Goal: Task Accomplishment & Management: Use online tool/utility

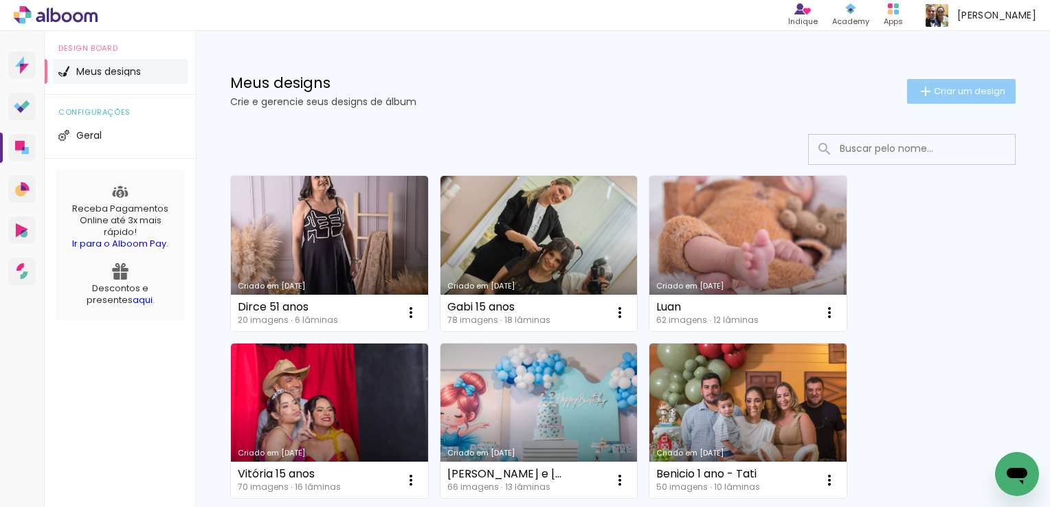
click at [920, 82] on paper-button "Criar um design" at bounding box center [961, 91] width 109 height 25
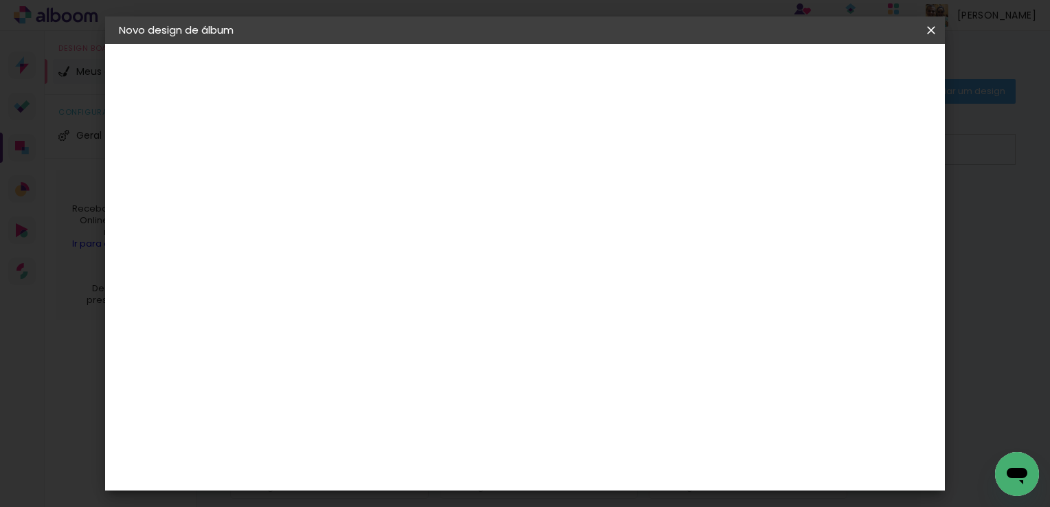
click at [344, 196] on div at bounding box center [344, 195] width 0 height 1
type input "Natally 15 anos"
type paper-input "Natally 15 anos"
click at [0, 0] on slot "Avançar" at bounding box center [0, 0] width 0 height 0
click at [448, 253] on input at bounding box center [378, 261] width 139 height 17
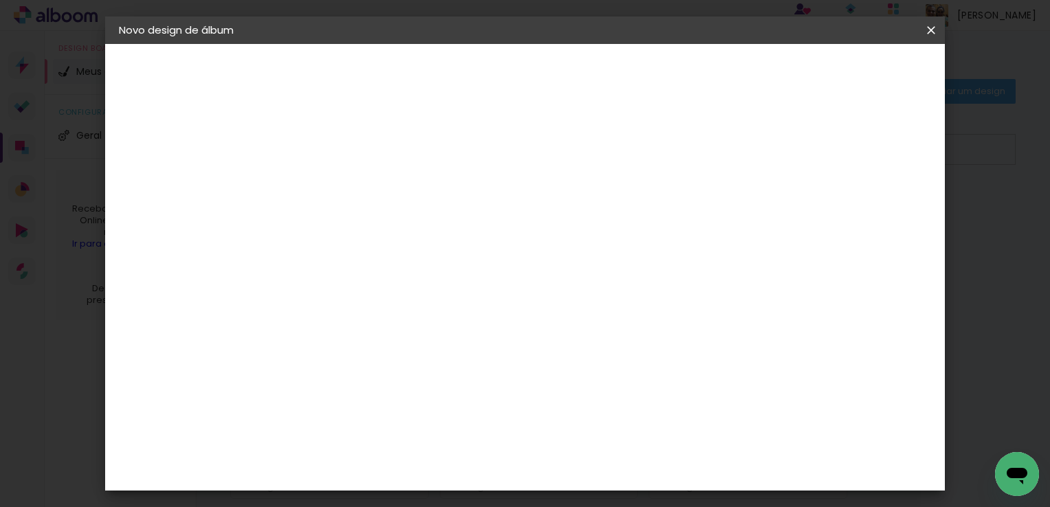
type input "quality"
type paper-input "quality"
click at [372, 307] on div "Quality" at bounding box center [353, 310] width 38 height 11
click at [0, 0] on slot "Avançar" at bounding box center [0, 0] width 0 height 0
click at [419, 241] on paper-input-container "Linha" at bounding box center [379, 240] width 80 height 35
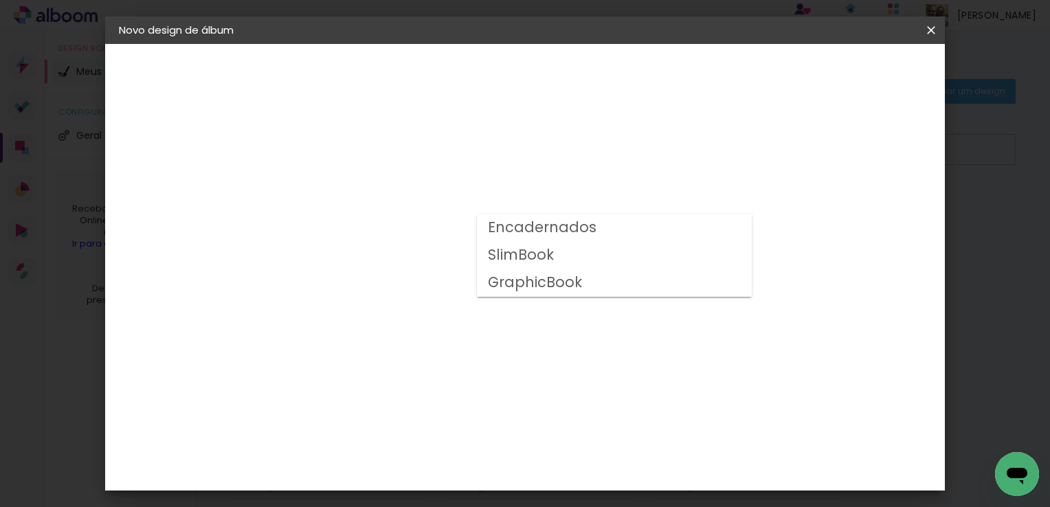
click at [652, 231] on paper-item "Encadernados" at bounding box center [614, 227] width 275 height 27
type input "Encadernados"
click at [487, 221] on span "20 × 30 cm" at bounding box center [462, 235] width 51 height 28
click at [0, 0] on slot "Avançar" at bounding box center [0, 0] width 0 height 0
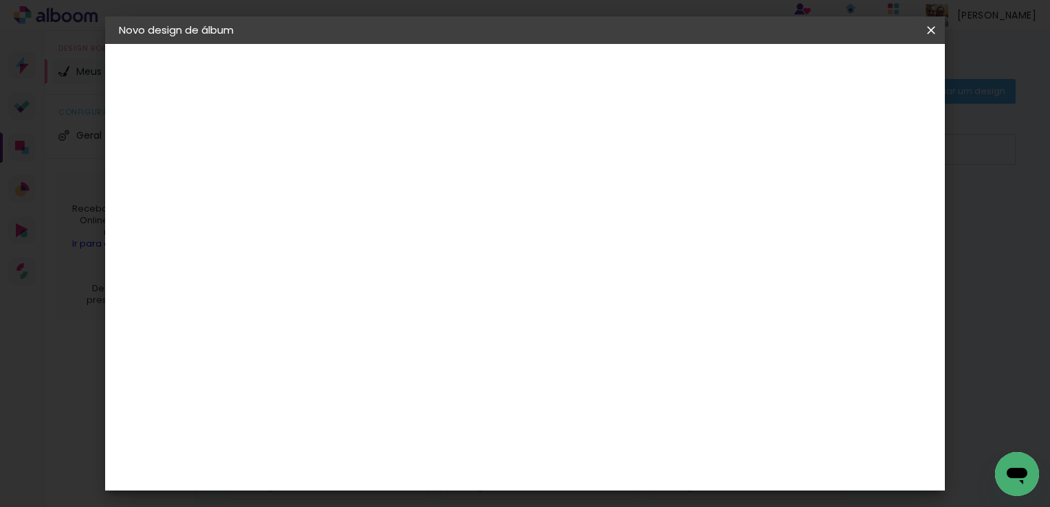
click at [846, 71] on span "Iniciar design" at bounding box center [814, 73] width 63 height 10
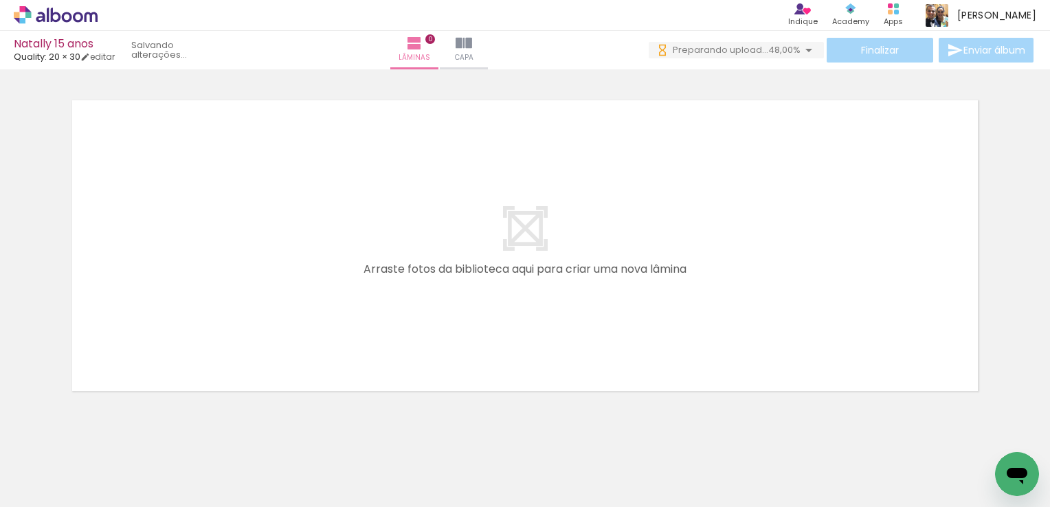
scroll to position [0, 883]
drag, startPoint x: 407, startPoint y: 483, endPoint x: 382, endPoint y: 491, distance: 25.9
click at [382, 491] on quentale-thumb at bounding box center [409, 460] width 77 height 79
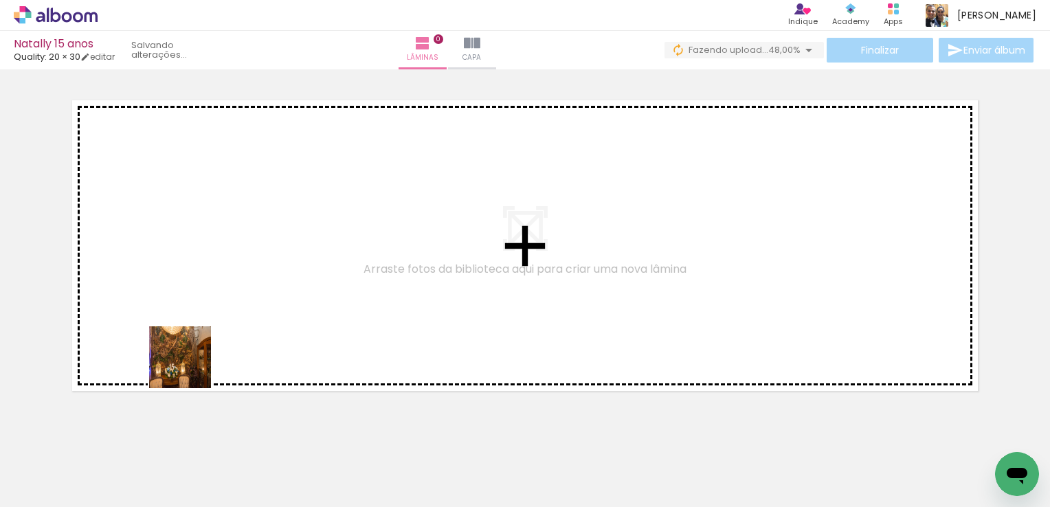
drag, startPoint x: 169, startPoint y: 477, endPoint x: 206, endPoint y: 462, distance: 40.1
click at [197, 351] on quentale-workspace at bounding box center [525, 253] width 1050 height 507
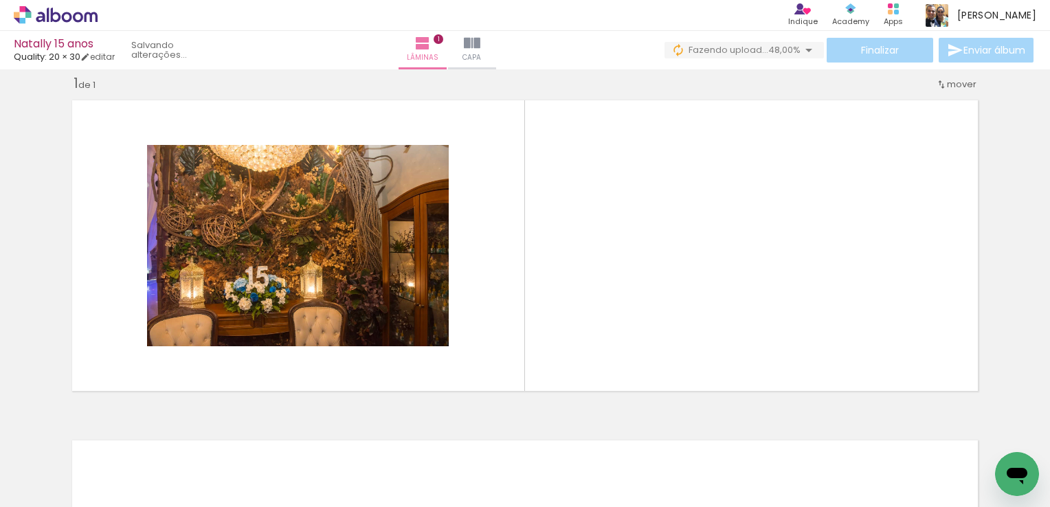
scroll to position [16, 0]
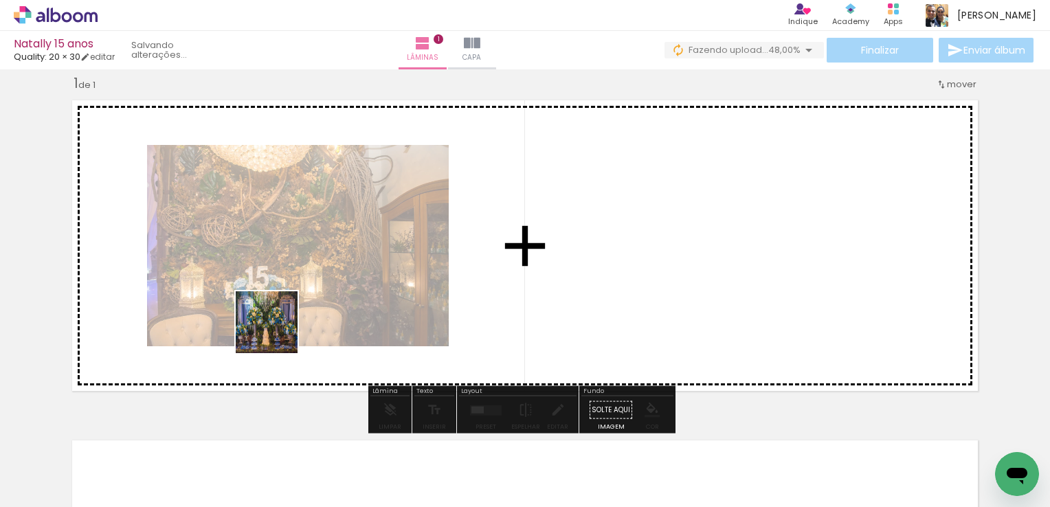
drag, startPoint x: 207, startPoint y: 465, endPoint x: 310, endPoint y: 442, distance: 105.7
click at [296, 309] on quentale-workspace at bounding box center [525, 253] width 1050 height 507
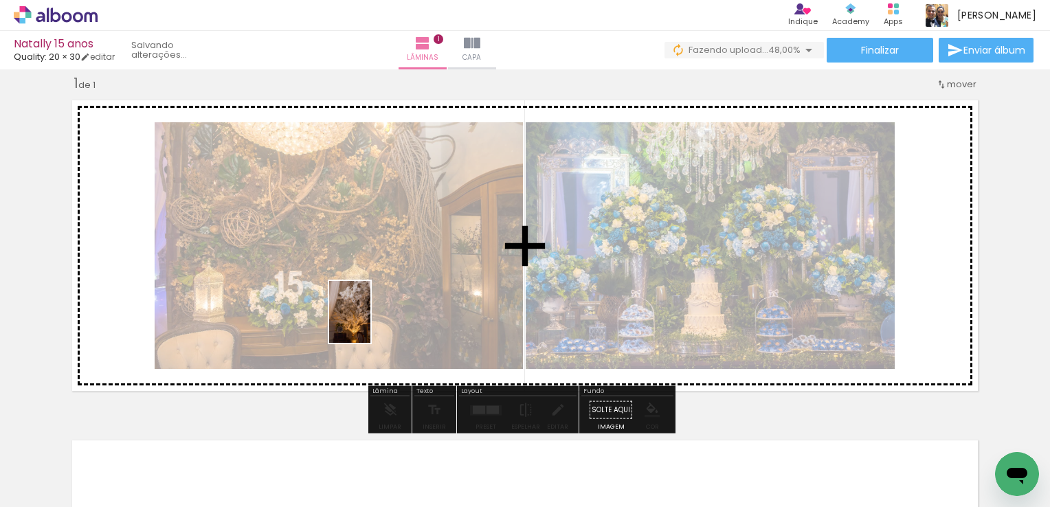
drag, startPoint x: 291, startPoint y: 472, endPoint x: 373, endPoint y: 410, distance: 102.2
click at [371, 322] on quentale-workspace at bounding box center [525, 253] width 1050 height 507
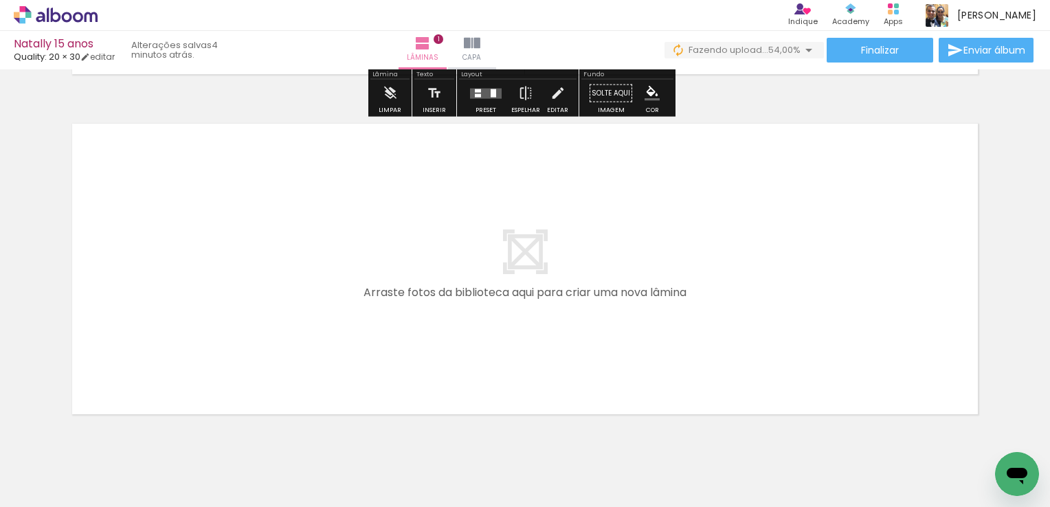
scroll to position [382, 0]
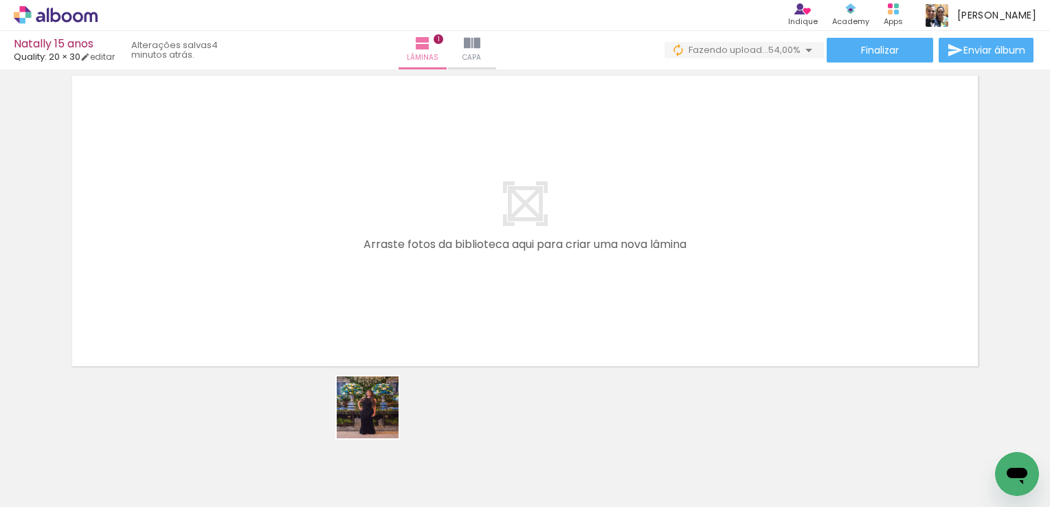
drag, startPoint x: 379, startPoint y: 466, endPoint x: 421, endPoint y: 443, distance: 47.4
click at [377, 298] on quentale-workspace at bounding box center [525, 253] width 1050 height 507
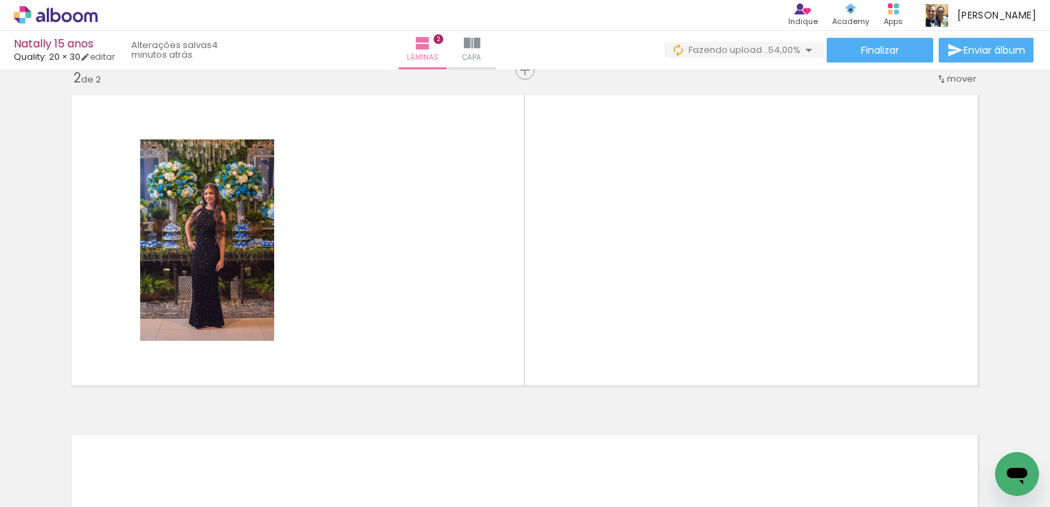
scroll to position [357, 0]
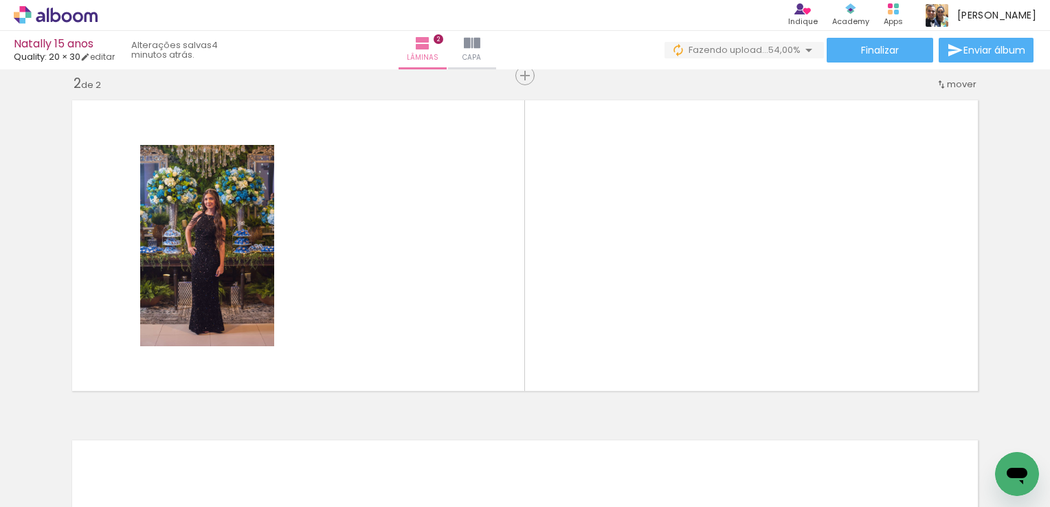
drag, startPoint x: 443, startPoint y: 468, endPoint x: 495, endPoint y: 422, distance: 69.6
click at [426, 339] on quentale-workspace at bounding box center [525, 253] width 1050 height 507
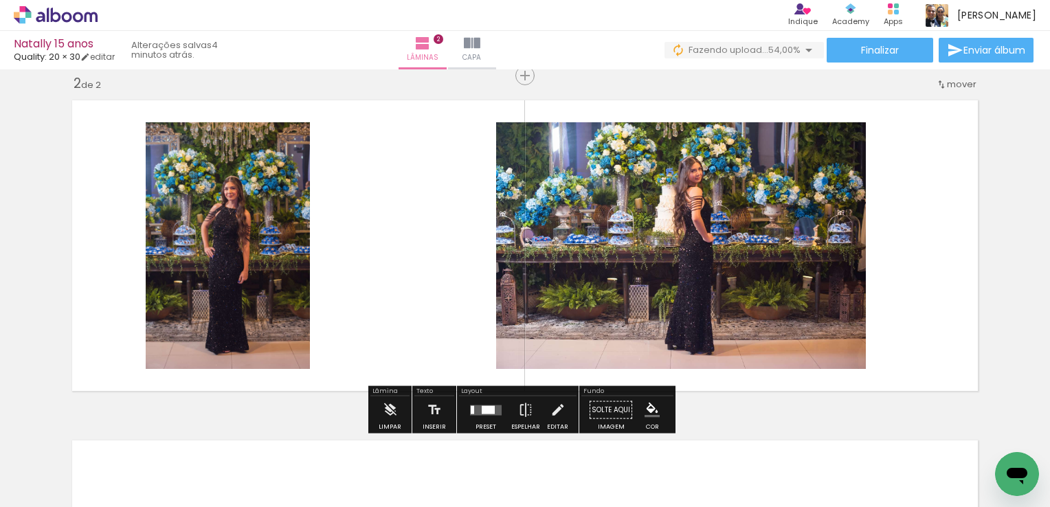
drag, startPoint x: 524, startPoint y: 461, endPoint x: 503, endPoint y: 370, distance: 93.1
click at [514, 315] on quentale-workspace at bounding box center [525, 253] width 1050 height 507
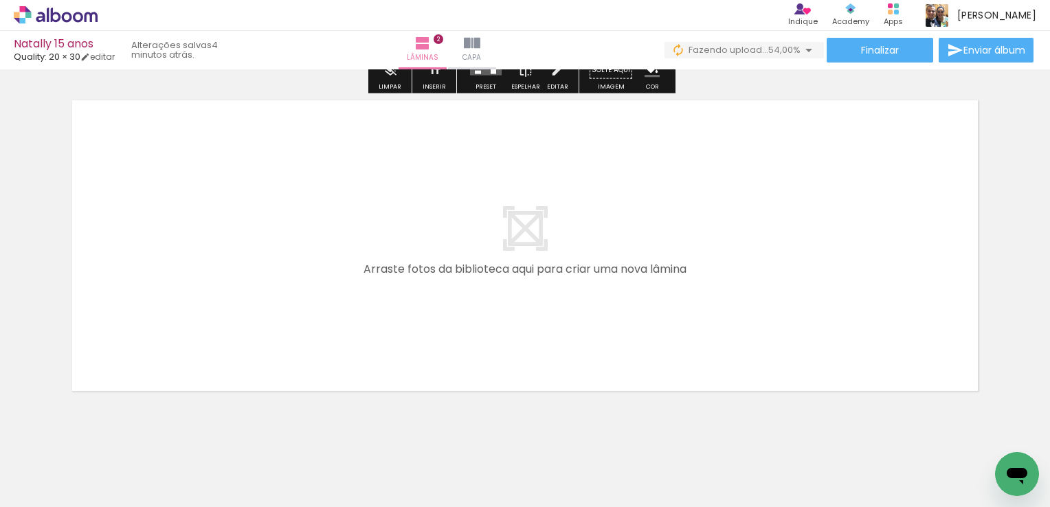
scroll to position [700, 0]
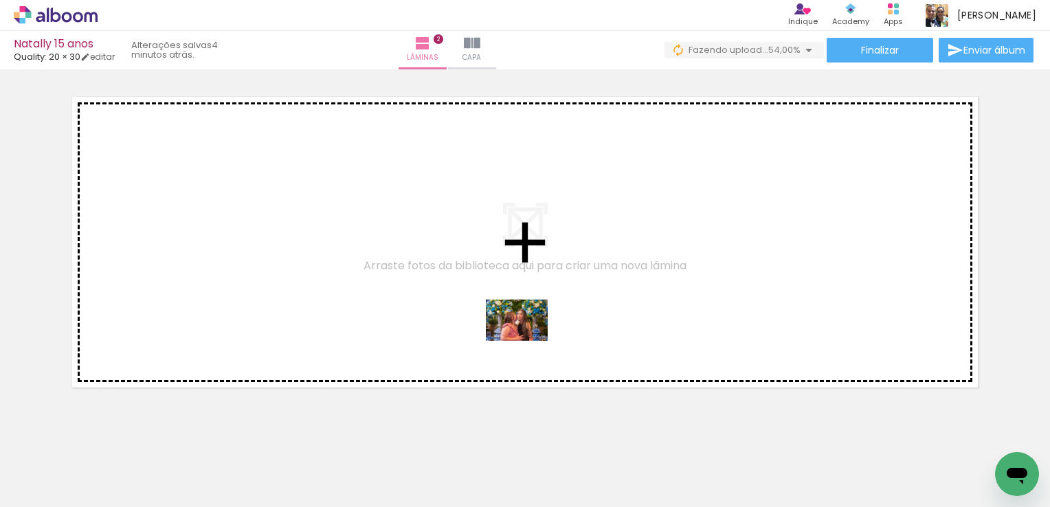
drag, startPoint x: 632, startPoint y: 459, endPoint x: 527, endPoint y: 341, distance: 158.2
click at [527, 341] on quentale-workspace at bounding box center [525, 253] width 1050 height 507
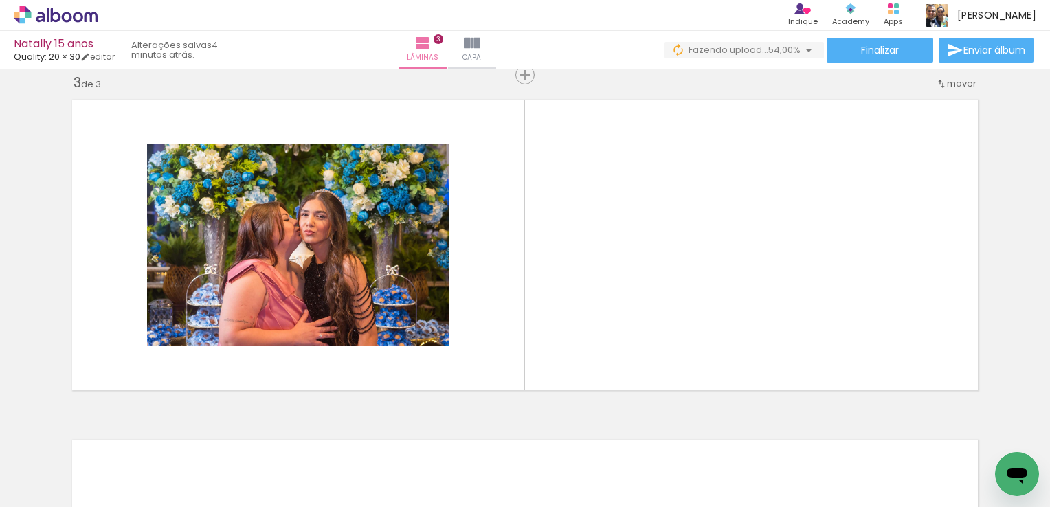
scroll to position [697, 0]
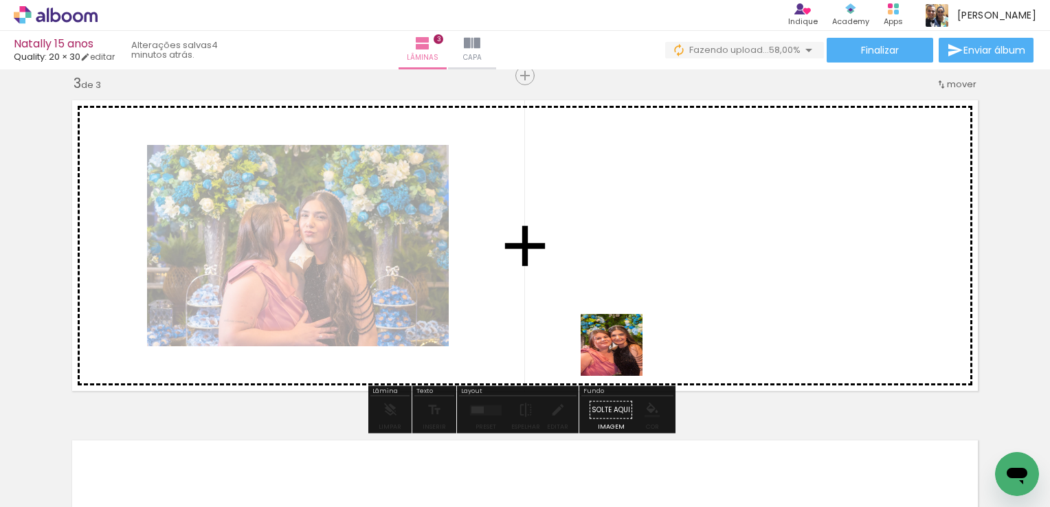
drag, startPoint x: 715, startPoint y: 477, endPoint x: 595, endPoint y: 307, distance: 208.7
click at [595, 307] on quentale-workspace at bounding box center [525, 253] width 1050 height 507
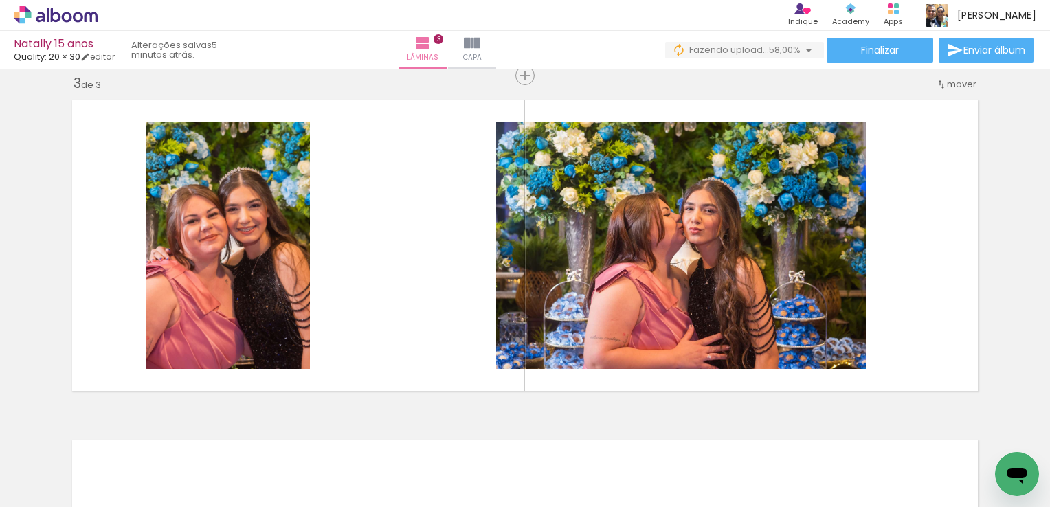
scroll to position [0, 211]
drag, startPoint x: 469, startPoint y: 478, endPoint x: 485, endPoint y: 297, distance: 181.5
click at [485, 297] on quentale-workspace at bounding box center [525, 253] width 1050 height 507
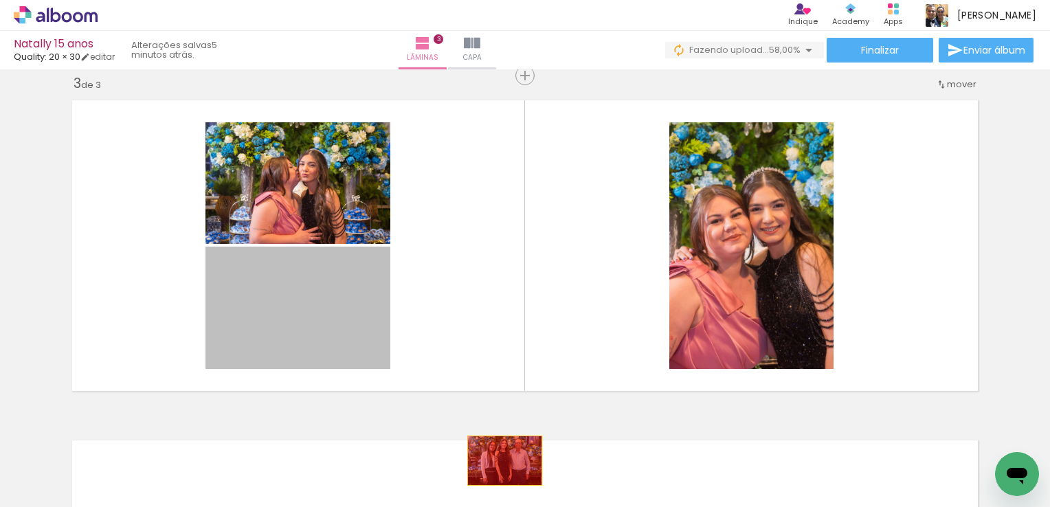
drag, startPoint x: 307, startPoint y: 303, endPoint x: 500, endPoint y: 461, distance: 249.2
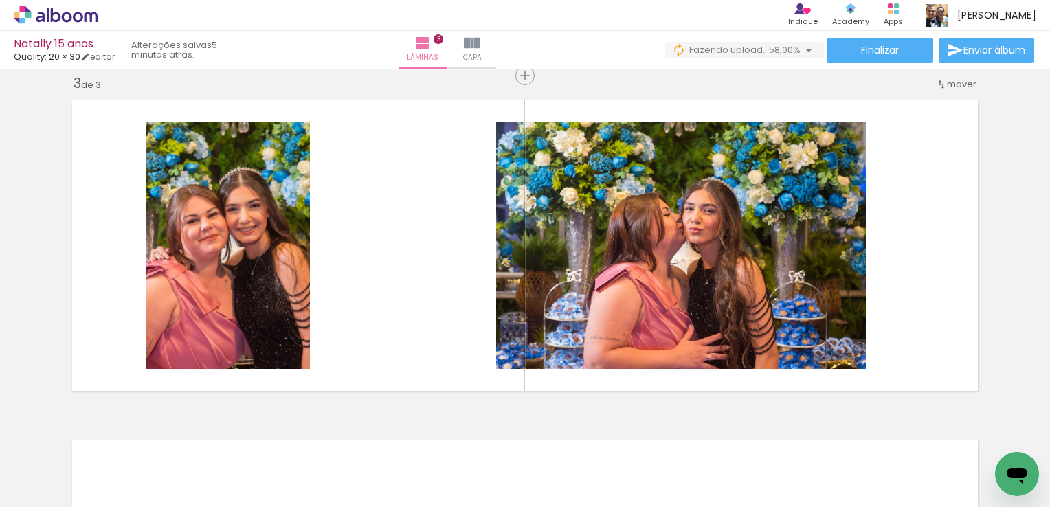
scroll to position [0, 682]
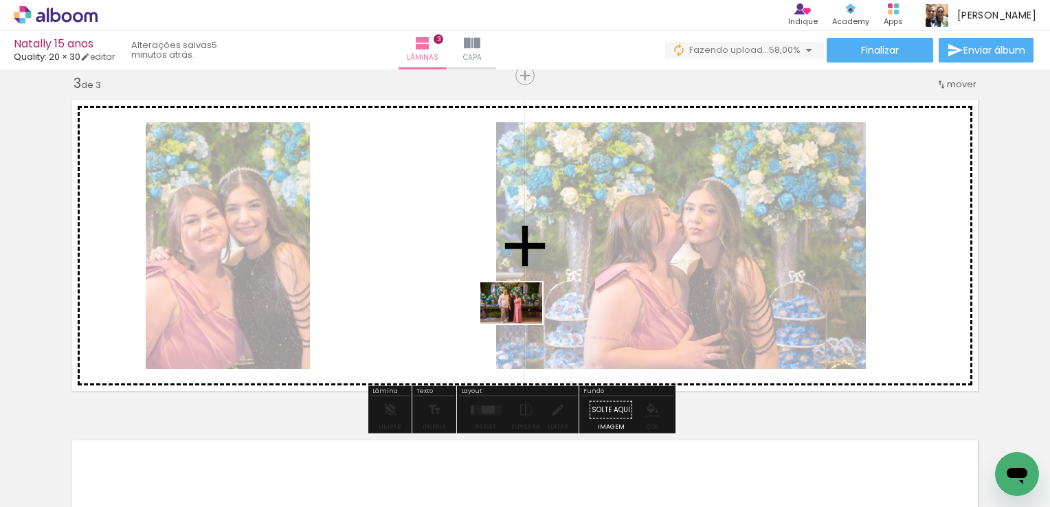
drag, startPoint x: 456, startPoint y: 469, endPoint x: 529, endPoint y: 317, distance: 168.5
click at [529, 317] on quentale-workspace at bounding box center [525, 253] width 1050 height 507
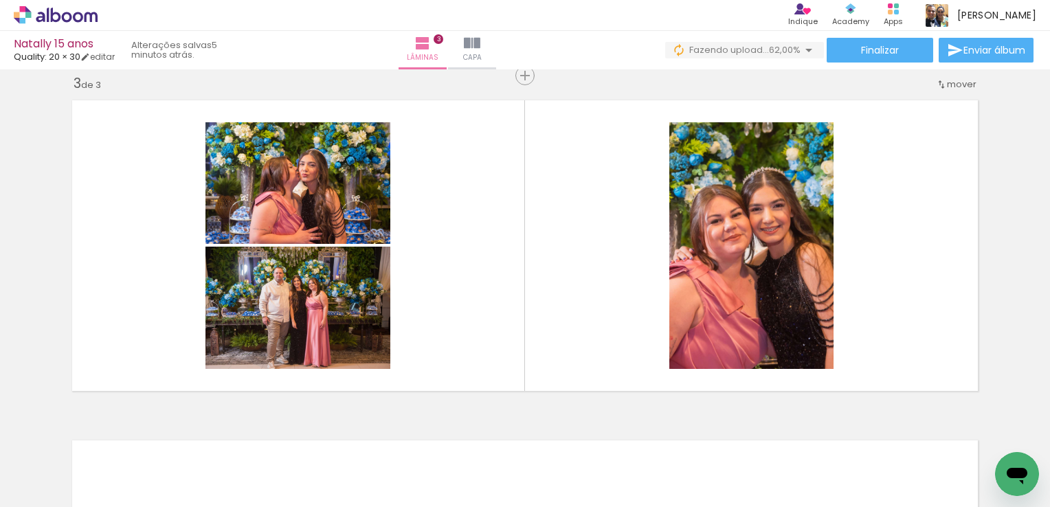
scroll to position [0, 1637]
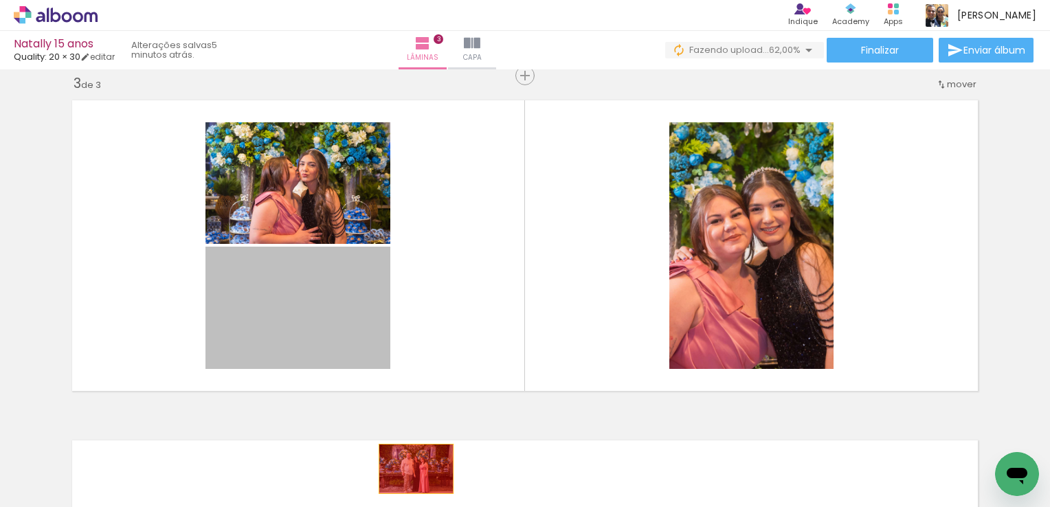
drag, startPoint x: 297, startPoint y: 293, endPoint x: 411, endPoint y: 469, distance: 209.7
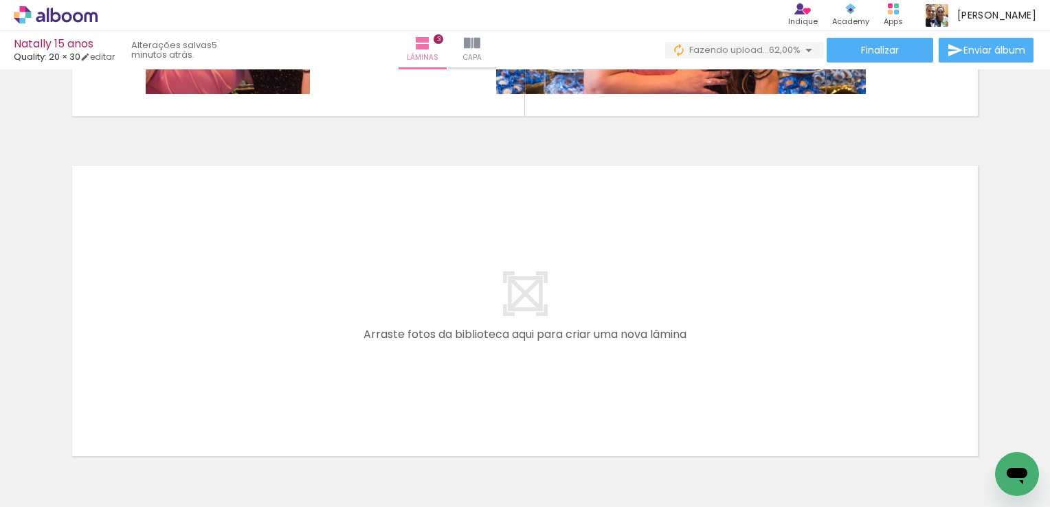
scroll to position [0, 298]
drag, startPoint x: 320, startPoint y: 477, endPoint x: 371, endPoint y: 421, distance: 75.4
click at [328, 356] on quentale-workspace at bounding box center [525, 253] width 1050 height 507
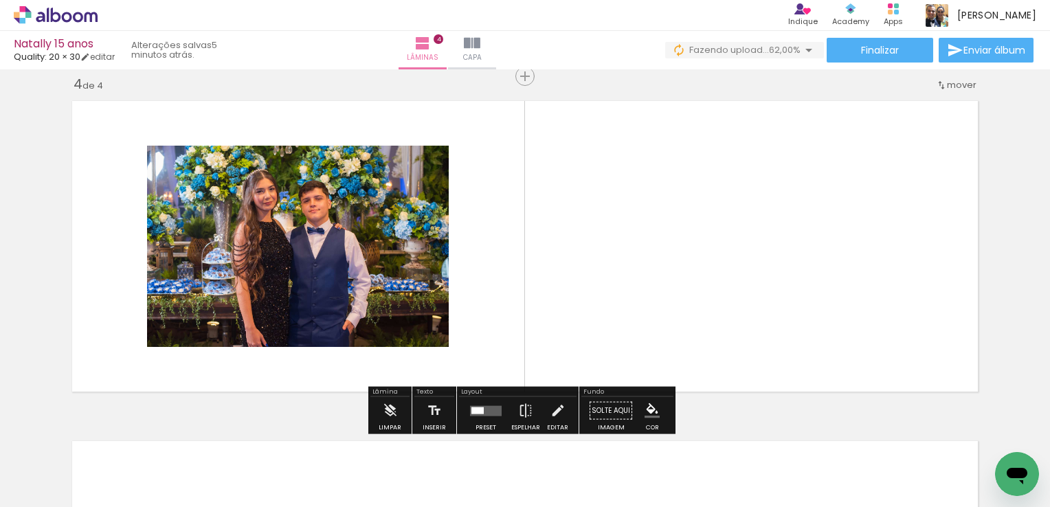
scroll to position [1037, 0]
drag, startPoint x: 390, startPoint y: 463, endPoint x: 432, endPoint y: 393, distance: 81.7
click at [393, 340] on quentale-workspace at bounding box center [525, 253] width 1050 height 507
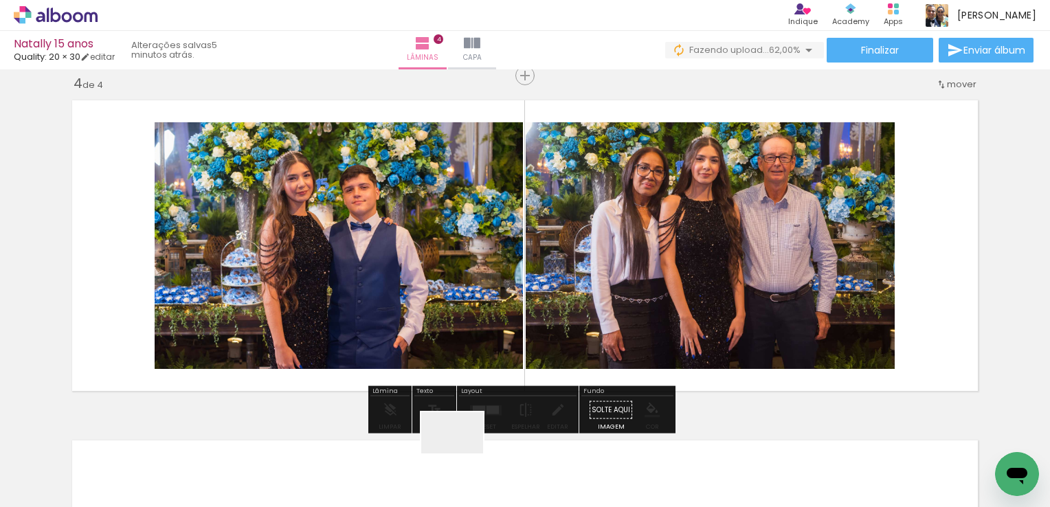
drag, startPoint x: 463, startPoint y: 454, endPoint x: 522, endPoint y: 377, distance: 96.9
click at [448, 313] on quentale-workspace at bounding box center [525, 253] width 1050 height 507
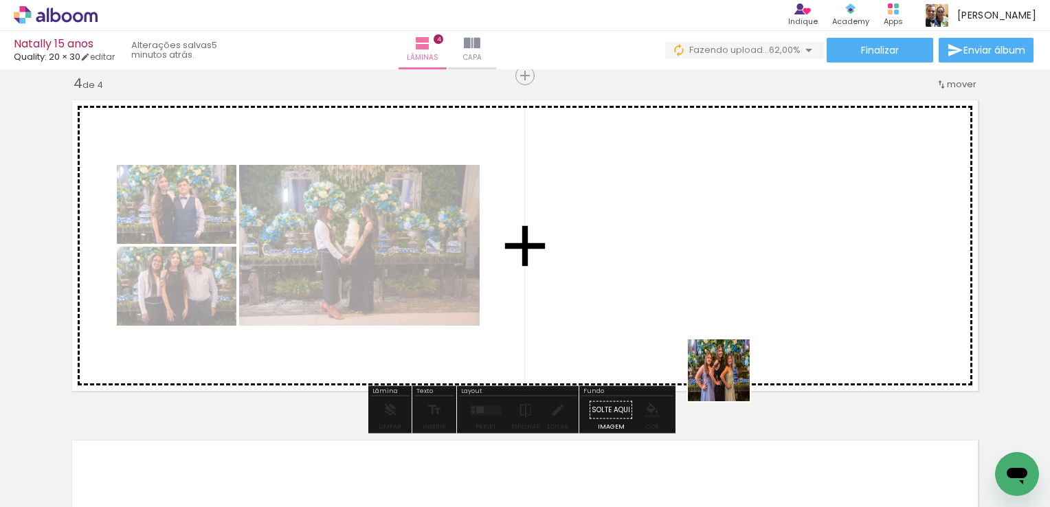
drag, startPoint x: 766, startPoint y: 472, endPoint x: 764, endPoint y: 411, distance: 60.5
click at [698, 338] on quentale-workspace at bounding box center [525, 253] width 1050 height 507
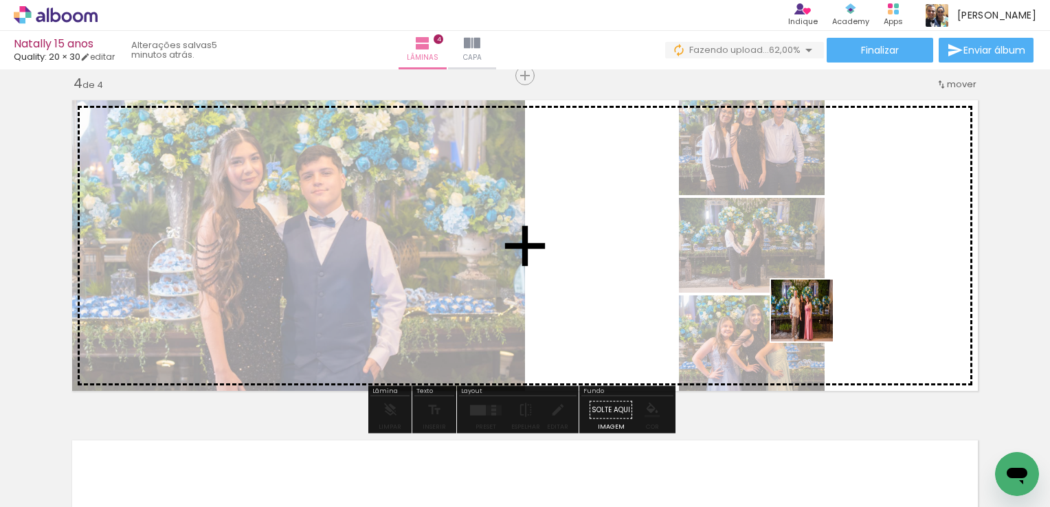
drag, startPoint x: 844, startPoint y: 479, endPoint x: 786, endPoint y: 355, distance: 137.5
click at [811, 316] on quentale-workspace at bounding box center [525, 253] width 1050 height 507
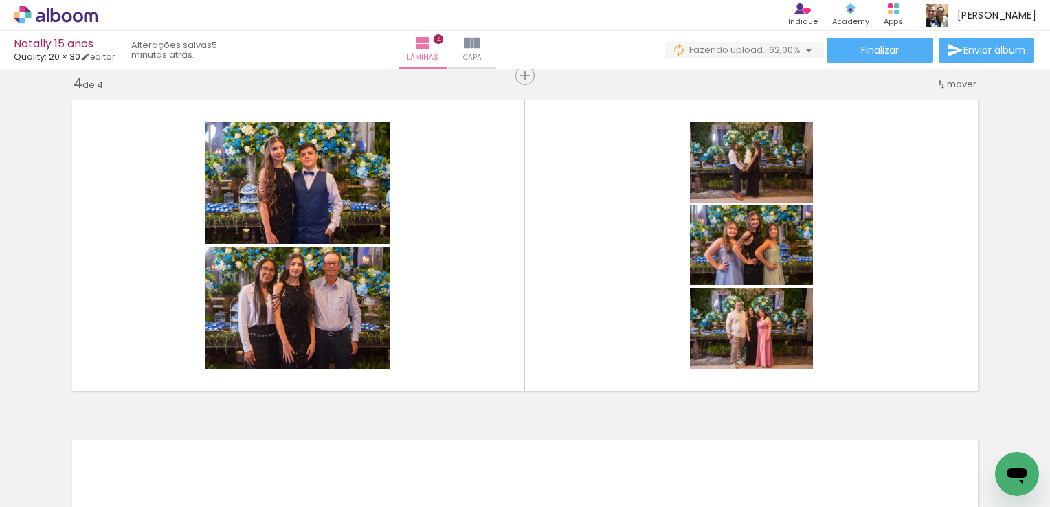
scroll to position [0, 868]
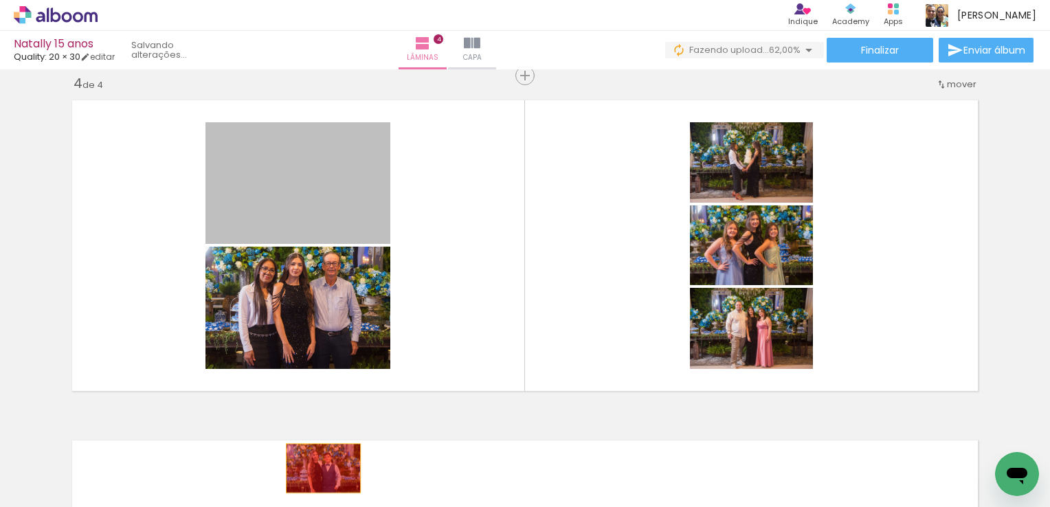
drag, startPoint x: 324, startPoint y: 175, endPoint x: 318, endPoint y: 468, distance: 293.6
click at [318, 468] on quentale-workspace at bounding box center [525, 253] width 1050 height 507
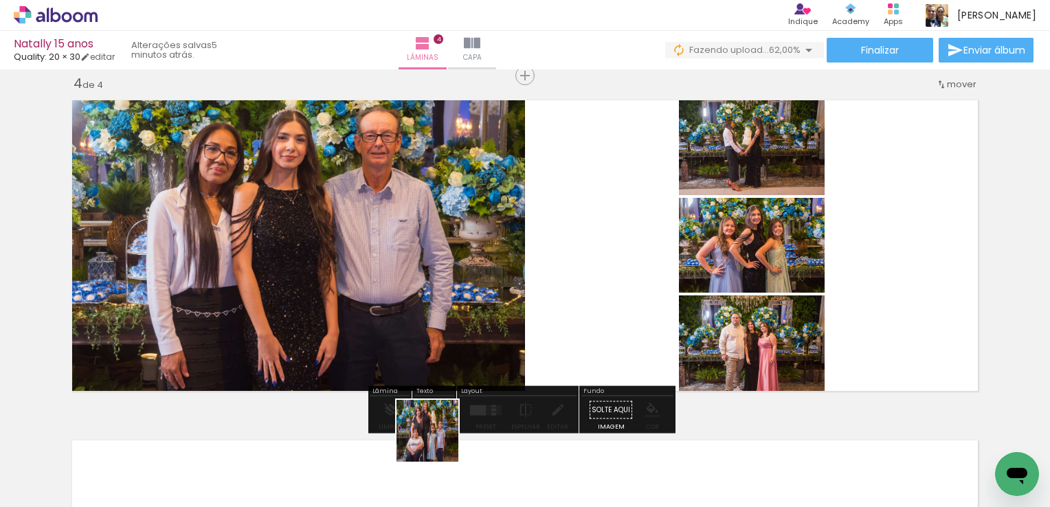
drag, startPoint x: 440, startPoint y: 472, endPoint x: 502, endPoint y: 400, distance: 95.1
click at [400, 257] on quentale-workspace at bounding box center [525, 253] width 1050 height 507
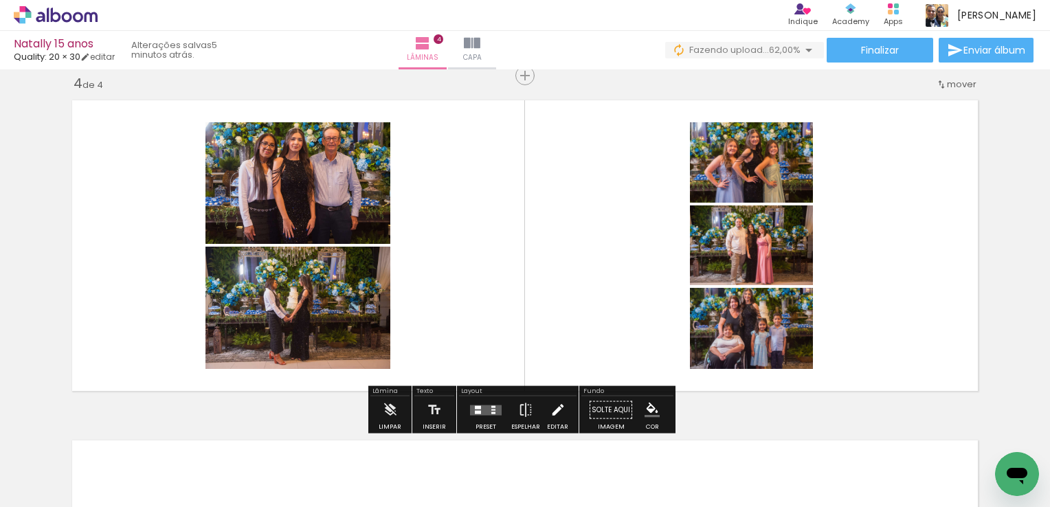
drag, startPoint x: 514, startPoint y: 458, endPoint x: 557, endPoint y: 399, distance: 72.3
click at [445, 283] on quentale-workspace at bounding box center [525, 253] width 1050 height 507
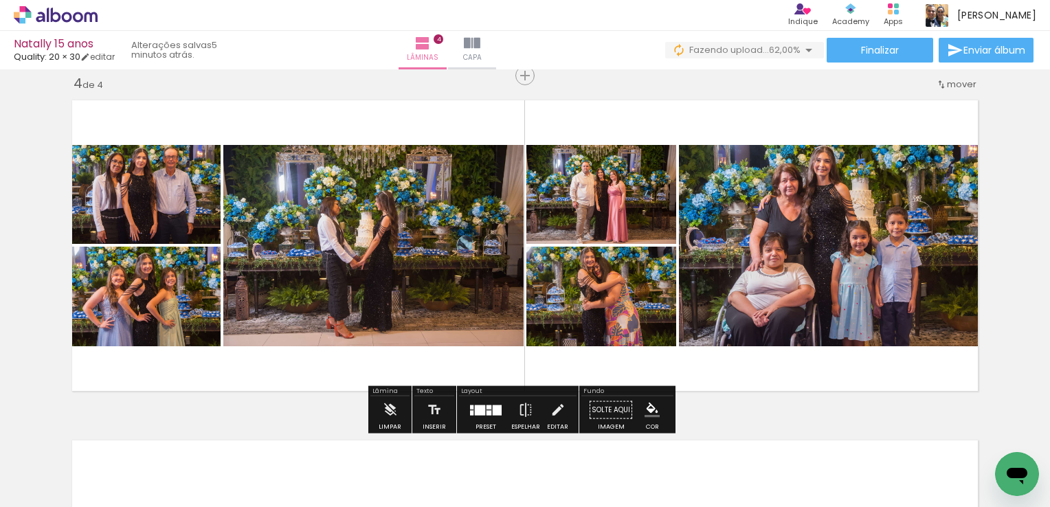
drag, startPoint x: 663, startPoint y: 475, endPoint x: 755, endPoint y: 414, distance: 110.6
click at [608, 294] on quentale-workspace at bounding box center [525, 253] width 1050 height 507
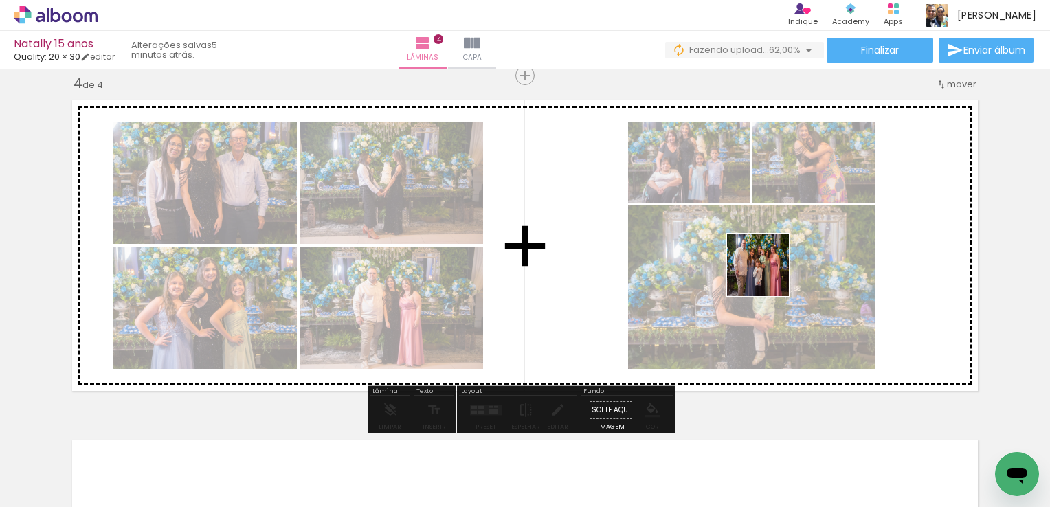
drag, startPoint x: 821, startPoint y: 471, endPoint x: 744, endPoint y: 252, distance: 232.4
click at [764, 257] on quentale-workspace at bounding box center [525, 253] width 1050 height 507
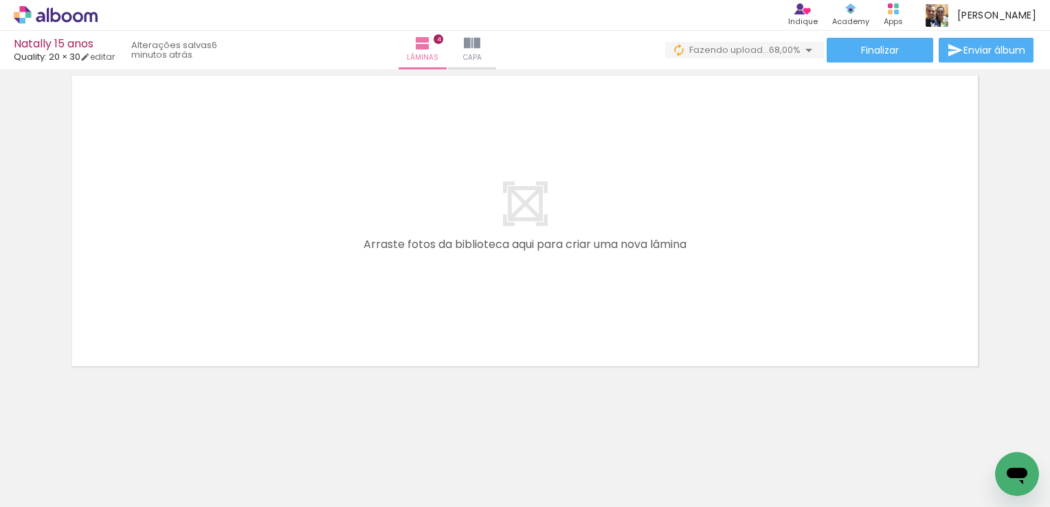
scroll to position [0, 377]
drag, startPoint x: 448, startPoint y: 462, endPoint x: 430, endPoint y: 401, distance: 63.1
click at [444, 264] on quentale-workspace at bounding box center [525, 253] width 1050 height 507
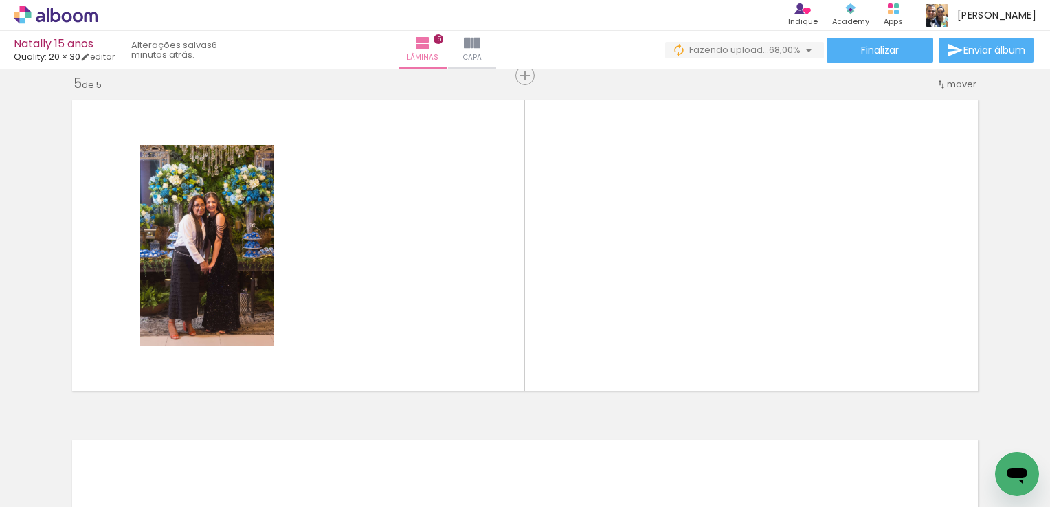
scroll to position [0, 1230]
drag, startPoint x: 530, startPoint y: 465, endPoint x: 506, endPoint y: 312, distance: 155.2
click at [506, 312] on quentale-workspace at bounding box center [525, 253] width 1050 height 507
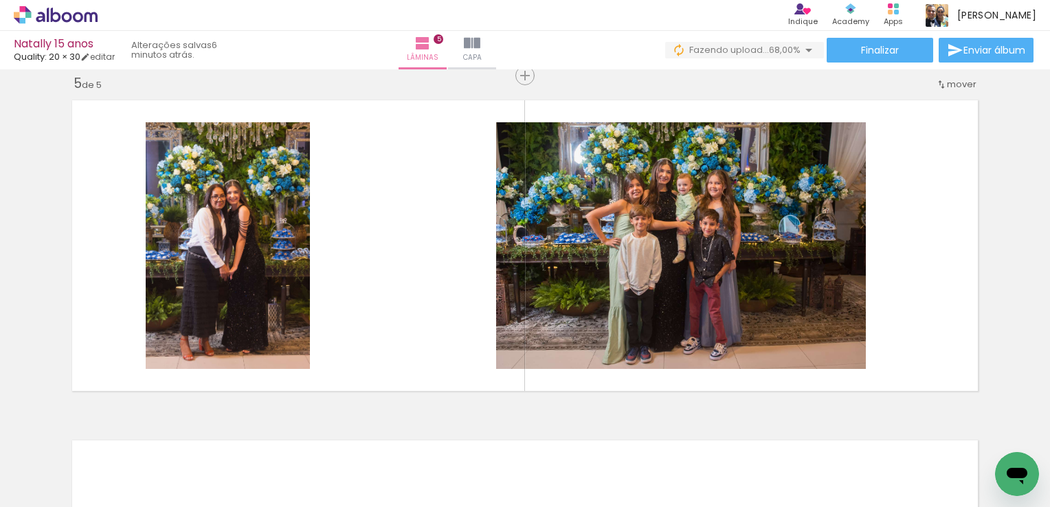
scroll to position [0, 2915]
drag, startPoint x: 689, startPoint y: 472, endPoint x: 639, endPoint y: 428, distance: 66.2
click at [692, 308] on quentale-workspace at bounding box center [525, 253] width 1050 height 507
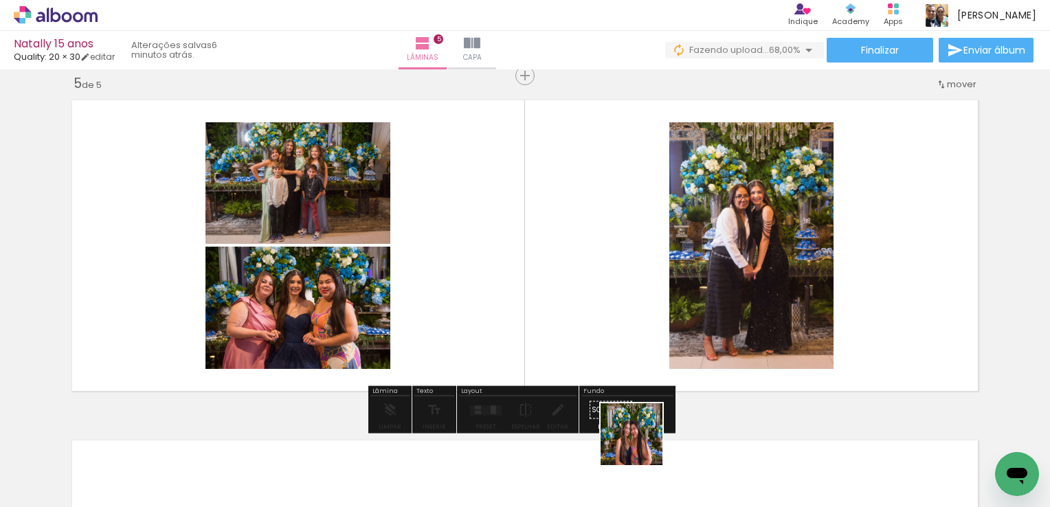
drag, startPoint x: 642, startPoint y: 445, endPoint x: 944, endPoint y: 485, distance: 304.5
click at [676, 302] on quentale-workspace at bounding box center [525, 253] width 1050 height 507
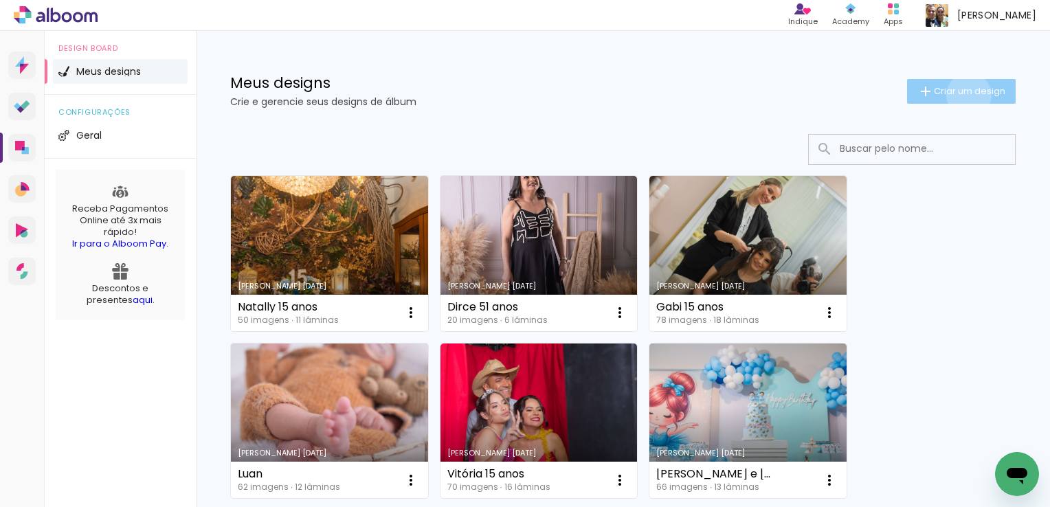
click at [956, 95] on span "Criar um design" at bounding box center [969, 91] width 71 height 9
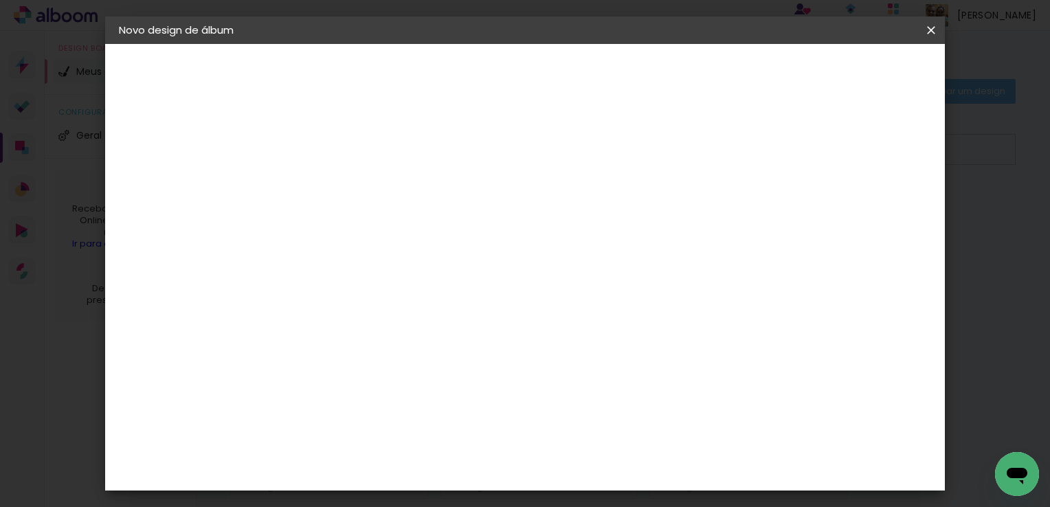
click at [349, 170] on paper-input-container "Título do álbum" at bounding box center [344, 185] width 10 height 35
type input "[PERSON_NAME] 9 anos/ [PERSON_NAME] 7 anos"
type paper-input "[PERSON_NAME] 9 anos/ [PERSON_NAME] 7 anos"
click at [485, 74] on paper-button "Avançar" at bounding box center [450, 72] width 67 height 23
click at [448, 265] on input at bounding box center [378, 261] width 139 height 17
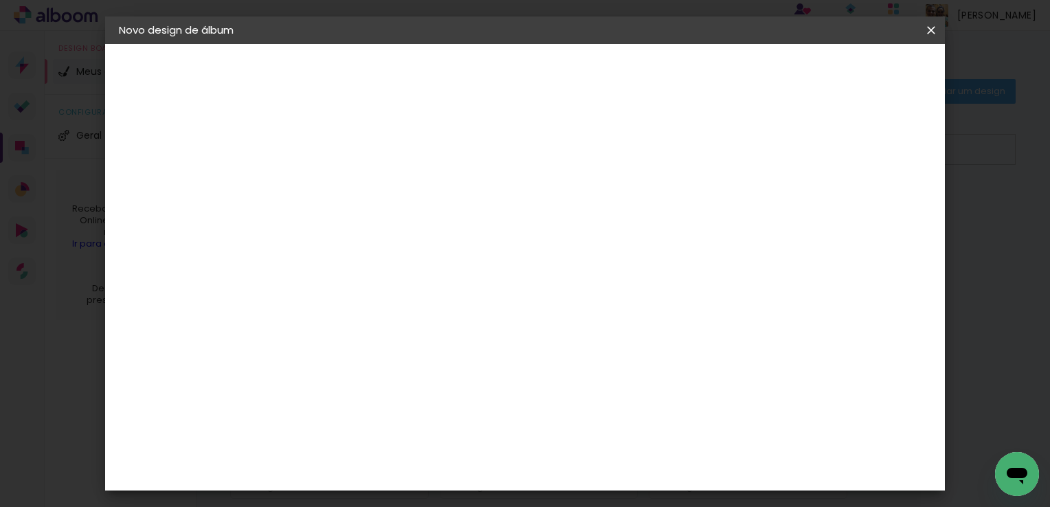
type input "qualit"
type paper-input "qualit"
click at [386, 320] on paper-item "Quality" at bounding box center [365, 311] width 121 height 30
click at [0, 0] on slot "Avançar" at bounding box center [0, 0] width 0 height 0
click at [397, 234] on input "text" at bounding box center [371, 239] width 54 height 21
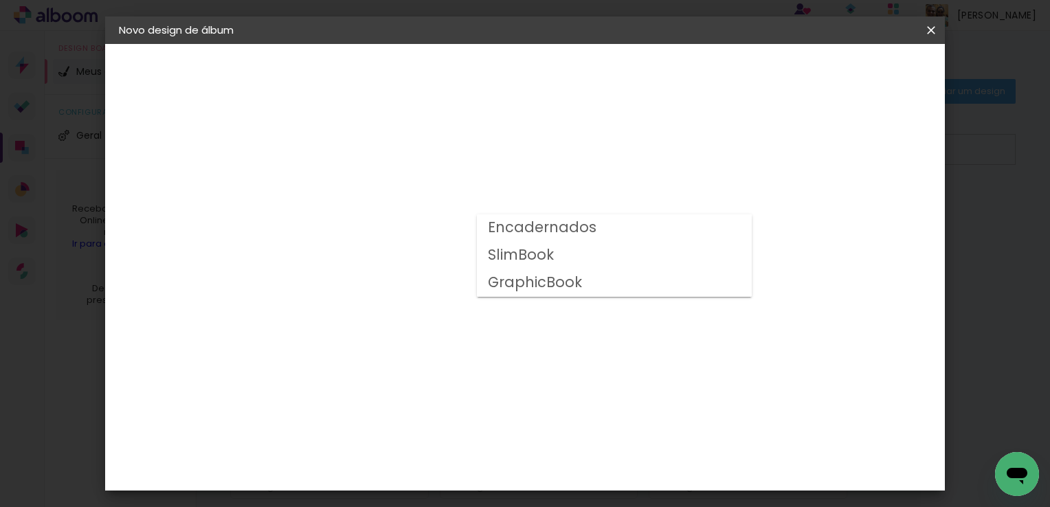
click at [0, 0] on slot "Encadernados" at bounding box center [0, 0] width 0 height 0
type input "Encadernados"
click at [437, 290] on span "20 × 30" at bounding box center [405, 304] width 64 height 28
click at [0, 0] on slot "Avançar" at bounding box center [0, 0] width 0 height 0
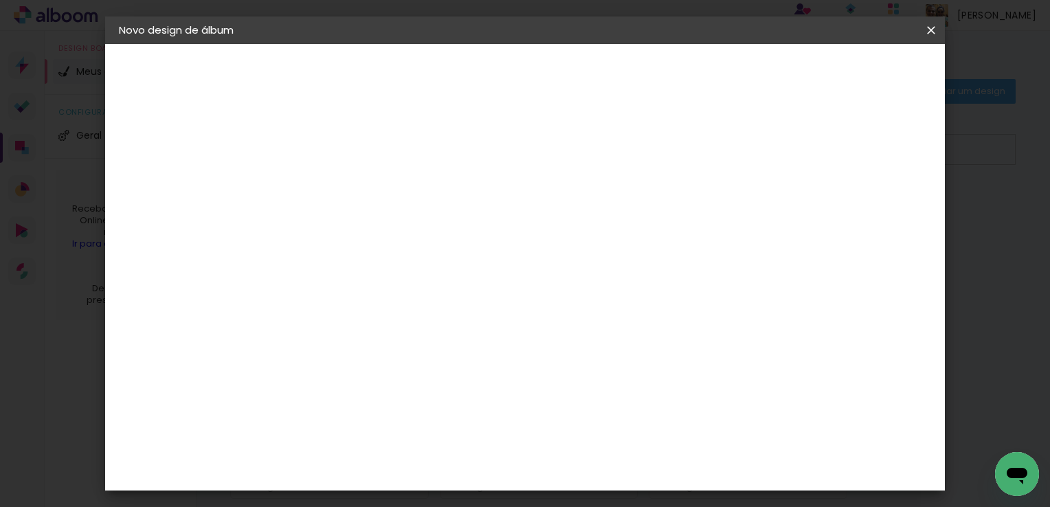
click at [846, 71] on span "Iniciar design" at bounding box center [814, 73] width 63 height 10
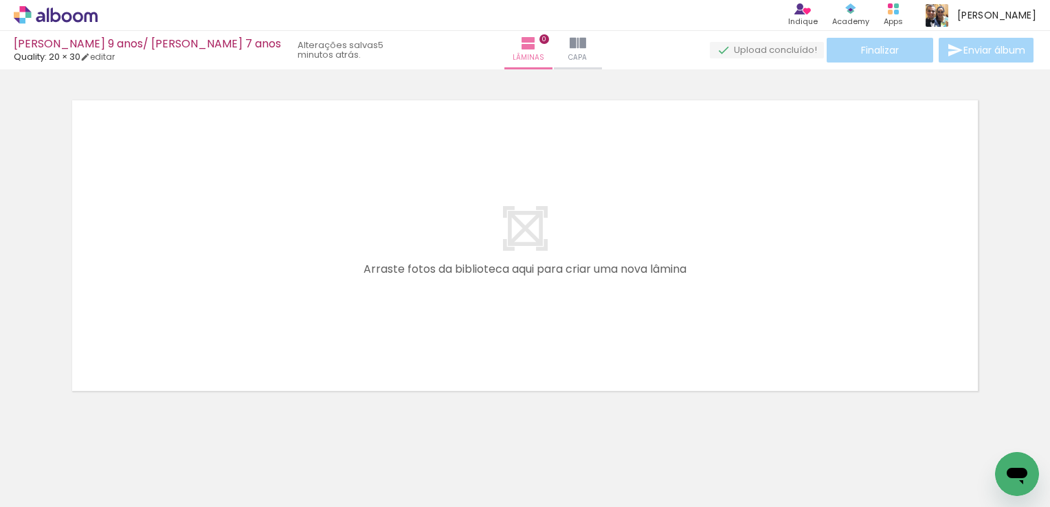
scroll to position [0, 998]
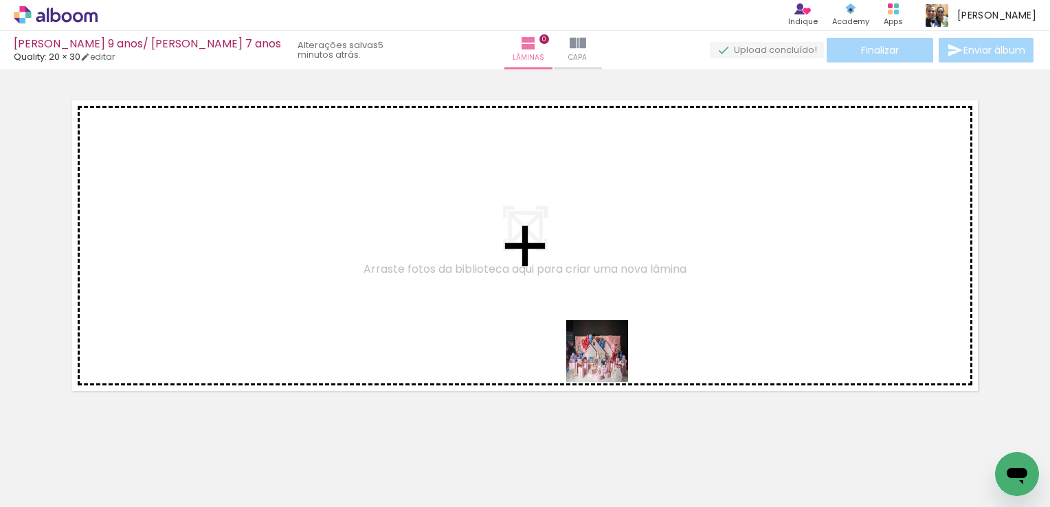
drag, startPoint x: 605, startPoint y: 475, endPoint x: 612, endPoint y: 277, distance: 198.1
click at [610, 279] on quentale-workspace at bounding box center [525, 253] width 1050 height 507
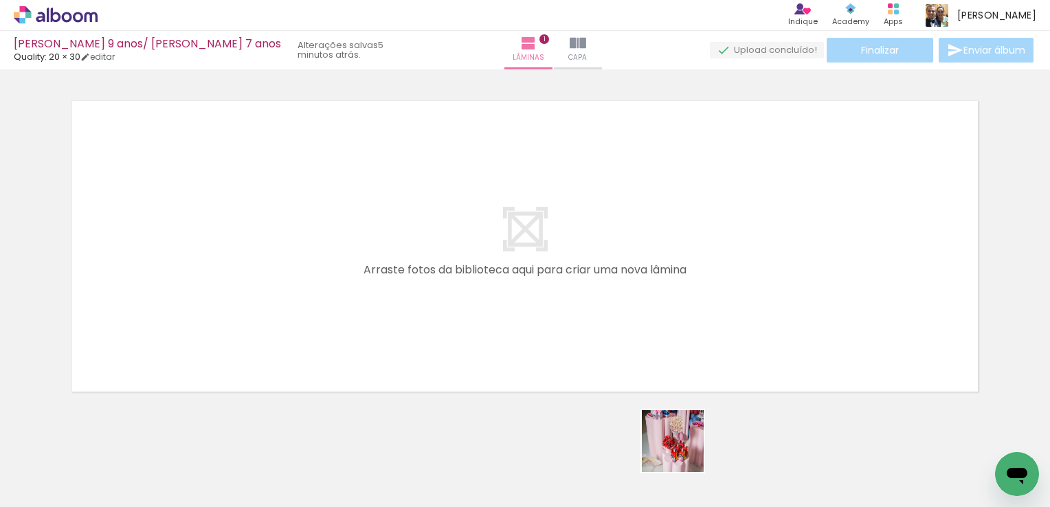
drag, startPoint x: 690, startPoint y: 472, endPoint x: 753, endPoint y: 431, distance: 75.5
click at [663, 335] on quentale-workspace at bounding box center [525, 253] width 1050 height 507
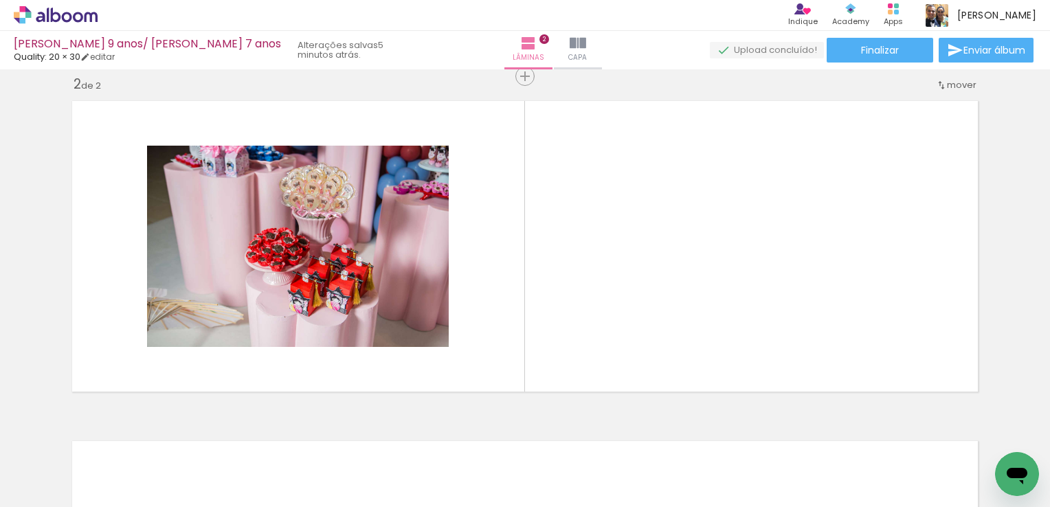
scroll to position [357, 0]
drag, startPoint x: 752, startPoint y: 410, endPoint x: 726, endPoint y: 302, distance: 110.4
click at [726, 302] on quentale-workspace at bounding box center [525, 253] width 1050 height 507
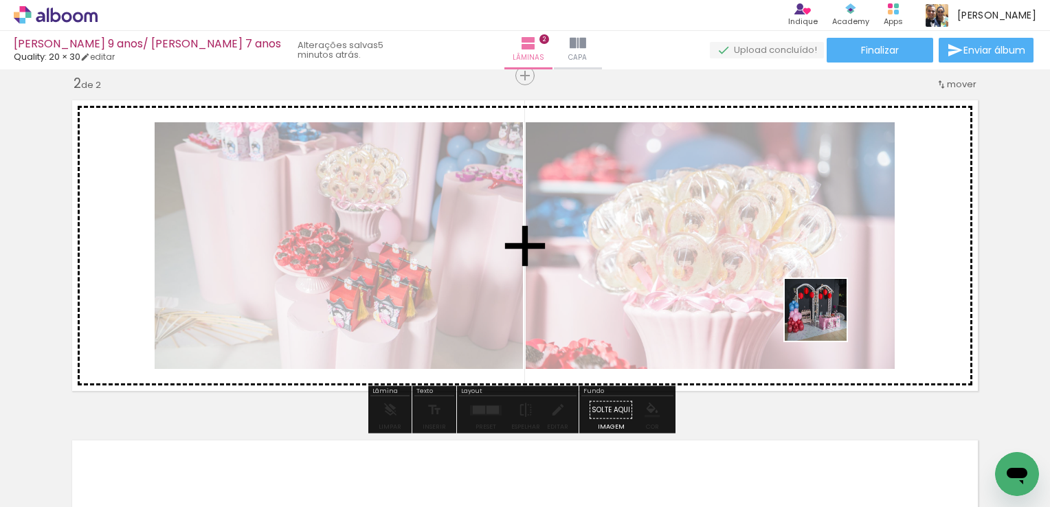
drag, startPoint x: 982, startPoint y: 472, endPoint x: 714, endPoint y: 397, distance: 277.5
click at [810, 308] on quentale-workspace at bounding box center [525, 253] width 1050 height 507
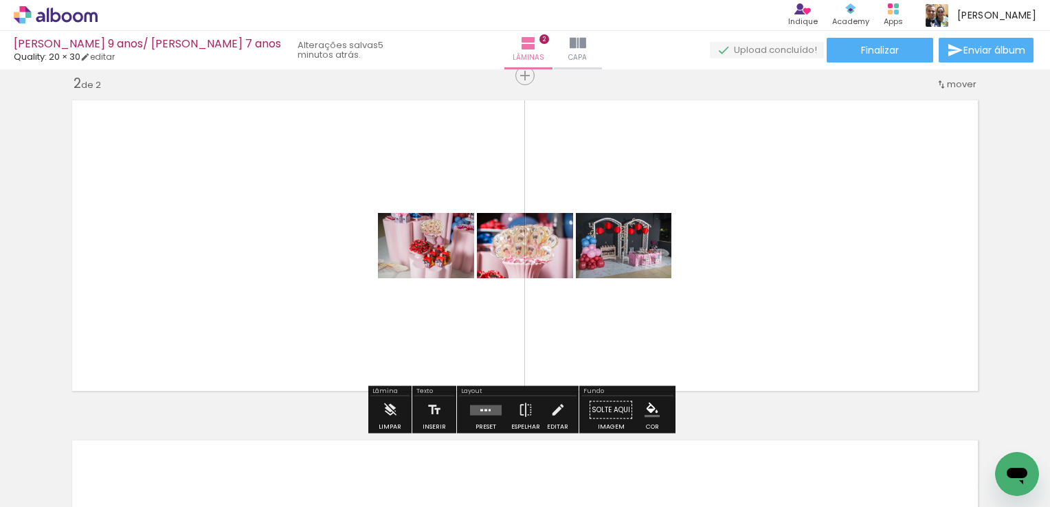
scroll to position [0, 360]
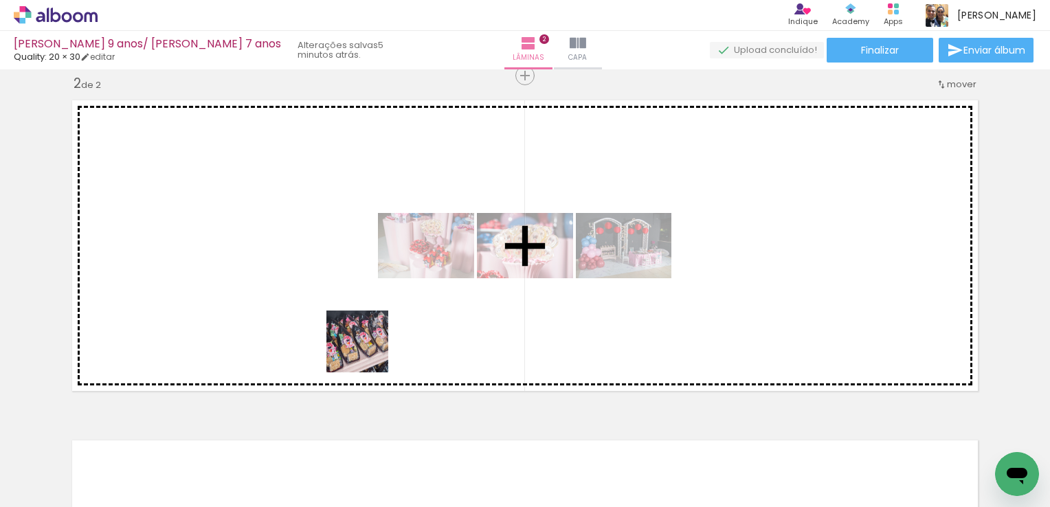
drag, startPoint x: 251, startPoint y: 477, endPoint x: 429, endPoint y: 408, distance: 190.9
click at [417, 304] on quentale-workspace at bounding box center [525, 253] width 1050 height 507
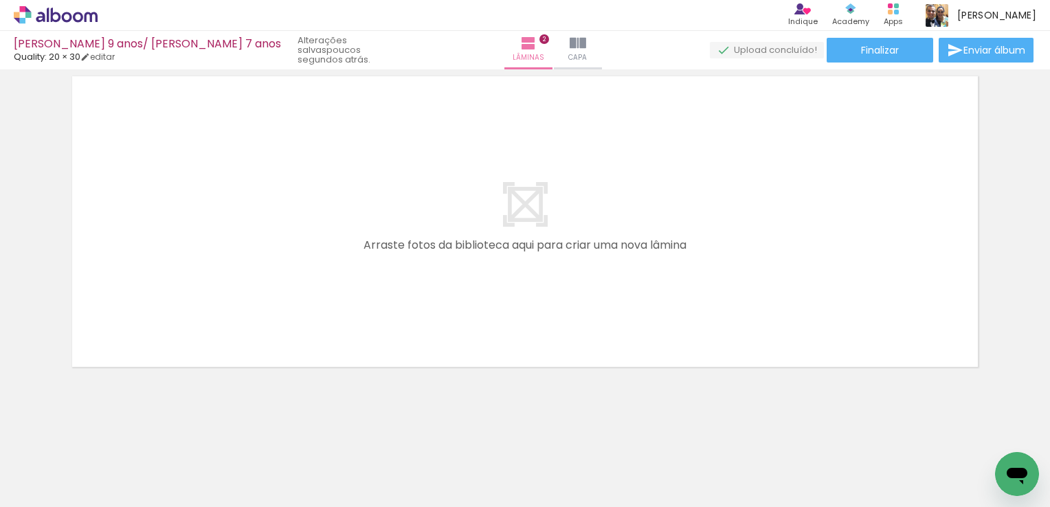
scroll to position [722, 0]
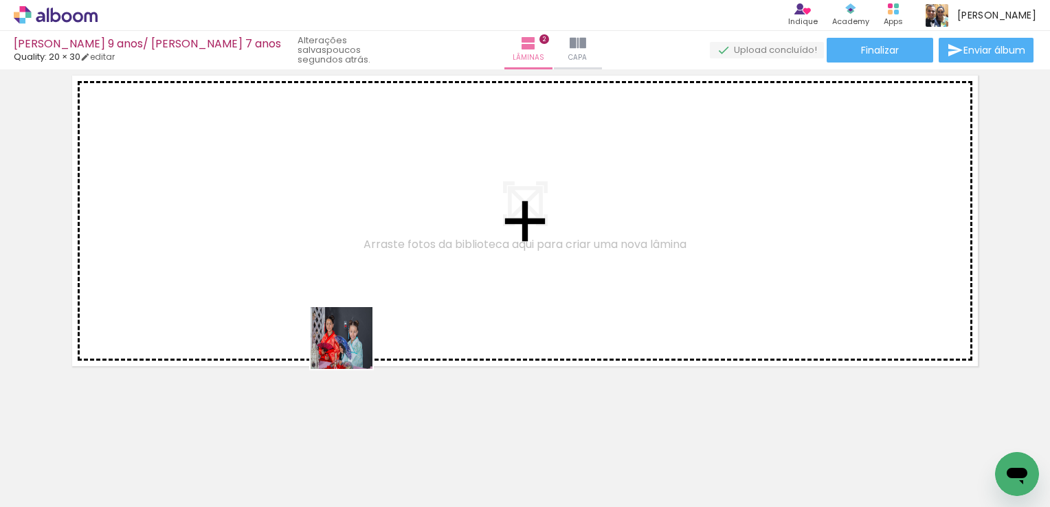
drag, startPoint x: 383, startPoint y: 473, endPoint x: 434, endPoint y: 447, distance: 57.2
click at [335, 304] on quentale-workspace at bounding box center [525, 253] width 1050 height 507
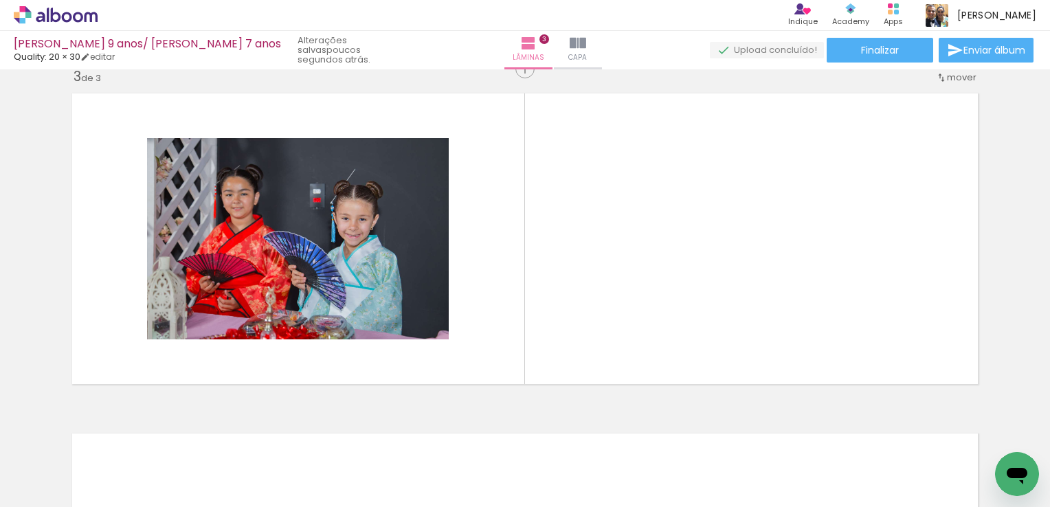
scroll to position [697, 0]
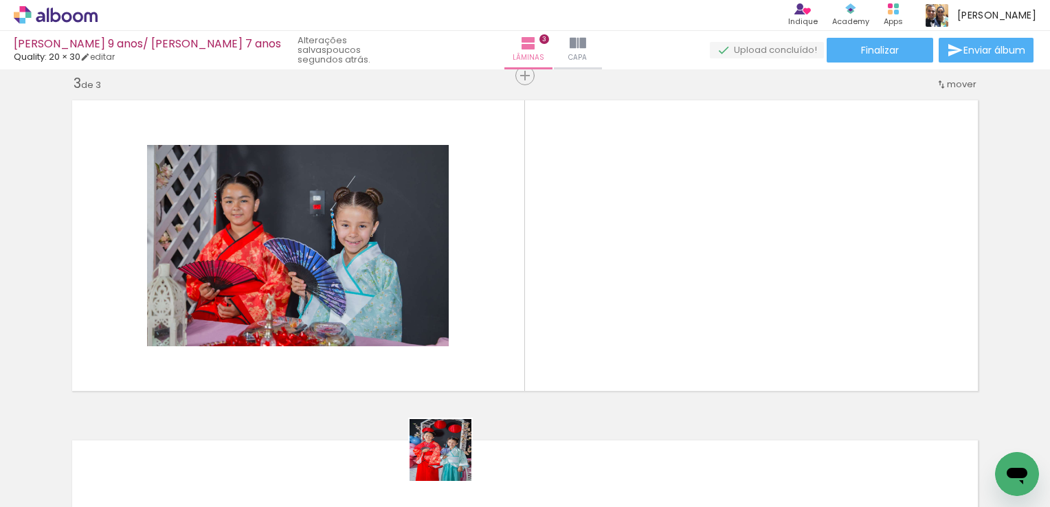
drag, startPoint x: 451, startPoint y: 473, endPoint x: 525, endPoint y: 416, distance: 93.1
click at [429, 320] on quentale-workspace at bounding box center [525, 253] width 1050 height 507
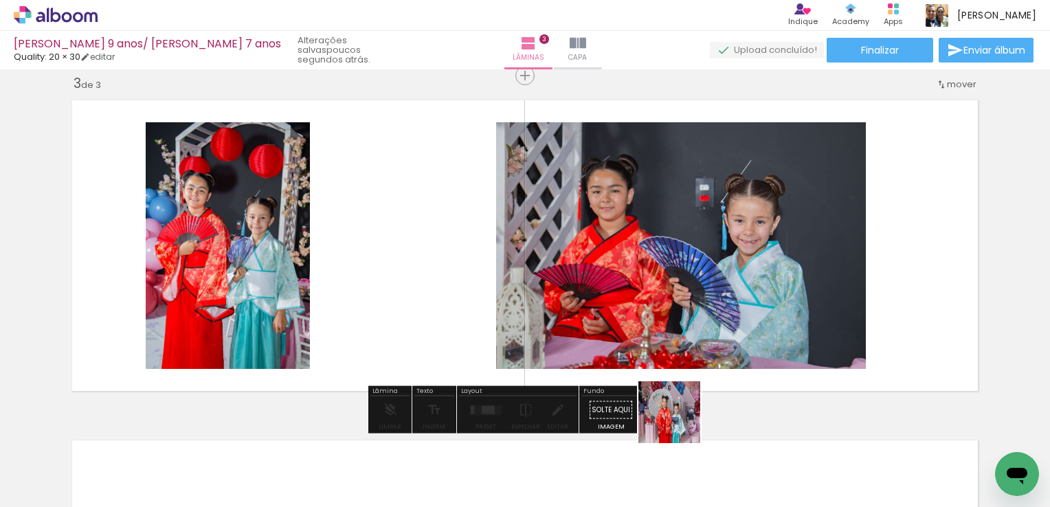
drag, startPoint x: 681, startPoint y: 472, endPoint x: 739, endPoint y: 419, distance: 78.3
click at [684, 354] on quentale-workspace at bounding box center [525, 253] width 1050 height 507
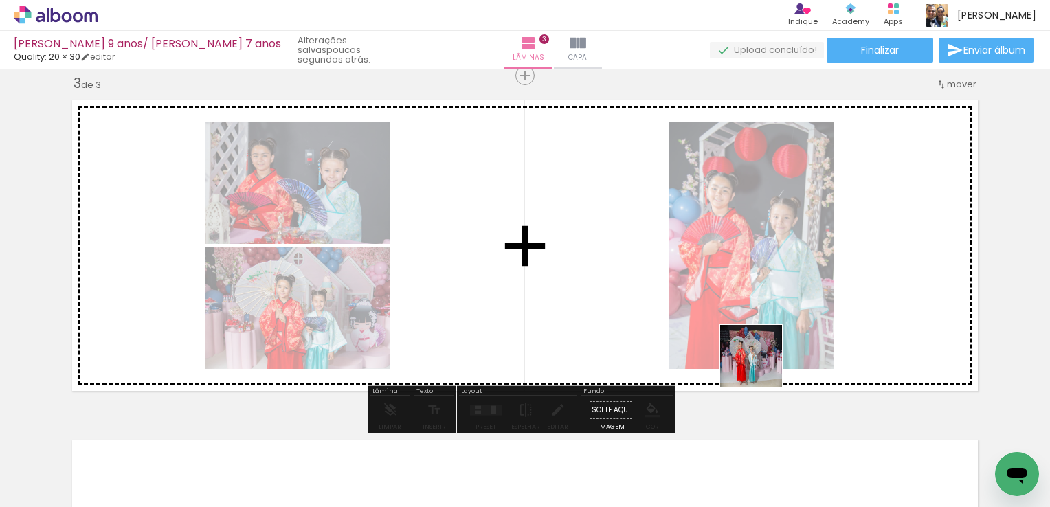
drag, startPoint x: 751, startPoint y: 471, endPoint x: 699, endPoint y: 455, distance: 53.9
click at [766, 342] on quentale-workspace at bounding box center [525, 253] width 1050 height 507
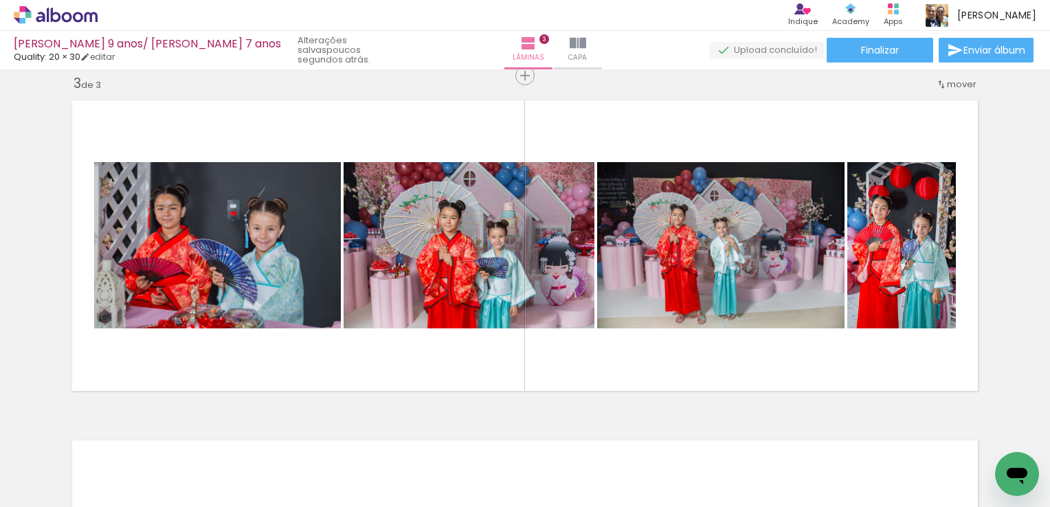
scroll to position [0, 1422]
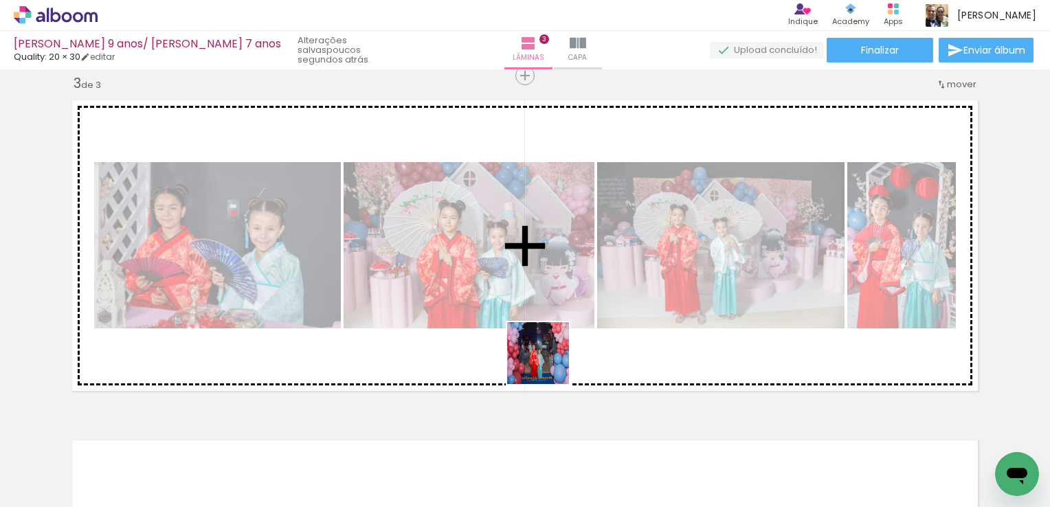
drag, startPoint x: 485, startPoint y: 469, endPoint x: 613, endPoint y: 318, distance: 197.5
click at [606, 279] on quentale-workspace at bounding box center [525, 253] width 1050 height 507
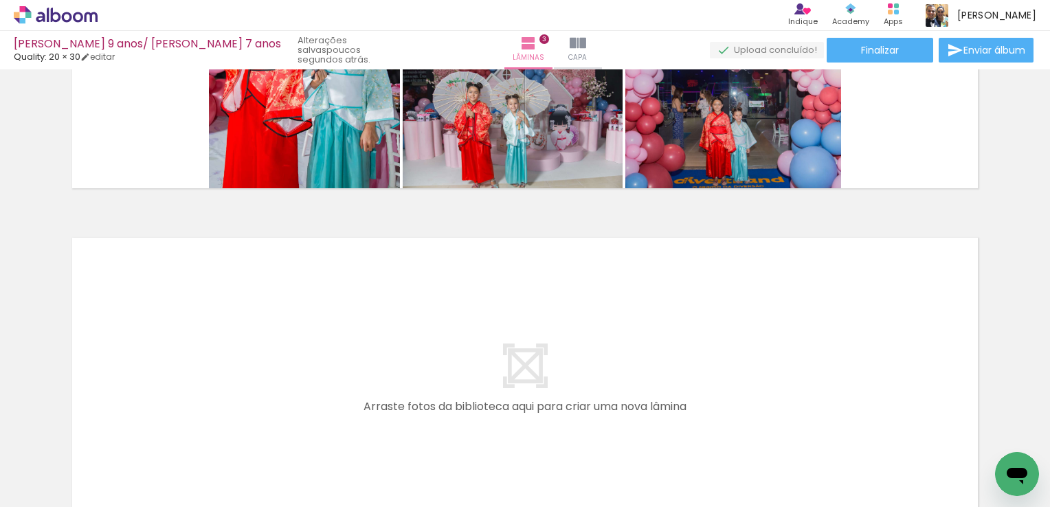
scroll to position [903, 0]
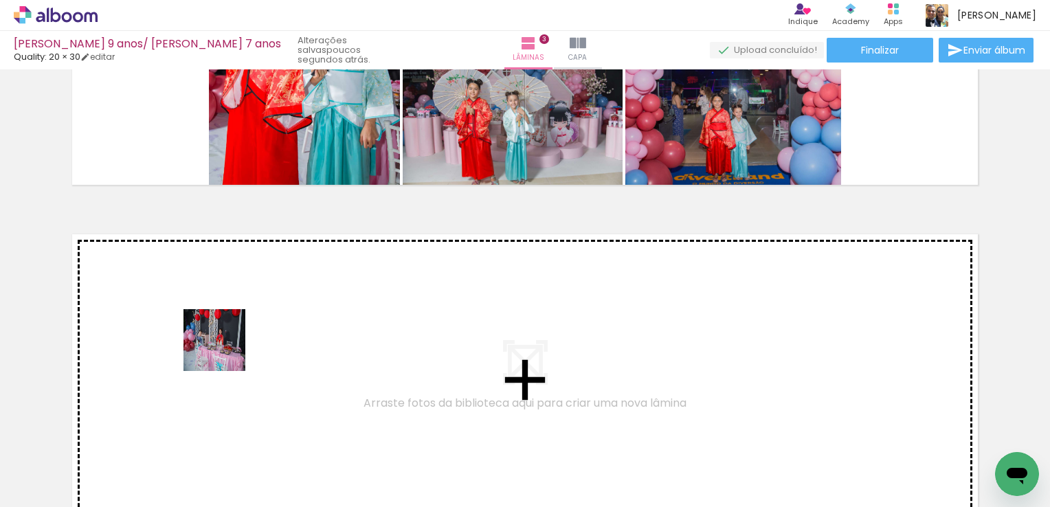
drag, startPoint x: 188, startPoint y: 389, endPoint x: 263, endPoint y: 430, distance: 86.1
click at [236, 344] on quentale-workspace at bounding box center [525, 253] width 1050 height 507
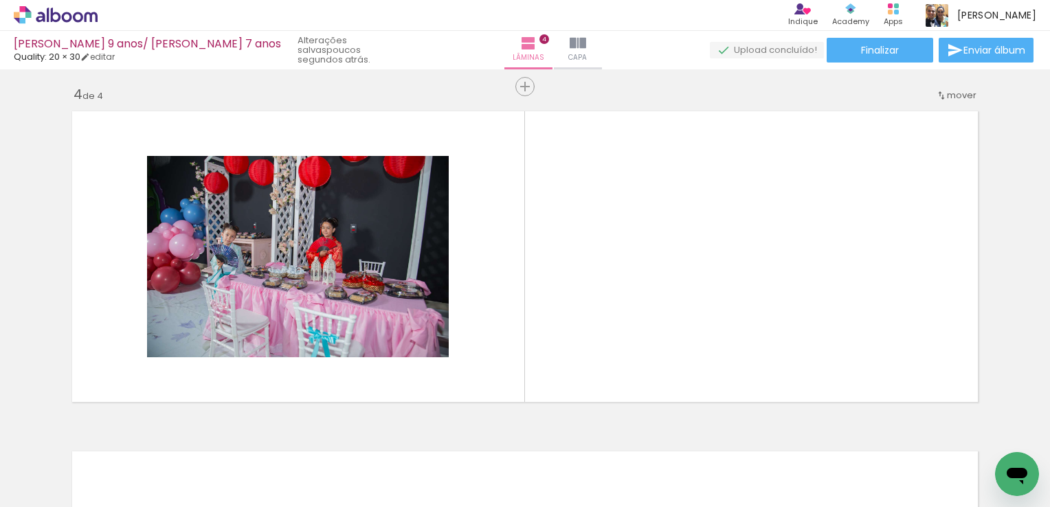
scroll to position [1037, 0]
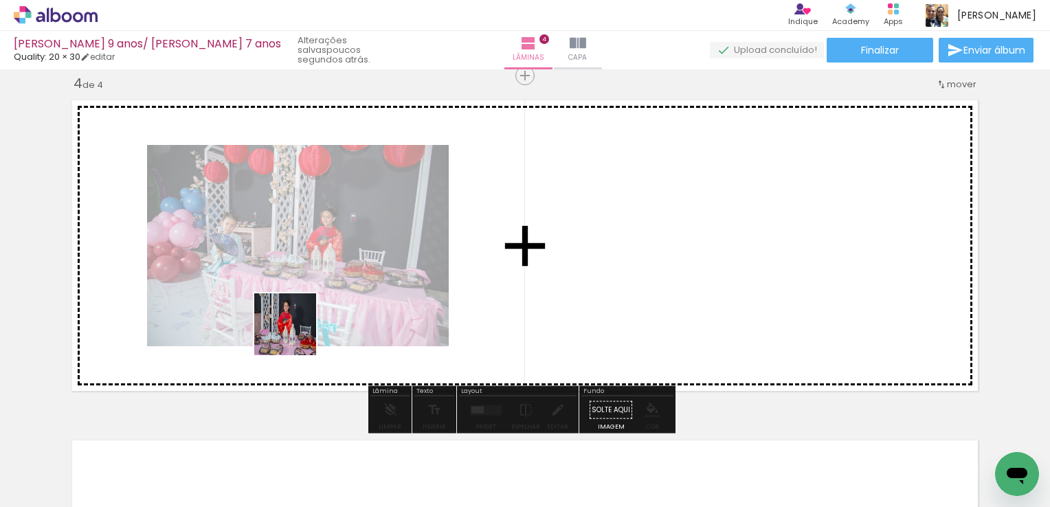
drag, startPoint x: 296, startPoint y: 473, endPoint x: 296, endPoint y: 328, distance: 145.0
click at [296, 327] on quentale-workspace at bounding box center [525, 253] width 1050 height 507
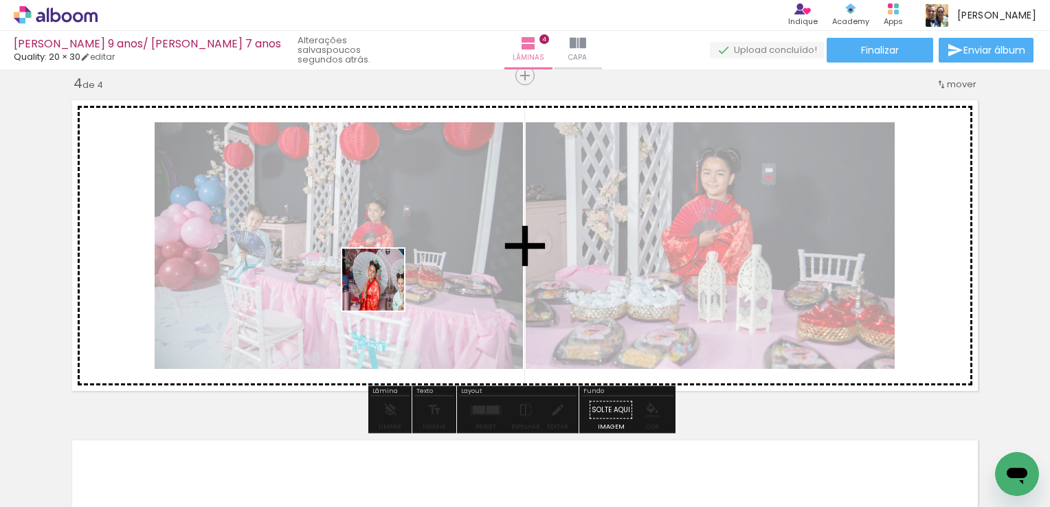
drag, startPoint x: 775, startPoint y: 430, endPoint x: 392, endPoint y: 293, distance: 406.6
click at [330, 277] on quentale-workspace at bounding box center [525, 253] width 1050 height 507
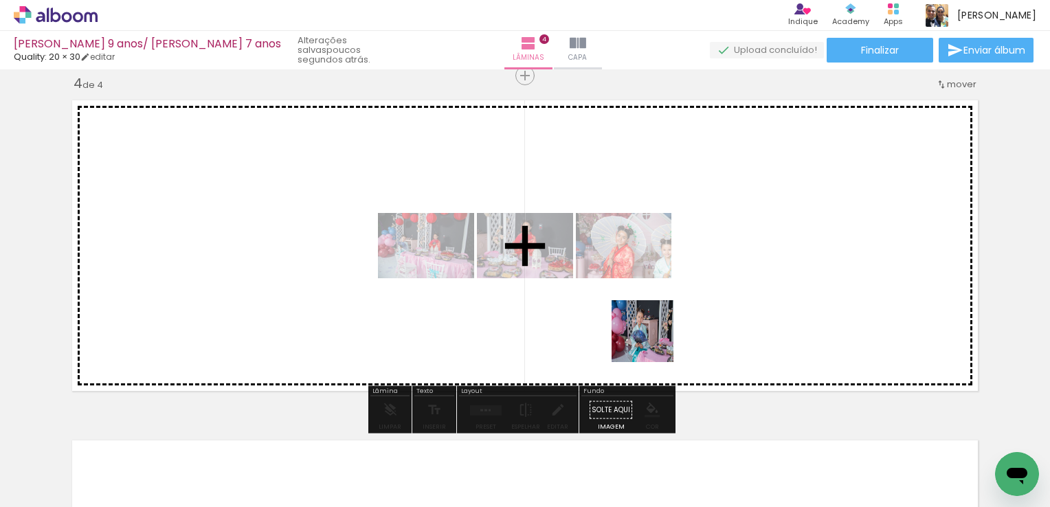
drag, startPoint x: 243, startPoint y: 467, endPoint x: 705, endPoint y: 377, distance: 470.8
click at [800, 302] on quentale-workspace at bounding box center [525, 253] width 1050 height 507
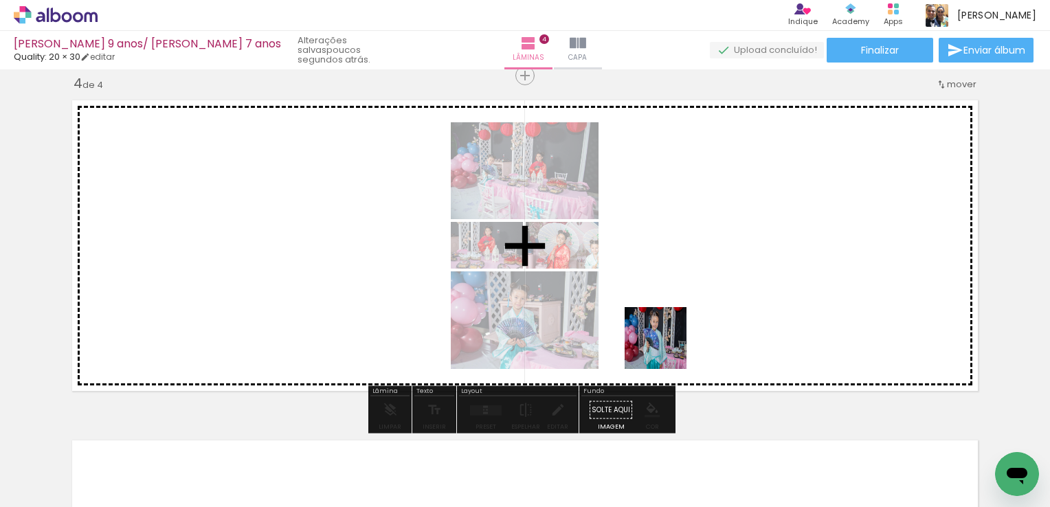
drag, startPoint x: 536, startPoint y: 447, endPoint x: 628, endPoint y: 450, distance: 92.2
click at [725, 285] on quentale-workspace at bounding box center [525, 253] width 1050 height 507
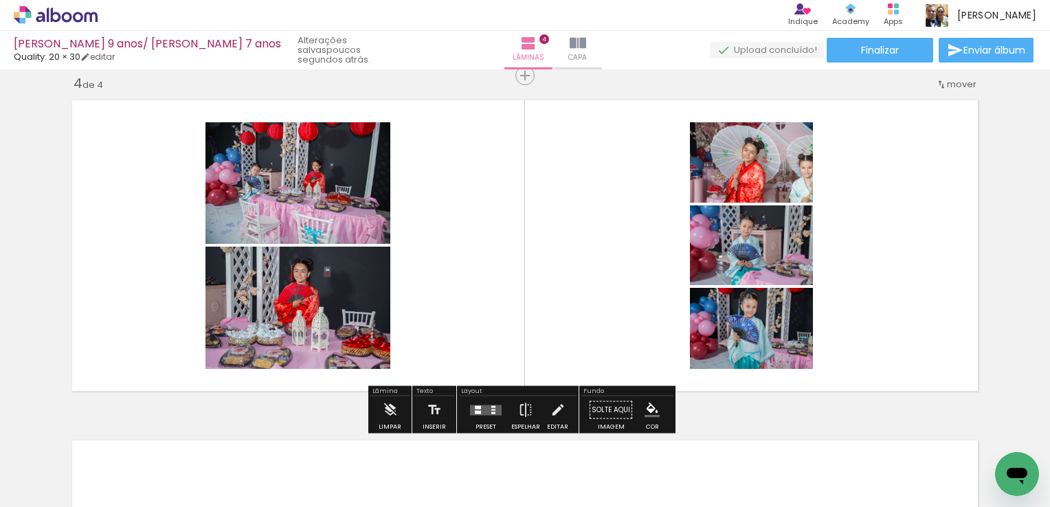
scroll to position [0, 592]
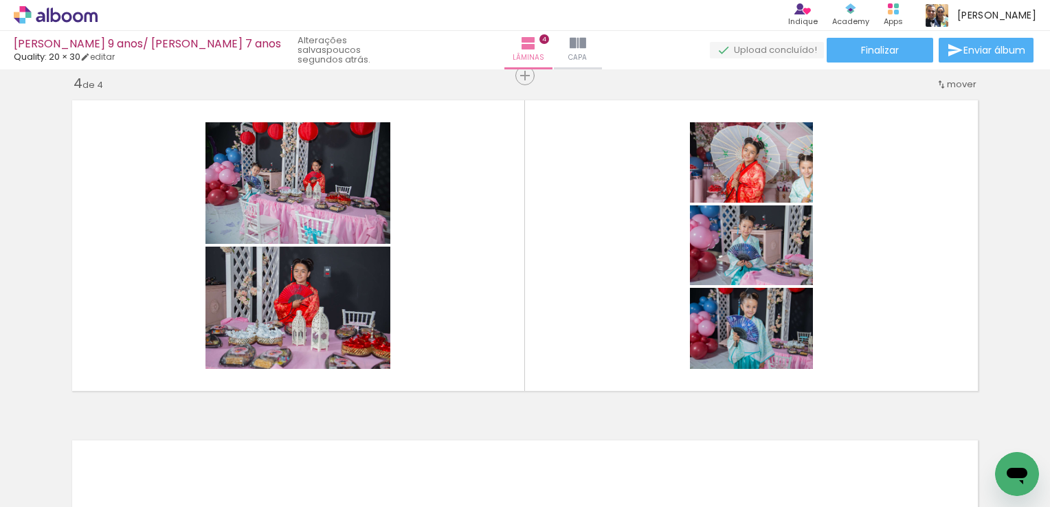
drag, startPoint x: 335, startPoint y: 472, endPoint x: 399, endPoint y: 477, distance: 64.1
click at [377, 358] on quentale-workspace at bounding box center [525, 253] width 1050 height 507
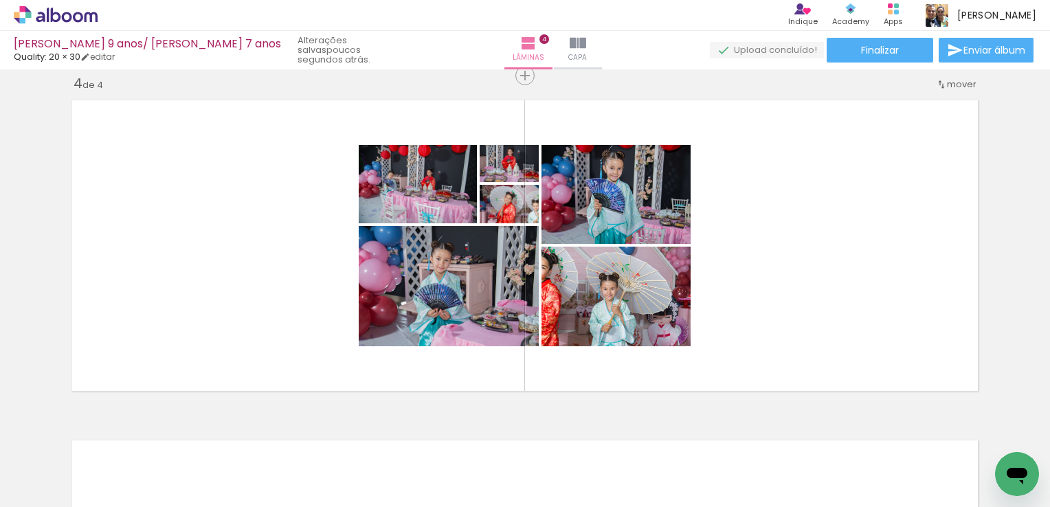
drag, startPoint x: 406, startPoint y: 470, endPoint x: 481, endPoint y: 411, distance: 95.0
click at [441, 335] on quentale-workspace at bounding box center [525, 253] width 1050 height 507
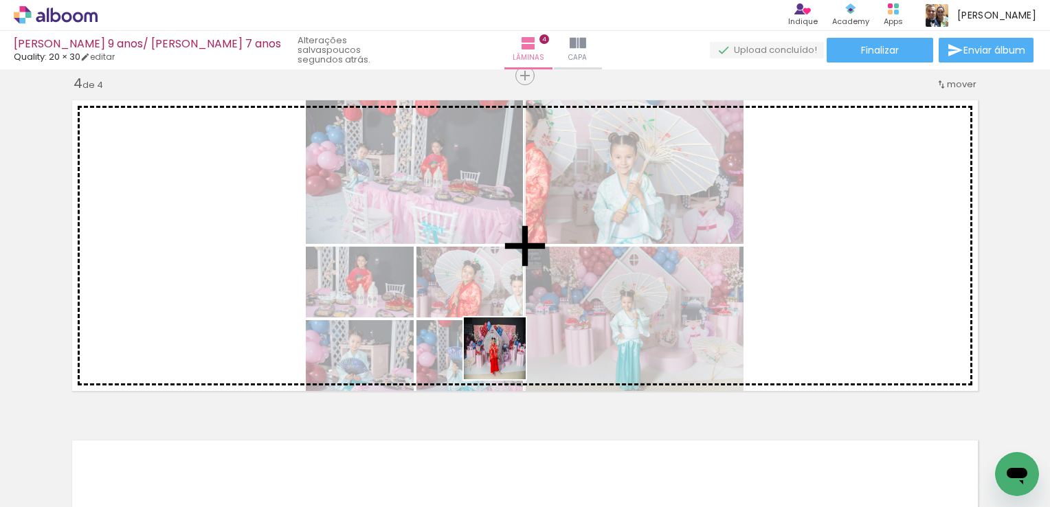
drag, startPoint x: 482, startPoint y: 474, endPoint x: 529, endPoint y: 301, distance: 179.6
click at [523, 311] on quentale-workspace at bounding box center [525, 253] width 1050 height 507
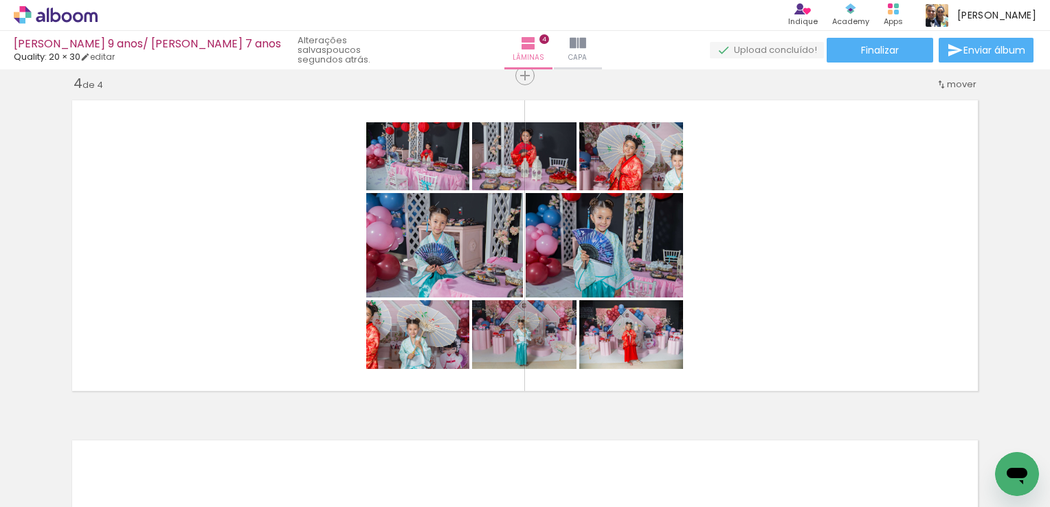
scroll to position [0, 661]
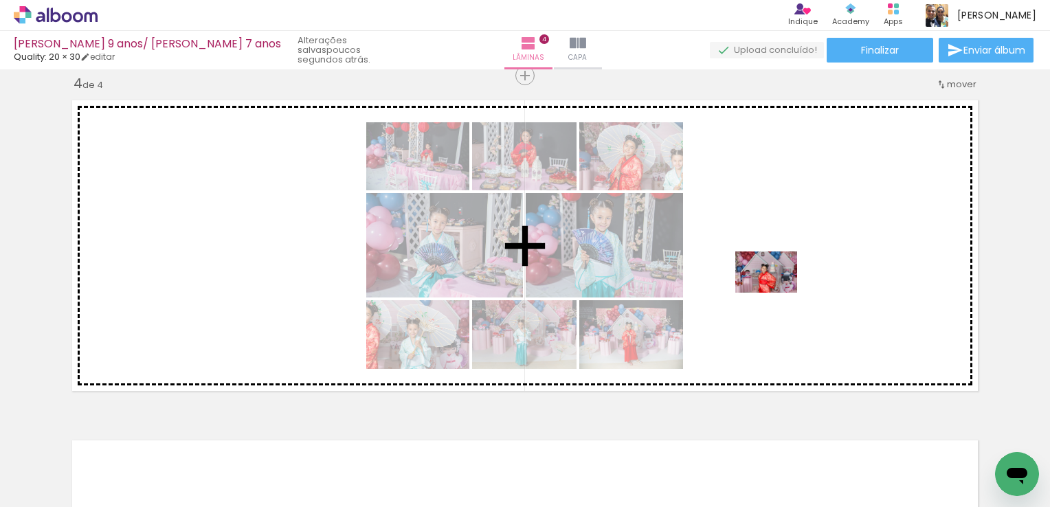
drag, startPoint x: 789, startPoint y: 470, endPoint x: 777, endPoint y: 293, distance: 177.8
click at [777, 293] on quentale-workspace at bounding box center [525, 253] width 1050 height 507
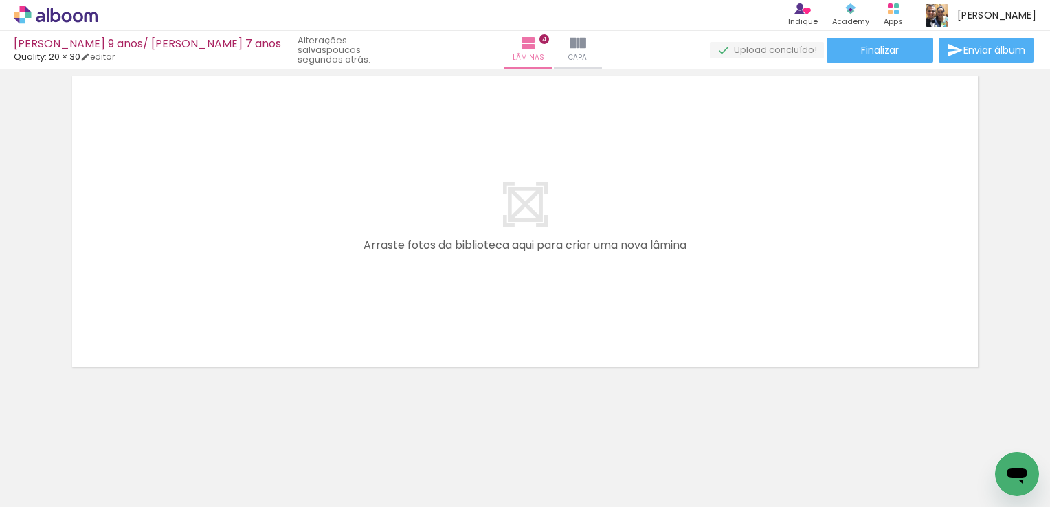
scroll to position [1402, 0]
drag, startPoint x: 478, startPoint y: 466, endPoint x: 473, endPoint y: 298, distance: 168.5
click at [422, 257] on quentale-workspace at bounding box center [525, 253] width 1050 height 507
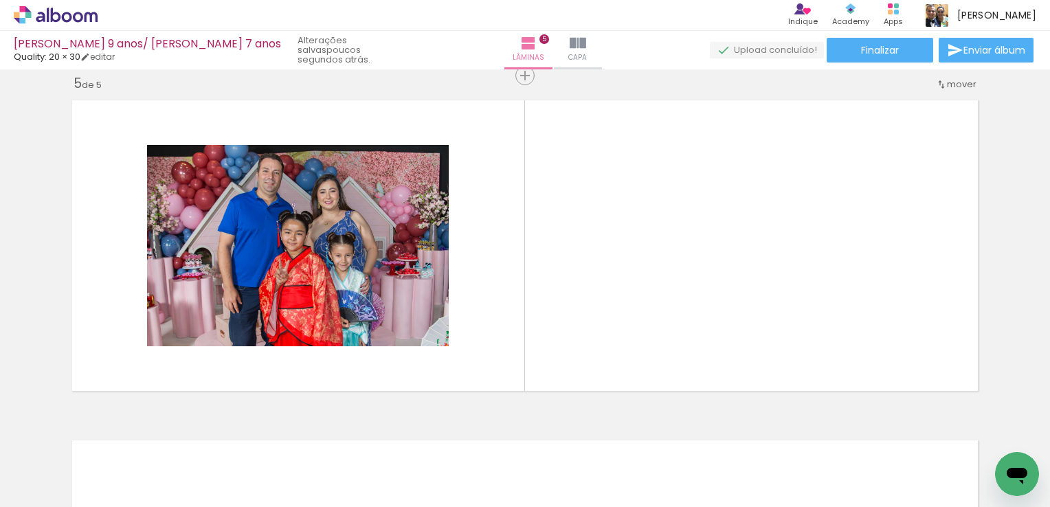
scroll to position [0, 1347]
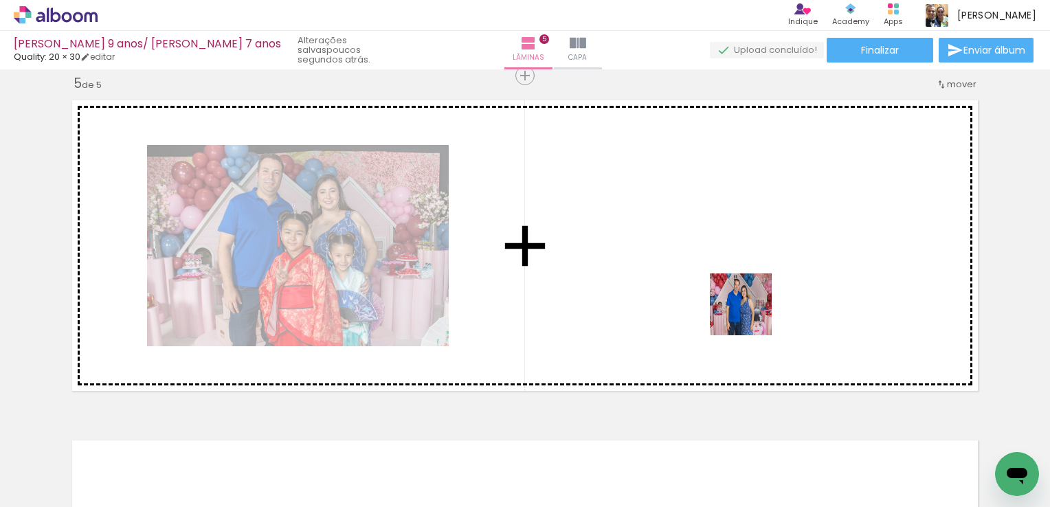
drag, startPoint x: 734, startPoint y: 482, endPoint x: 775, endPoint y: 391, distance: 99.4
click at [751, 311] on quentale-workspace at bounding box center [525, 253] width 1050 height 507
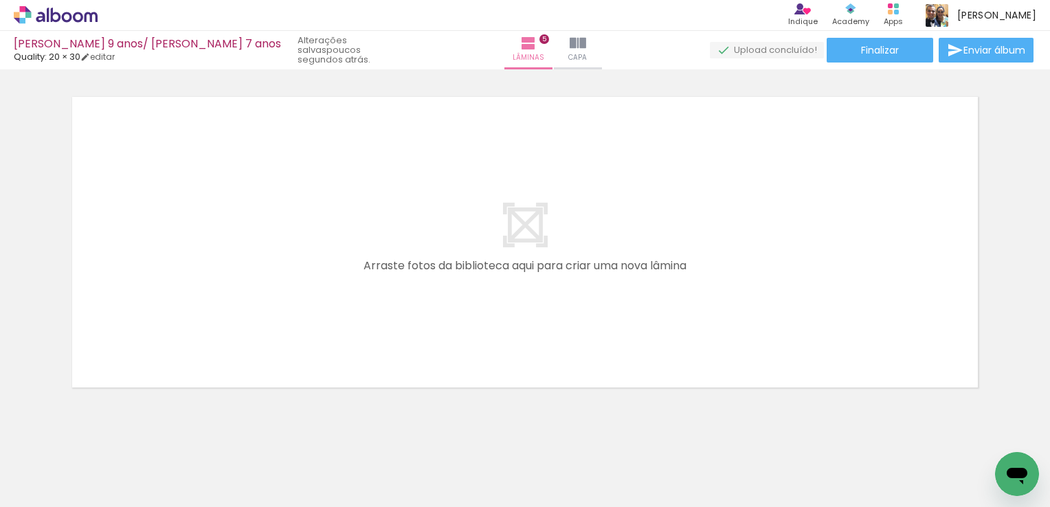
scroll to position [0, 795]
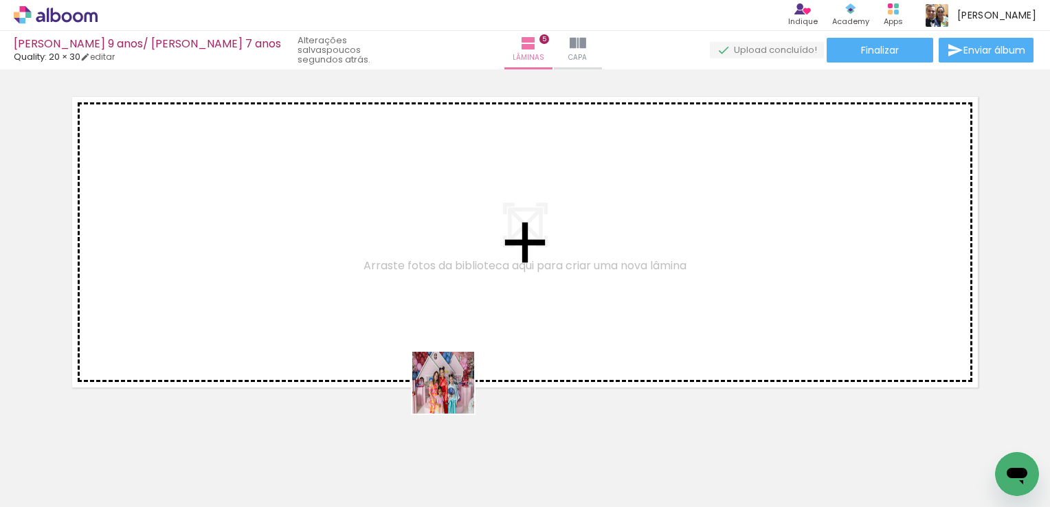
drag, startPoint x: 443, startPoint y: 436, endPoint x: 518, endPoint y: 470, distance: 82.2
click at [463, 344] on quentale-workspace at bounding box center [525, 253] width 1050 height 507
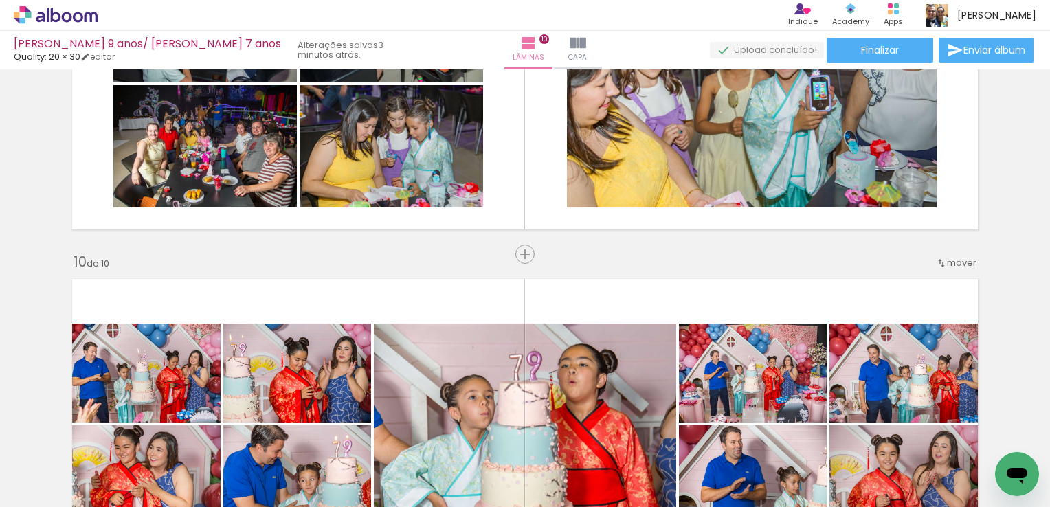
scroll to position [2894, 0]
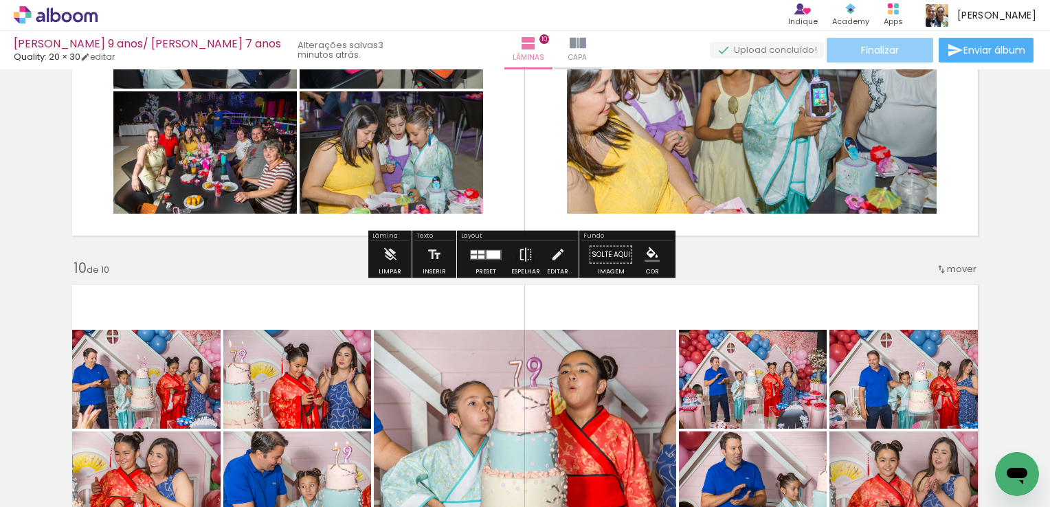
click at [907, 58] on paper-button "Finalizar" at bounding box center [880, 50] width 107 height 25
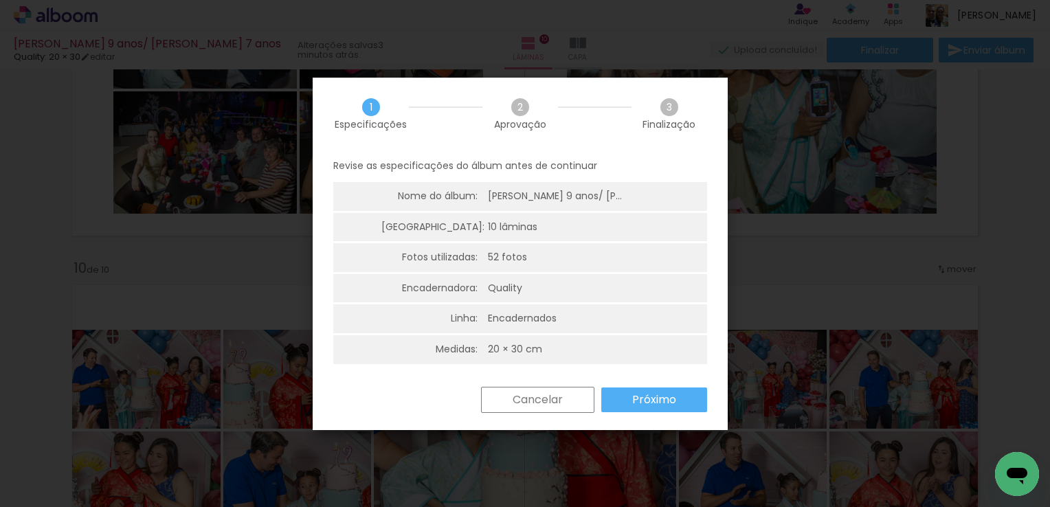
click at [676, 399] on paper-button "Próximo" at bounding box center [654, 400] width 106 height 25
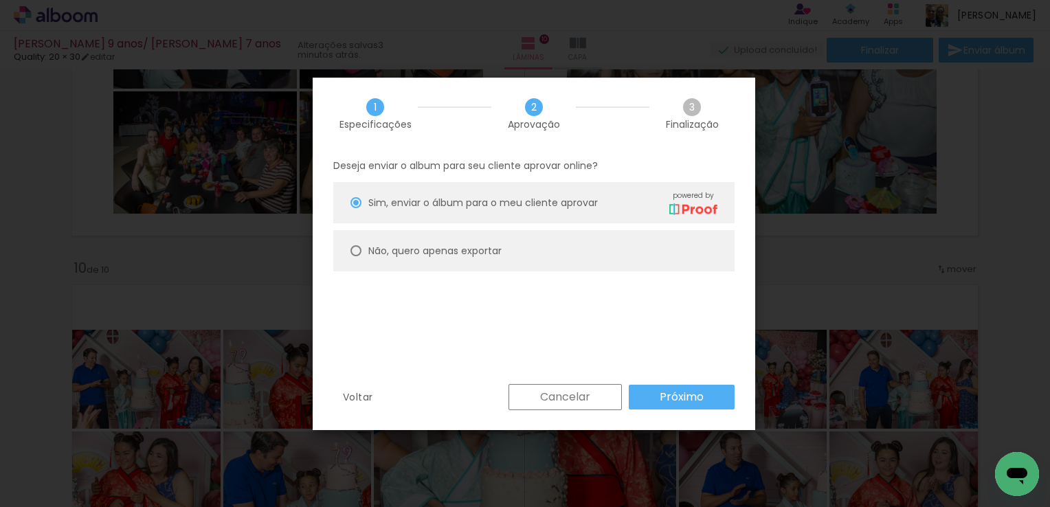
click at [0, 0] on slot "Não, quero apenas exportar" at bounding box center [0, 0] width 0 height 0
type paper-radio-button "on"
click at [0, 0] on slot "Próximo" at bounding box center [0, 0] width 0 height 0
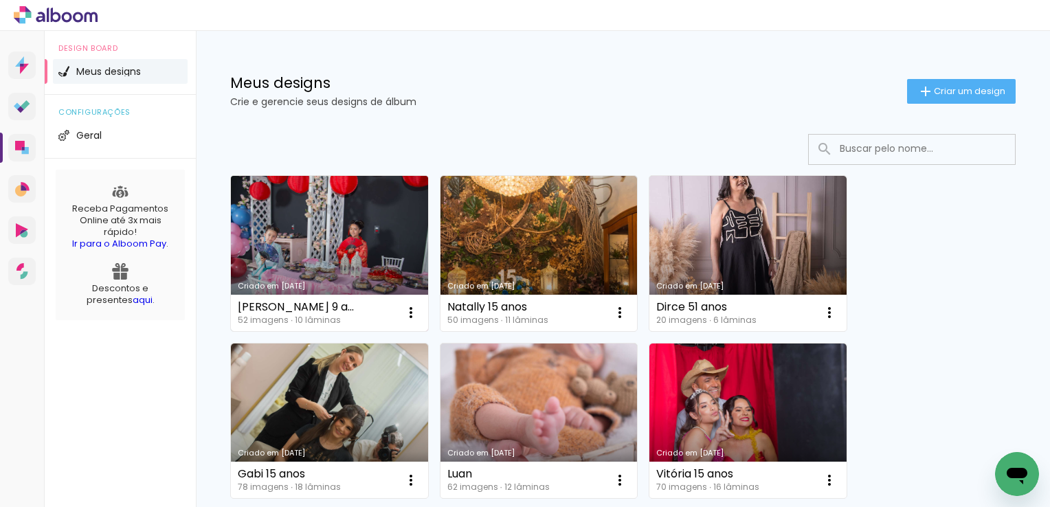
click at [396, 242] on link "Criado em [DATE]" at bounding box center [329, 253] width 197 height 155
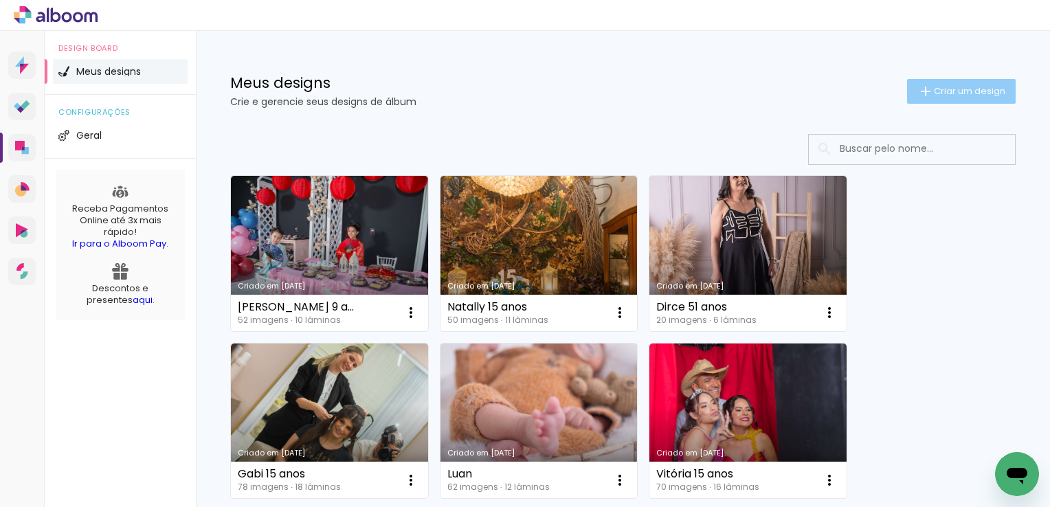
click at [920, 93] on iron-icon at bounding box center [926, 91] width 16 height 16
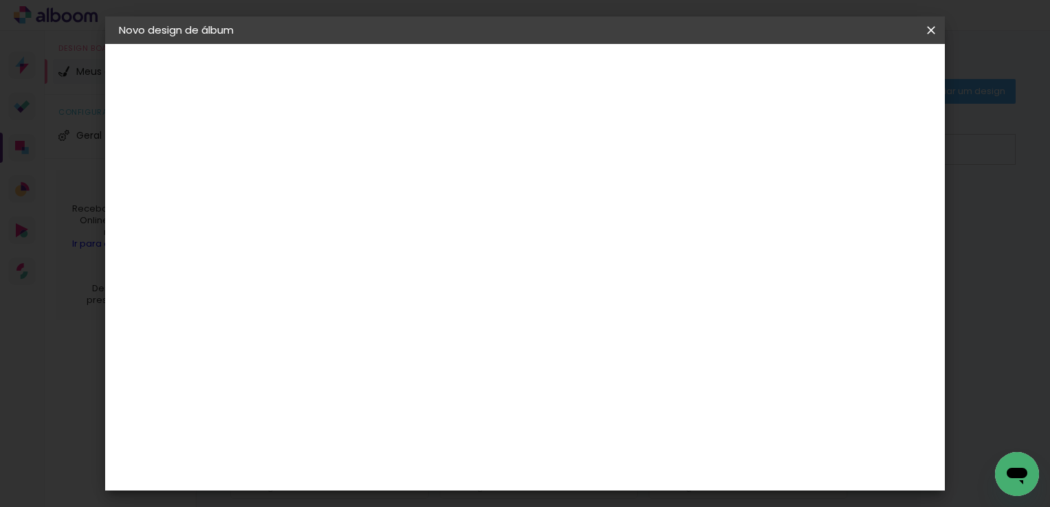
click at [344, 195] on div at bounding box center [344, 195] width 0 height 1
type input "[PERSON_NAME] 6 anos"
type paper-input "[PERSON_NAME] 6 anos"
click at [0, 0] on slot "Avançar" at bounding box center [0, 0] width 0 height 0
click at [405, 254] on input at bounding box center [378, 261] width 139 height 17
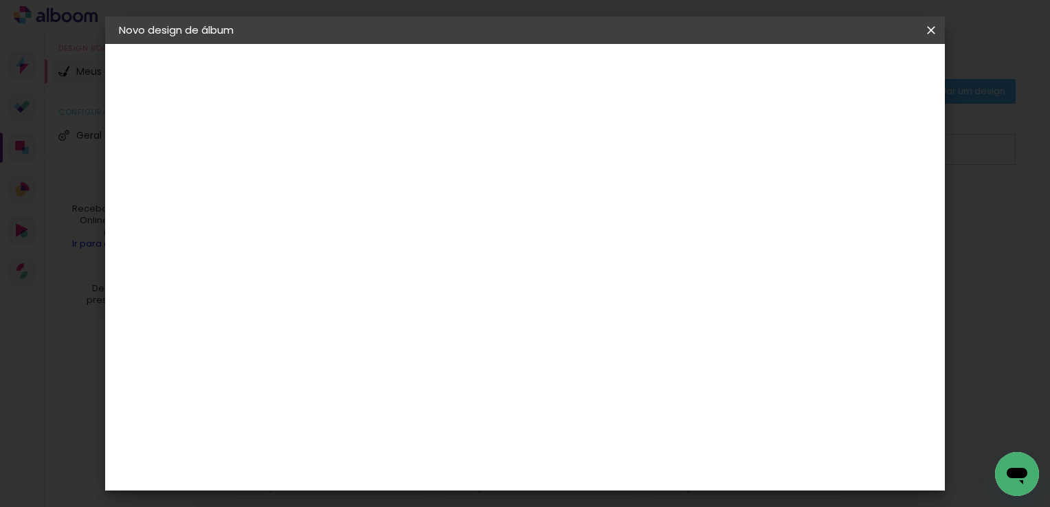
type input "quali"
type paper-input "quali"
click at [351, 309] on div "Quality" at bounding box center [353, 310] width 38 height 11
click at [0, 0] on slot "Avançar" at bounding box center [0, 0] width 0 height 0
click at [397, 229] on input "text" at bounding box center [371, 239] width 54 height 21
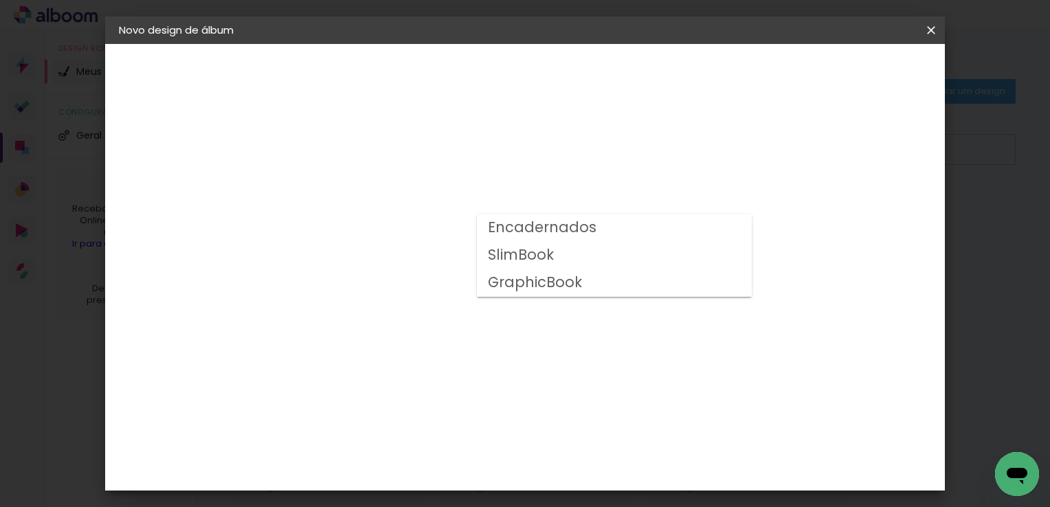
click at [595, 232] on paper-item "Encadernados" at bounding box center [614, 227] width 275 height 27
type input "Encadernados"
click at [437, 290] on span "20 × 30" at bounding box center [405, 304] width 64 height 28
click at [0, 0] on slot "Avançar" at bounding box center [0, 0] width 0 height 0
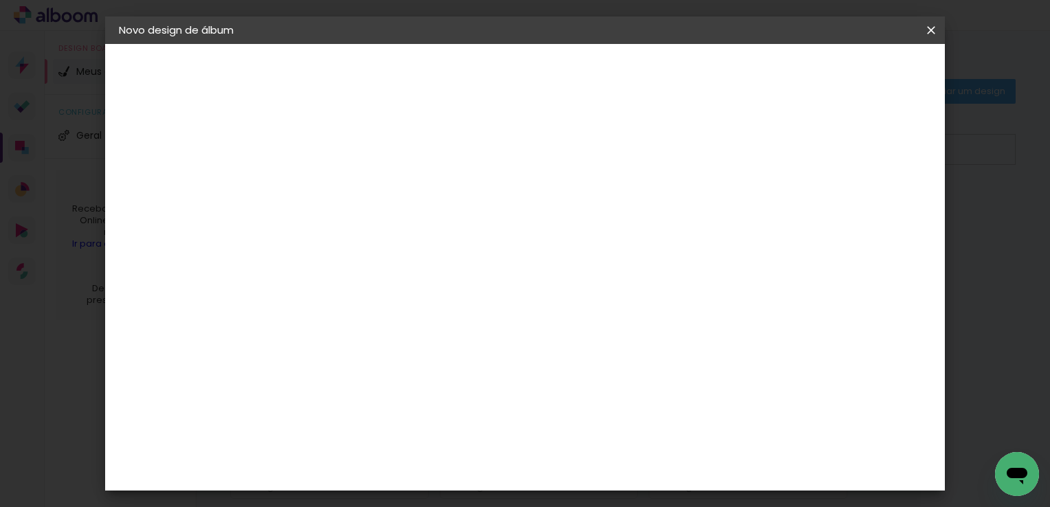
click at [859, 79] on paper-button "Iniciar design" at bounding box center [814, 72] width 90 height 23
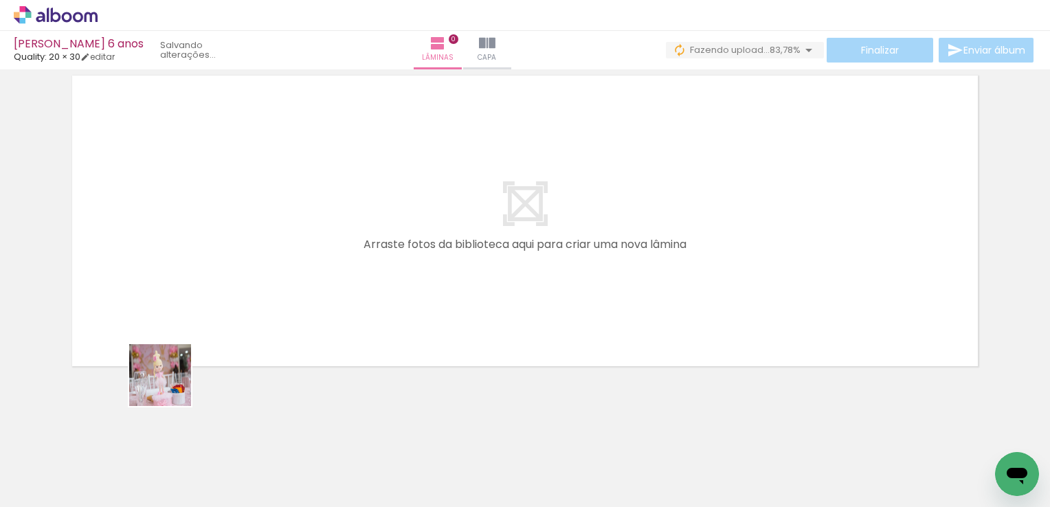
drag, startPoint x: 150, startPoint y: 441, endPoint x: 210, endPoint y: 441, distance: 59.8
click at [198, 298] on quentale-workspace at bounding box center [525, 253] width 1050 height 507
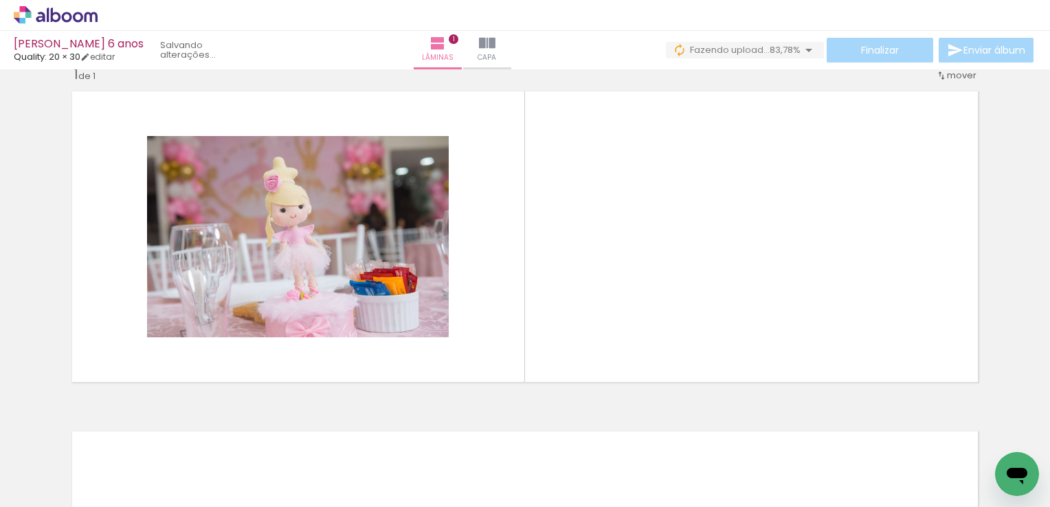
scroll to position [16, 0]
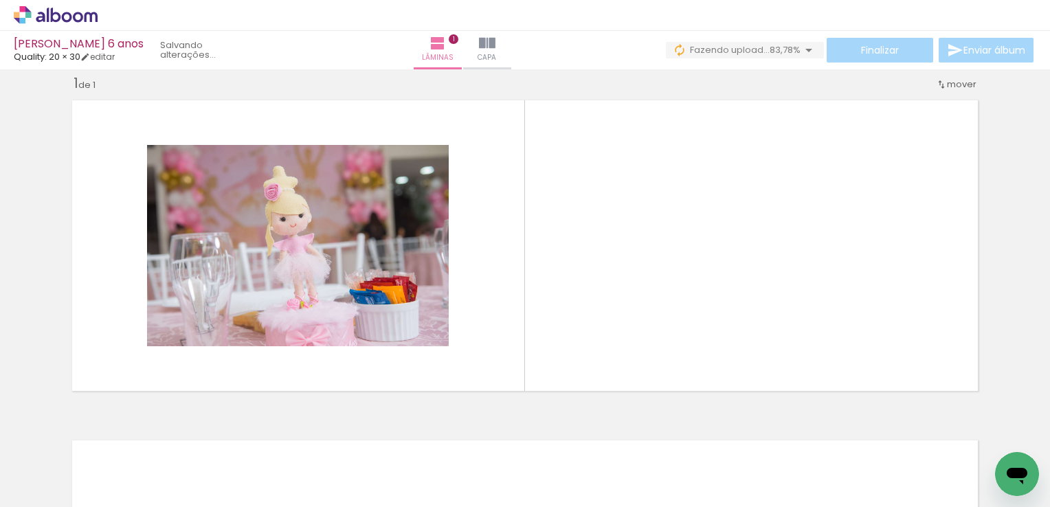
drag, startPoint x: 215, startPoint y: 464, endPoint x: 260, endPoint y: 436, distance: 52.8
click at [236, 324] on quentale-workspace at bounding box center [525, 253] width 1050 height 507
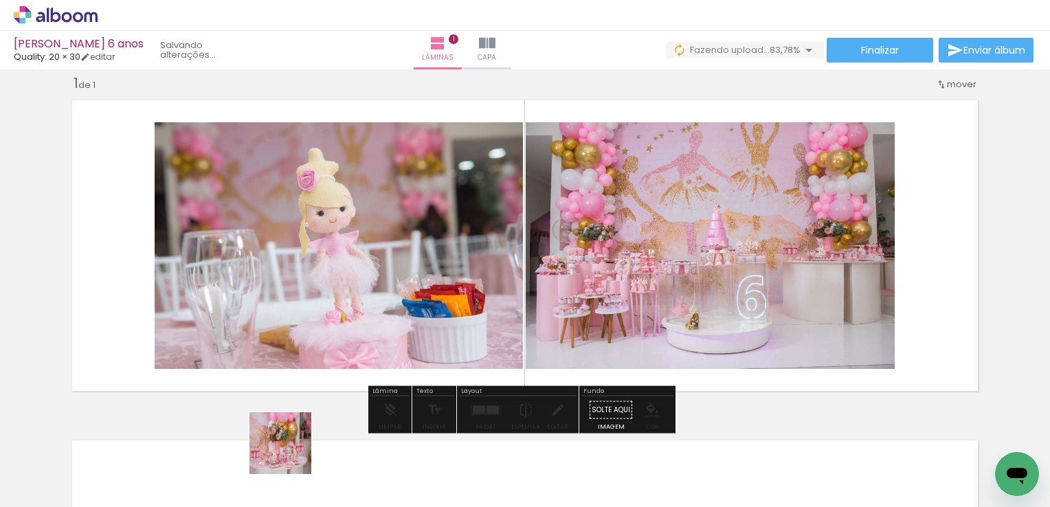
drag, startPoint x: 291, startPoint y: 474, endPoint x: 307, endPoint y: 336, distance: 138.5
click at [307, 336] on quentale-workspace at bounding box center [525, 253] width 1050 height 507
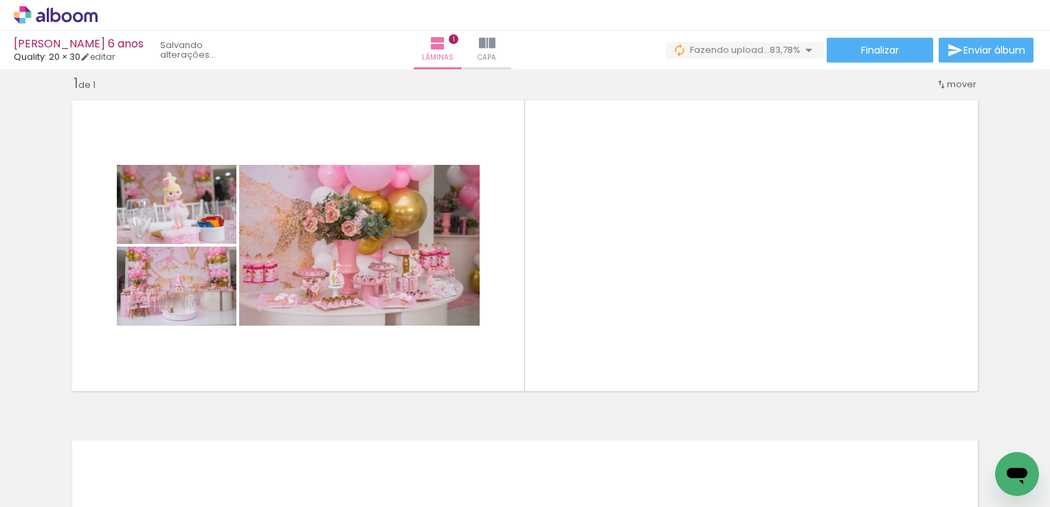
scroll to position [0, 1925]
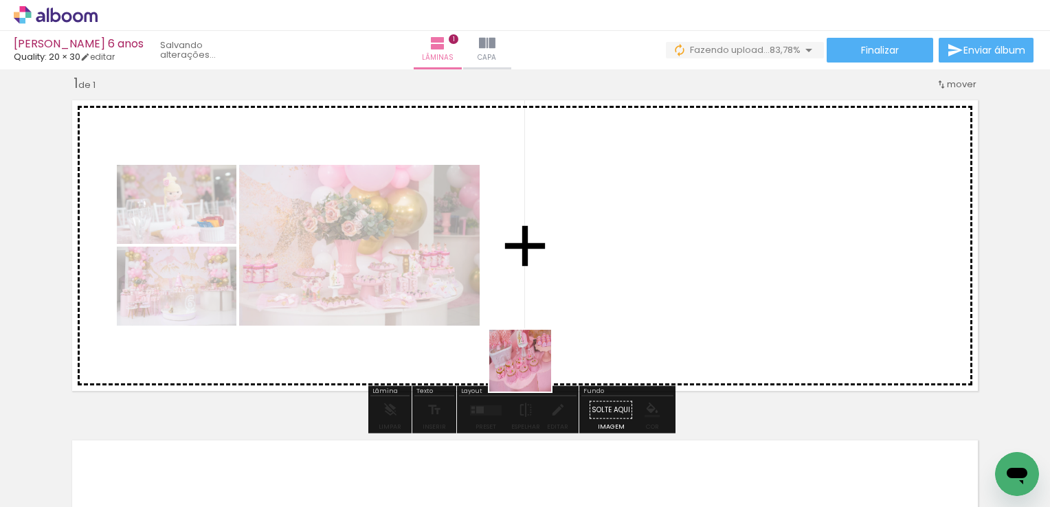
drag, startPoint x: 531, startPoint y: 461, endPoint x: 593, endPoint y: 427, distance: 71.0
click at [531, 354] on quentale-workspace at bounding box center [525, 253] width 1050 height 507
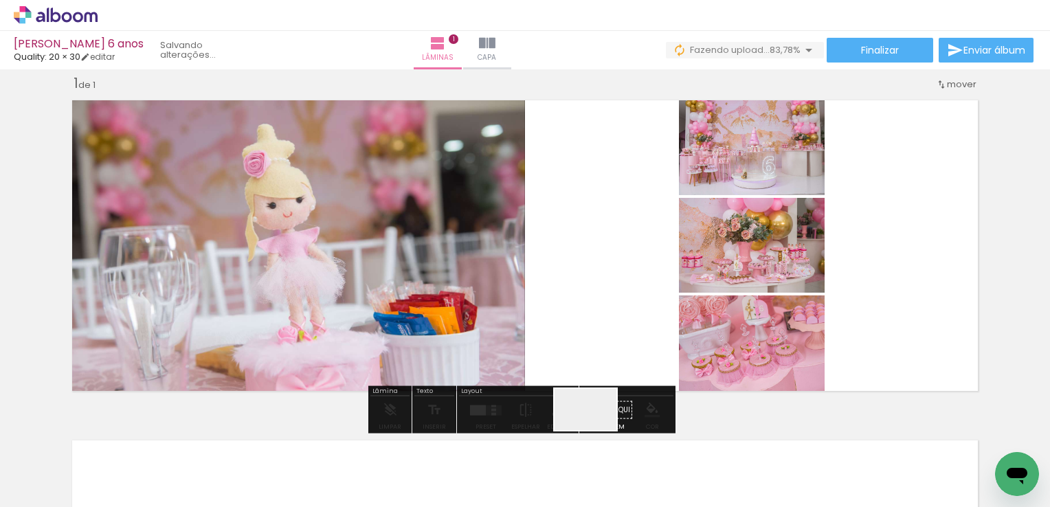
drag, startPoint x: 596, startPoint y: 430, endPoint x: 665, endPoint y: 455, distance: 73.7
click at [601, 368] on quentale-workspace at bounding box center [525, 253] width 1050 height 507
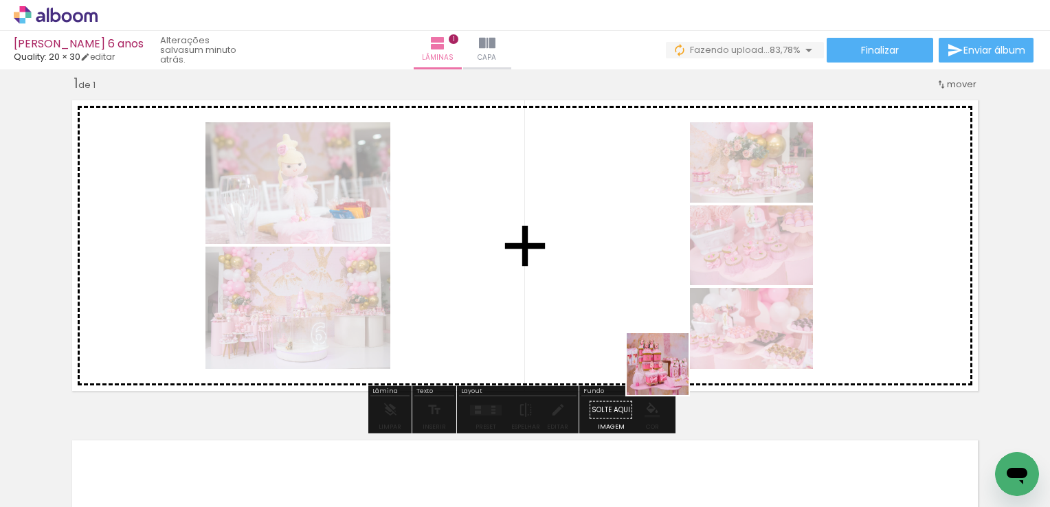
drag, startPoint x: 668, startPoint y: 464, endPoint x: 736, endPoint y: 439, distance: 72.4
click at [668, 371] on quentale-workspace at bounding box center [525, 253] width 1050 height 507
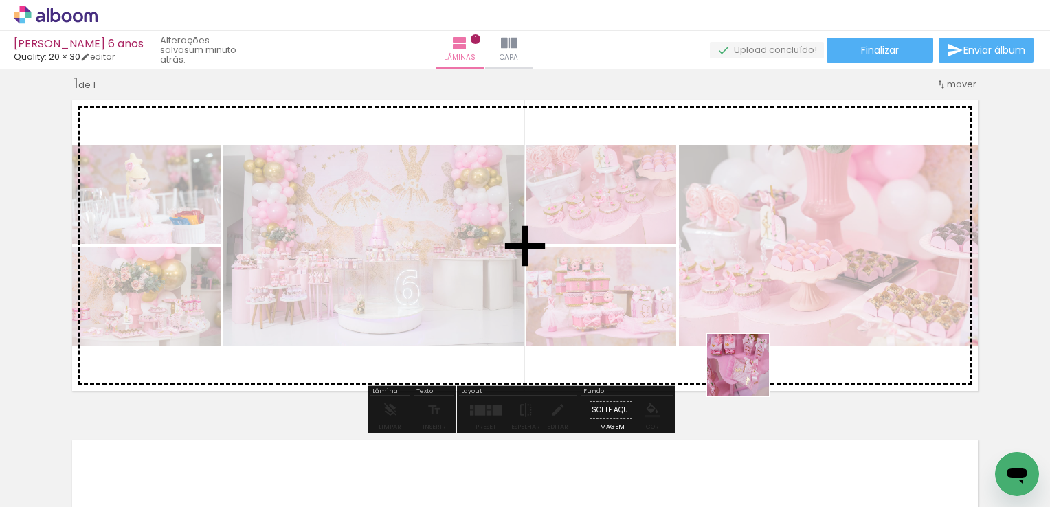
drag, startPoint x: 749, startPoint y: 464, endPoint x: 749, endPoint y: 375, distance: 88.7
click at [749, 375] on quentale-workspace at bounding box center [525, 253] width 1050 height 507
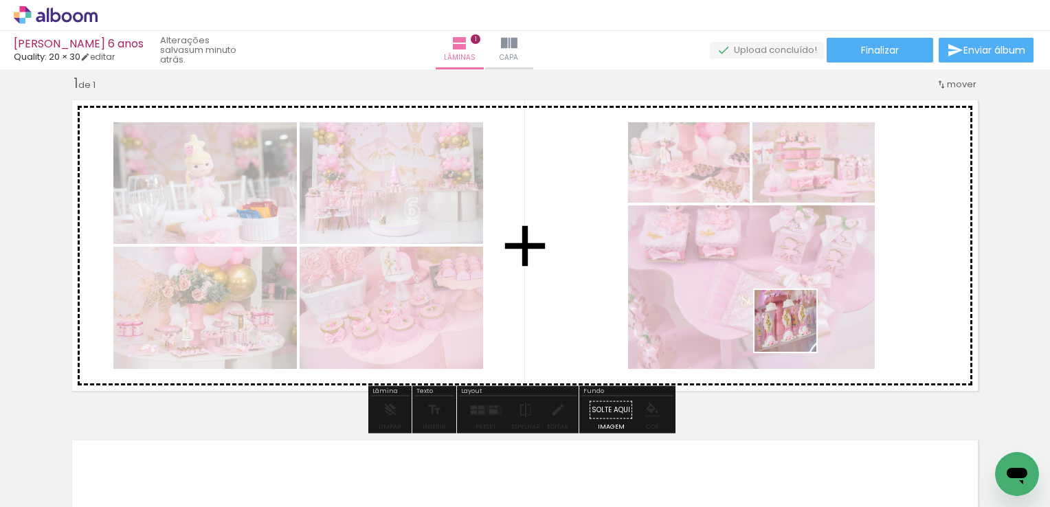
drag, startPoint x: 837, startPoint y: 463, endPoint x: 681, endPoint y: 448, distance: 156.8
click at [793, 329] on quentale-workspace at bounding box center [525, 253] width 1050 height 507
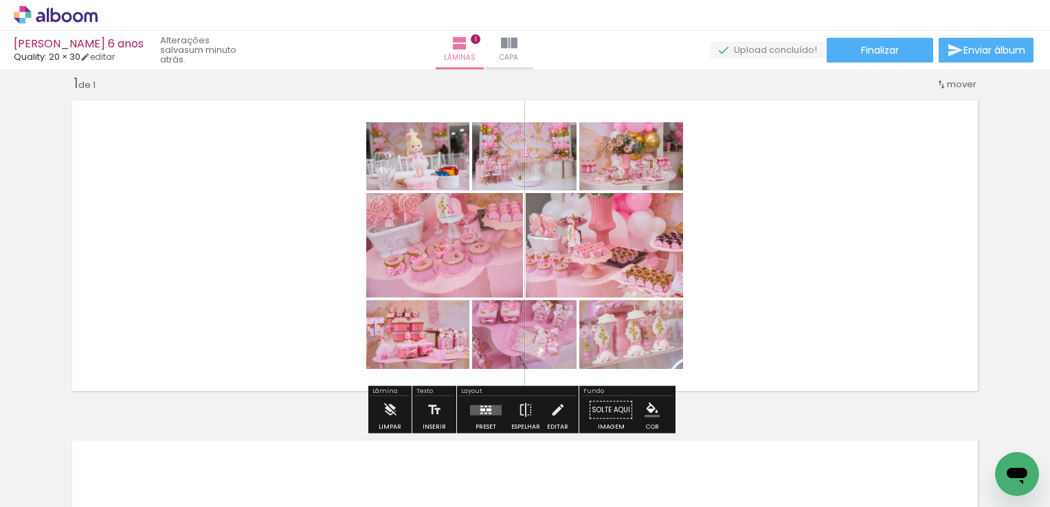
scroll to position [0, 2594]
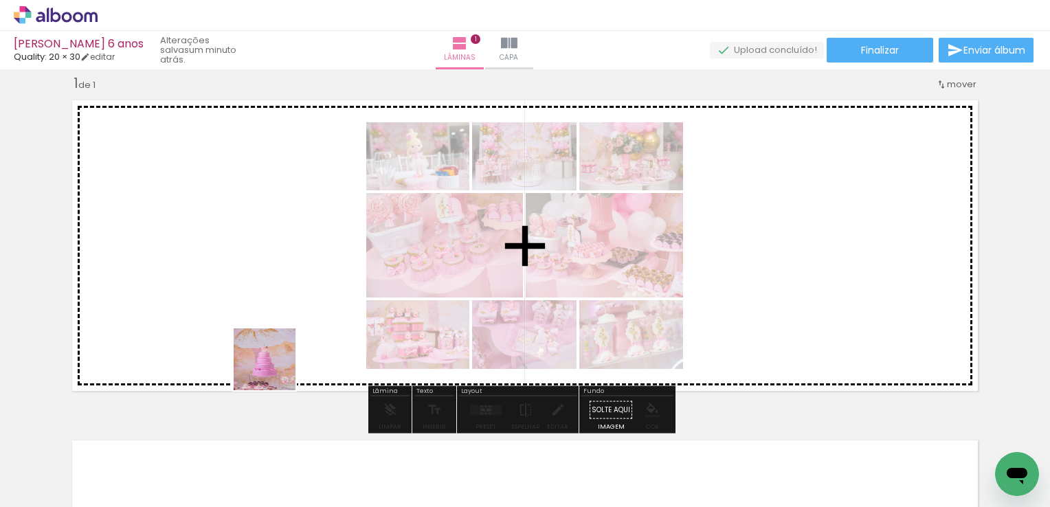
drag, startPoint x: 250, startPoint y: 474, endPoint x: 275, endPoint y: 370, distance: 107.4
click at [275, 370] on quentale-workspace at bounding box center [525, 253] width 1050 height 507
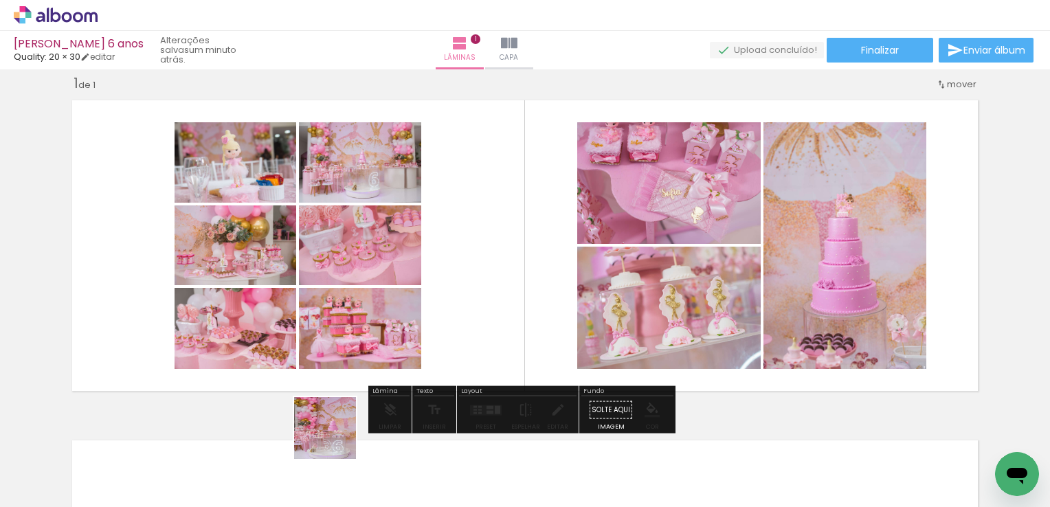
drag, startPoint x: 333, startPoint y: 464, endPoint x: 375, endPoint y: 389, distance: 86.2
click at [363, 362] on quentale-workspace at bounding box center [525, 253] width 1050 height 507
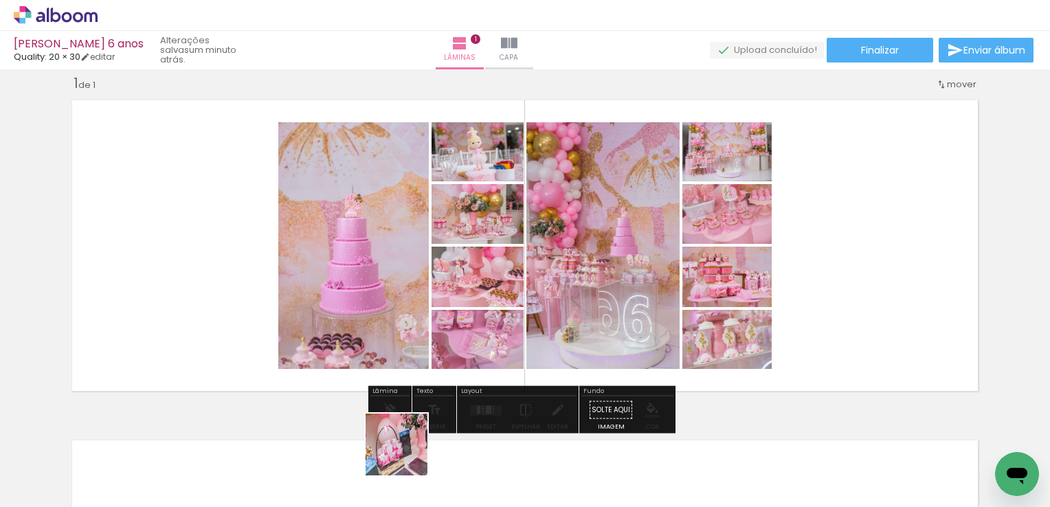
drag, startPoint x: 407, startPoint y: 467, endPoint x: 467, endPoint y: 447, distance: 63.7
click at [448, 348] on quentale-workspace at bounding box center [525, 253] width 1050 height 507
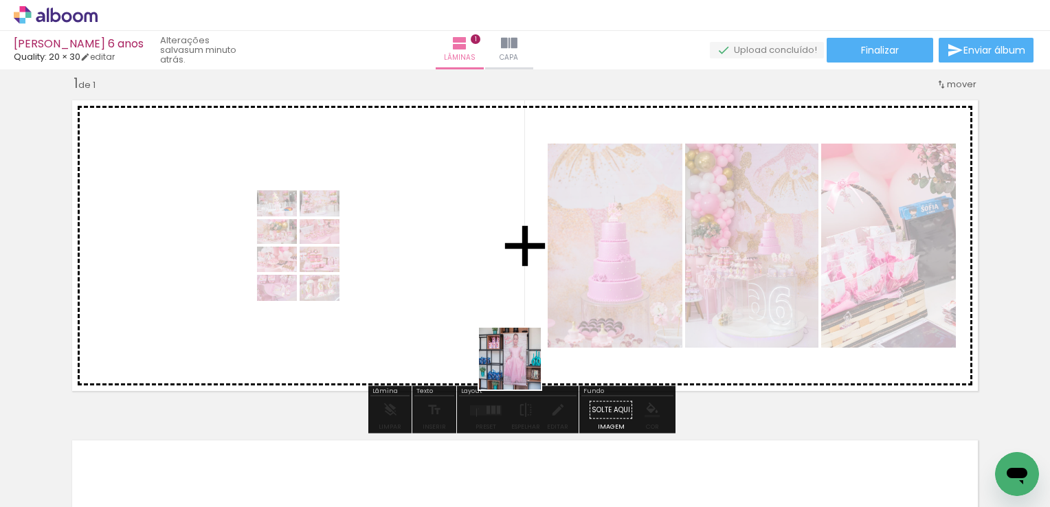
drag, startPoint x: 520, startPoint y: 369, endPoint x: 577, endPoint y: 467, distance: 113.3
click at [528, 358] on quentale-workspace at bounding box center [525, 253] width 1050 height 507
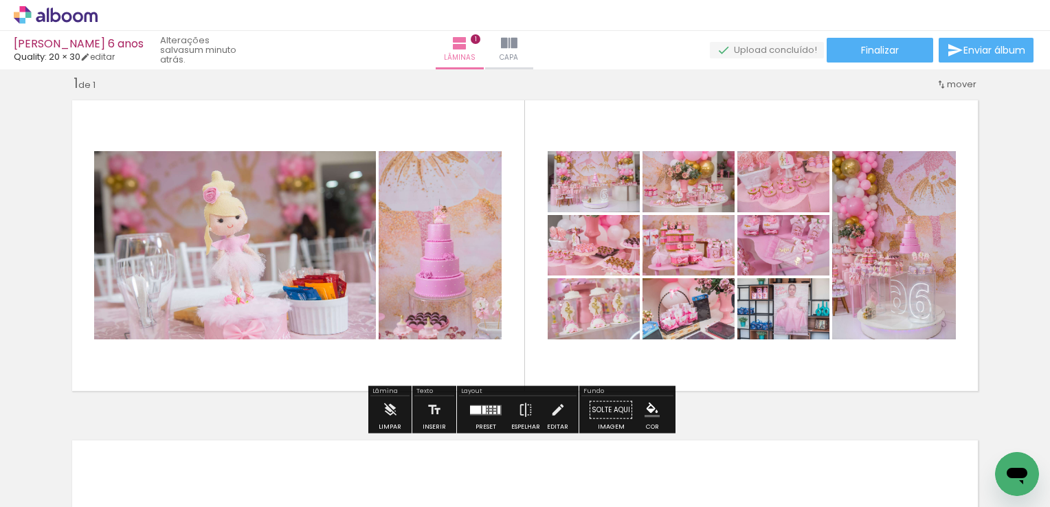
drag, startPoint x: 562, startPoint y: 478, endPoint x: 626, endPoint y: 472, distance: 64.3
click at [573, 368] on quentale-workspace at bounding box center [525, 253] width 1050 height 507
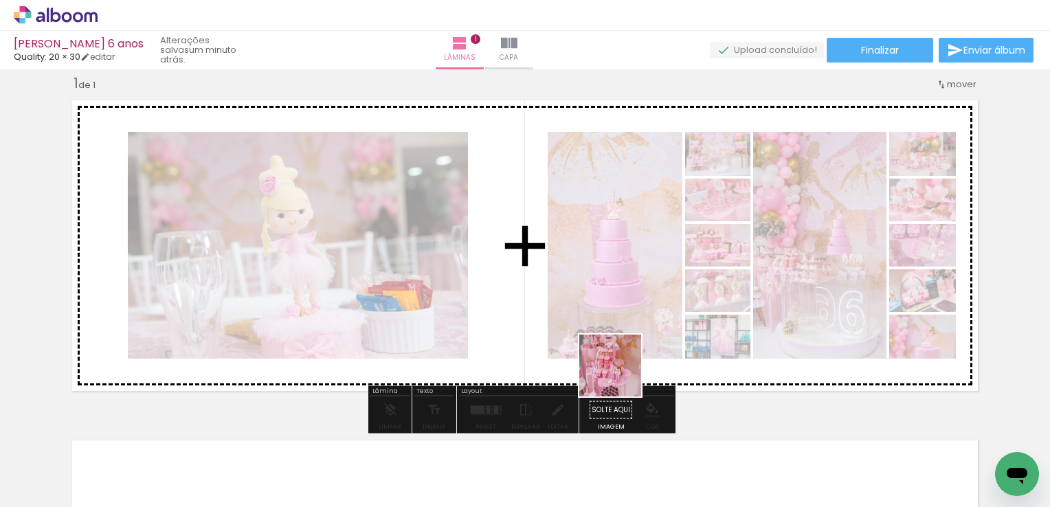
drag, startPoint x: 628, startPoint y: 461, endPoint x: 695, endPoint y: 428, distance: 74.4
click at [623, 346] on quentale-workspace at bounding box center [525, 253] width 1050 height 507
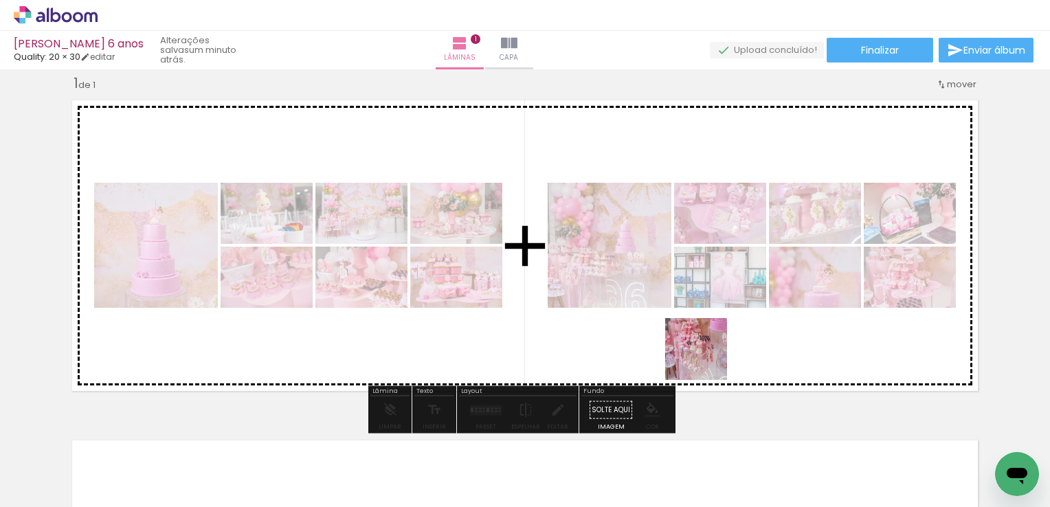
drag, startPoint x: 707, startPoint y: 375, endPoint x: 707, endPoint y: 328, distance: 47.4
click at [707, 331] on quentale-workspace at bounding box center [525, 253] width 1050 height 507
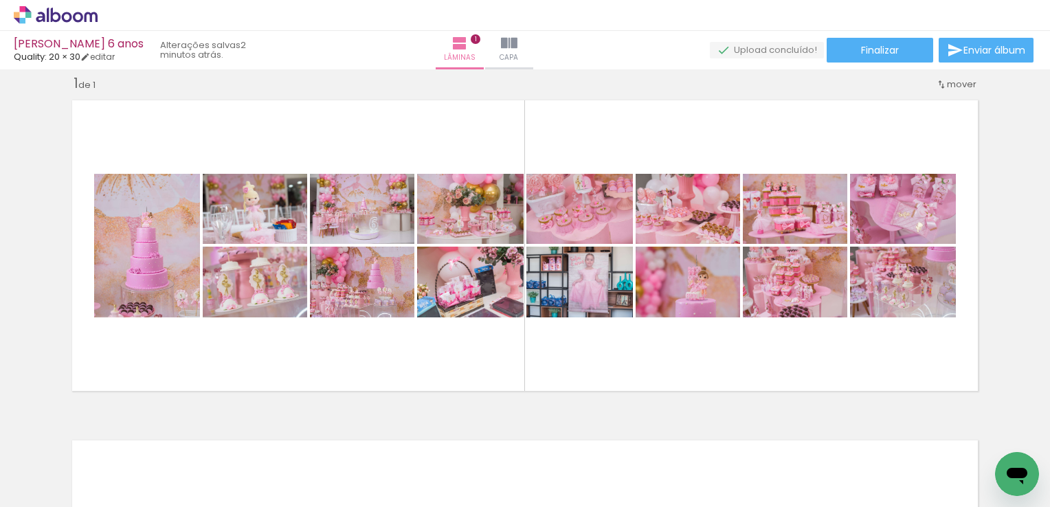
scroll to position [0, 4763]
drag, startPoint x: 665, startPoint y: 500, endPoint x: 27, endPoint y: 1, distance: 810.5
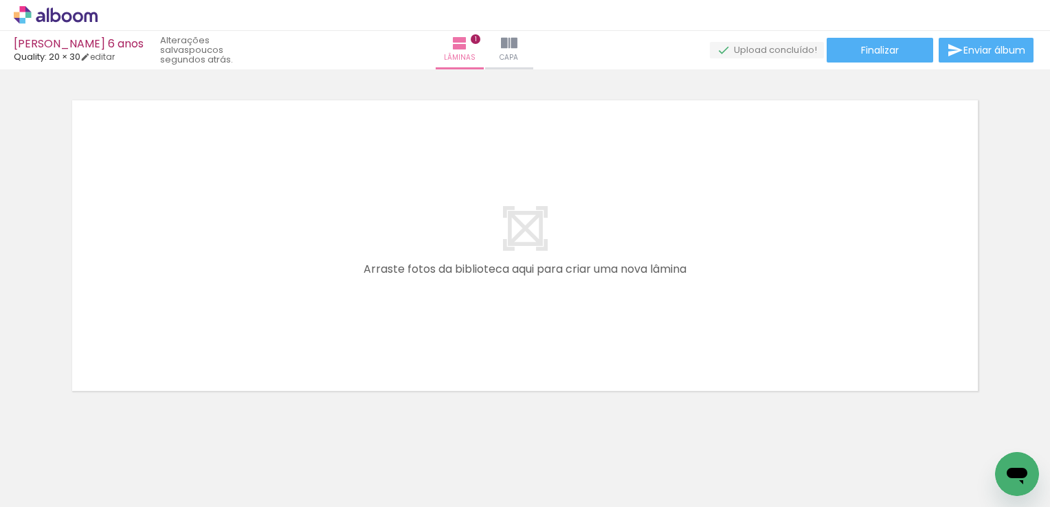
scroll to position [382, 0]
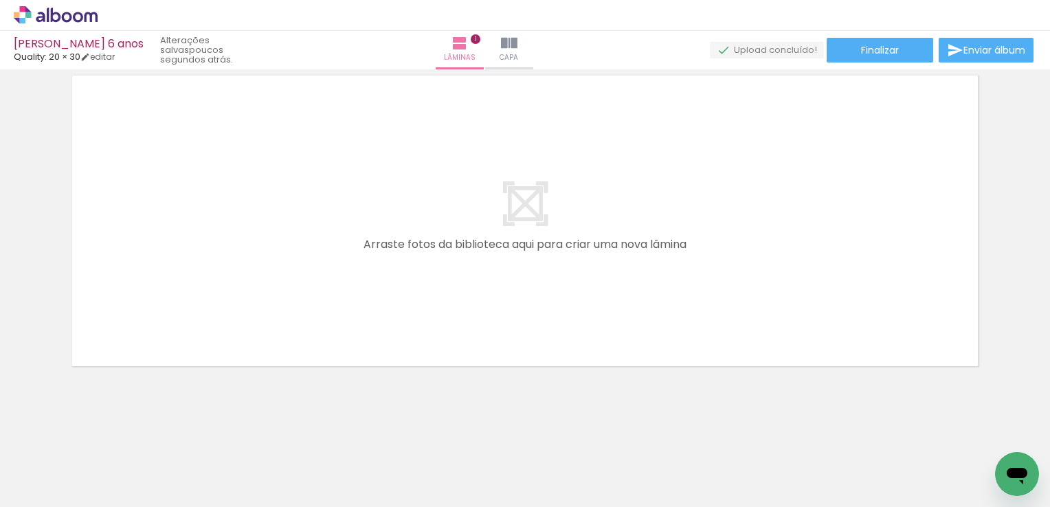
drag, startPoint x: 380, startPoint y: 463, endPoint x: 582, endPoint y: 462, distance: 202.1
click at [380, 320] on quentale-workspace at bounding box center [525, 253] width 1050 height 507
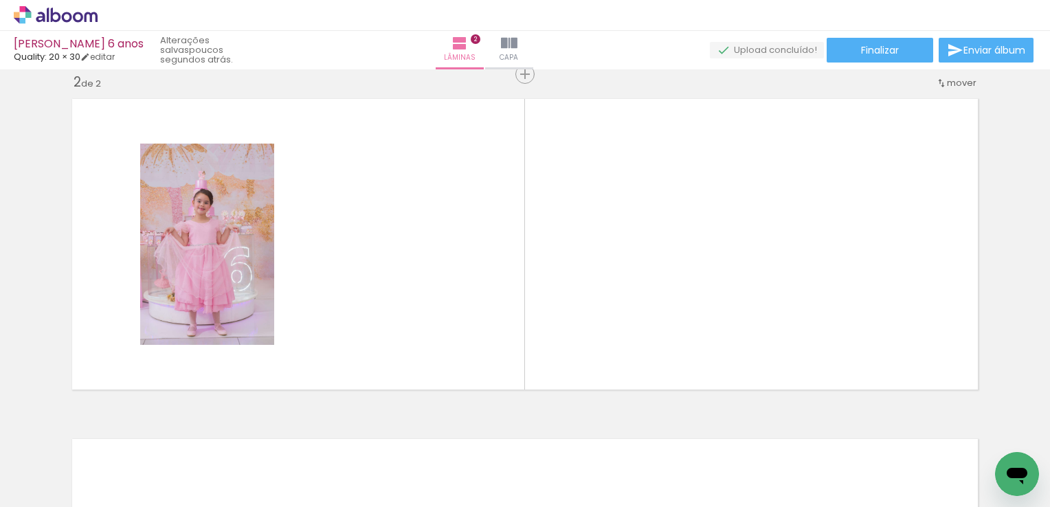
scroll to position [357, 0]
drag, startPoint x: 610, startPoint y: 480, endPoint x: 498, endPoint y: 294, distance: 217.7
click at [498, 294] on quentale-workspace at bounding box center [525, 253] width 1050 height 507
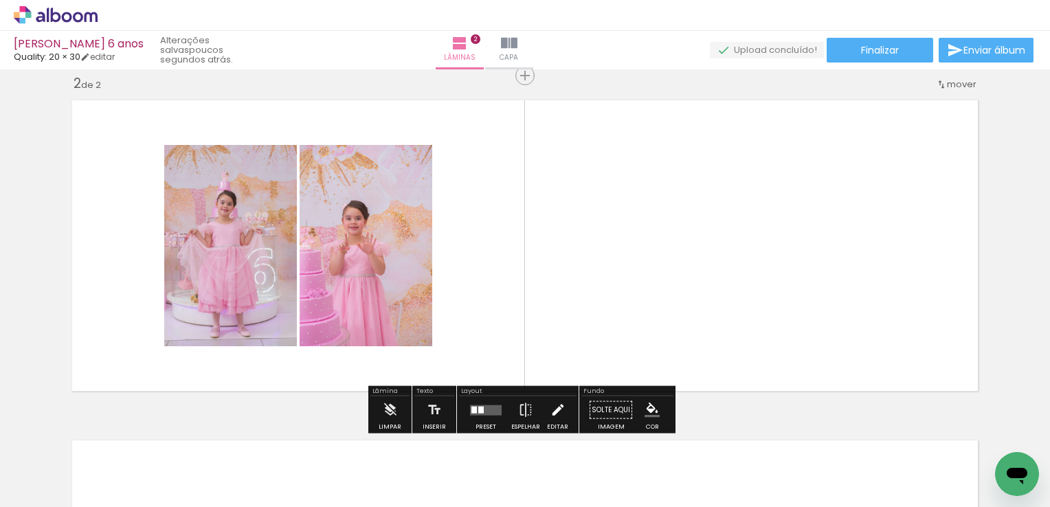
drag, startPoint x: 468, startPoint y: 480, endPoint x: 542, endPoint y: 400, distance: 108.5
click at [501, 315] on quentale-workspace at bounding box center [525, 253] width 1050 height 507
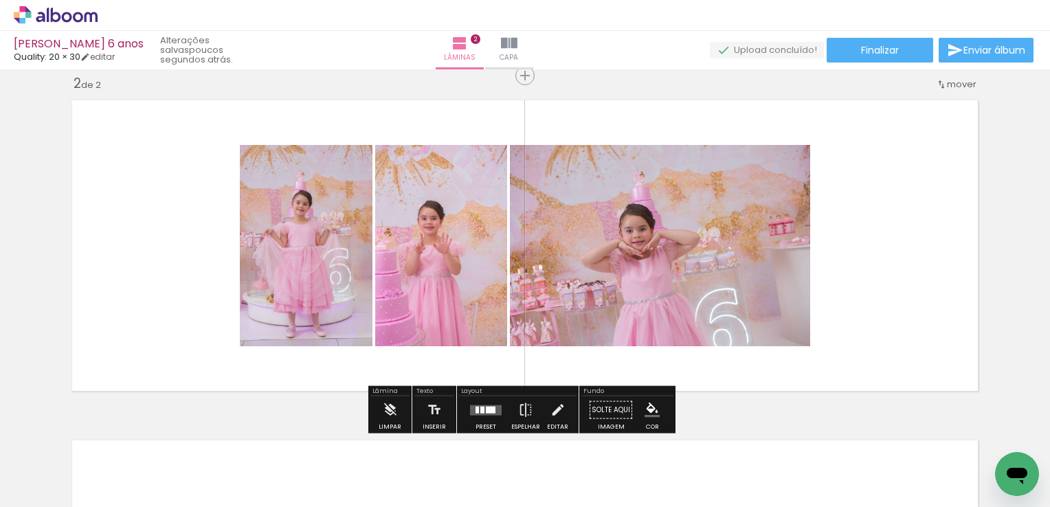
drag, startPoint x: 536, startPoint y: 466, endPoint x: 602, endPoint y: 397, distance: 95.3
click at [569, 291] on quentale-workspace at bounding box center [525, 253] width 1050 height 507
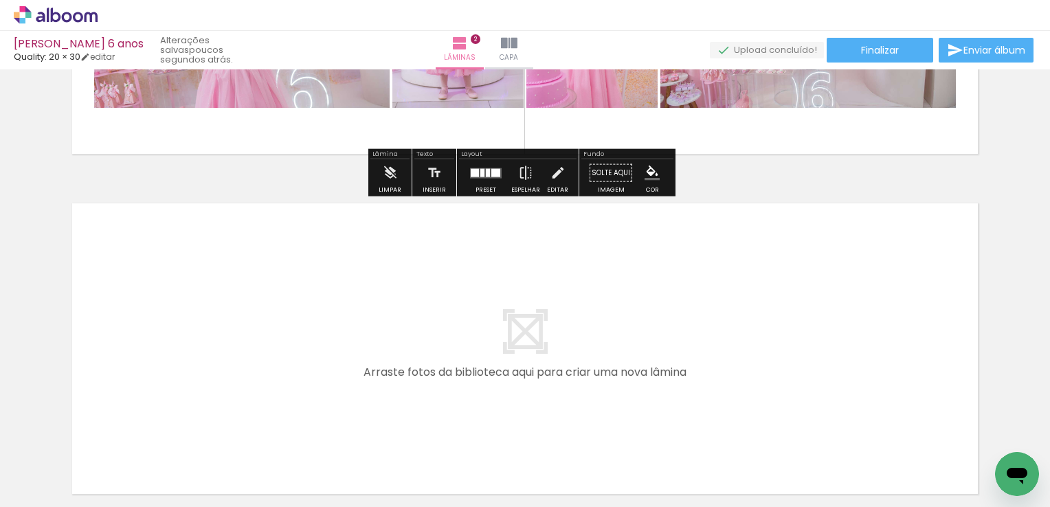
scroll to position [700, 0]
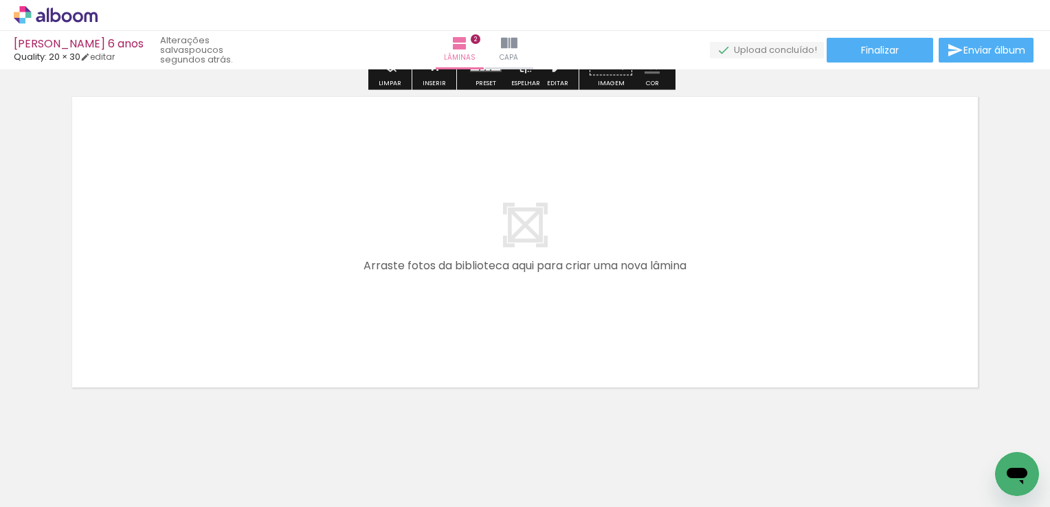
drag, startPoint x: 533, startPoint y: 467, endPoint x: 582, endPoint y: 425, distance: 64.8
click at [496, 327] on quentale-workspace at bounding box center [525, 253] width 1050 height 507
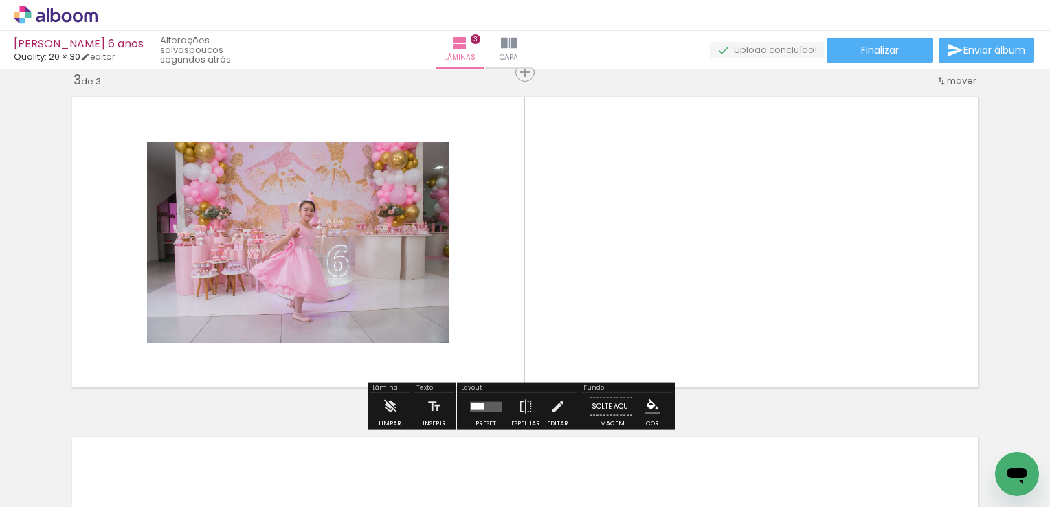
scroll to position [697, 0]
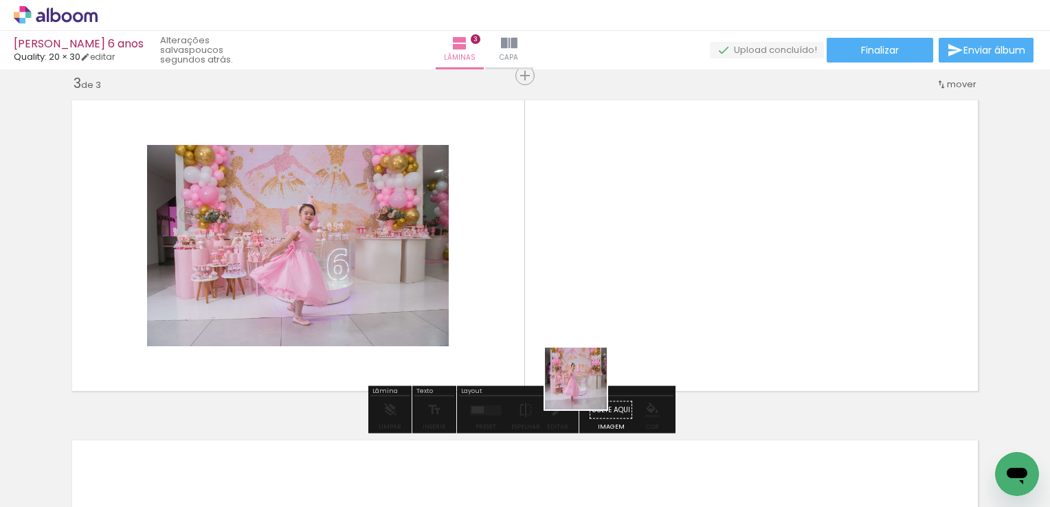
drag, startPoint x: 602, startPoint y: 455, endPoint x: 643, endPoint y: 408, distance: 62.9
click at [573, 326] on quentale-workspace at bounding box center [525, 253] width 1050 height 507
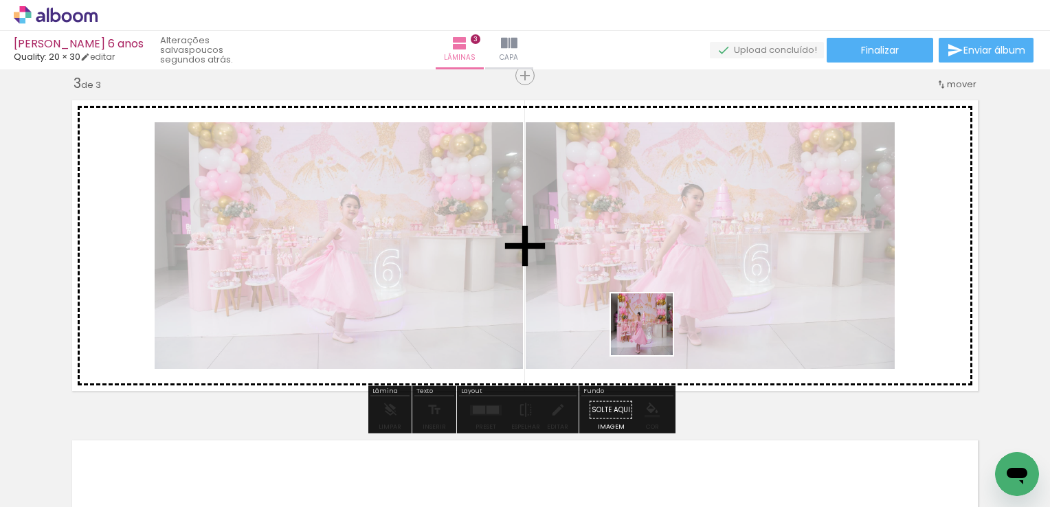
drag, startPoint x: 668, startPoint y: 418, endPoint x: 687, endPoint y: 357, distance: 63.3
click at [649, 302] on quentale-workspace at bounding box center [525, 253] width 1050 height 507
